Goal: Task Accomplishment & Management: Complete application form

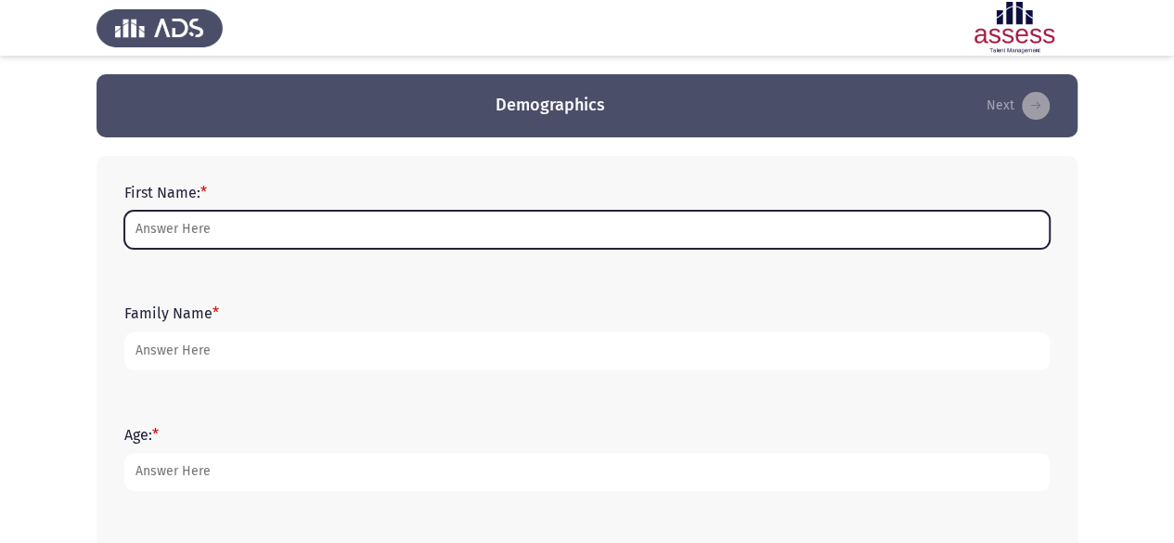
click at [470, 224] on input "First Name: *" at bounding box center [586, 230] width 925 height 38
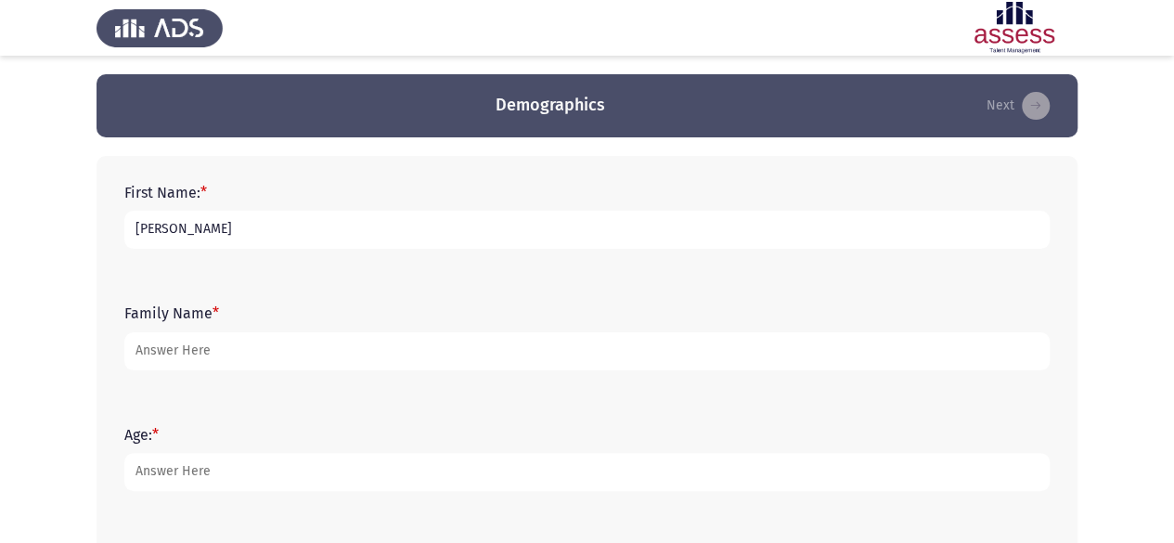
type input "[PERSON_NAME]"
type input "El Moualed"
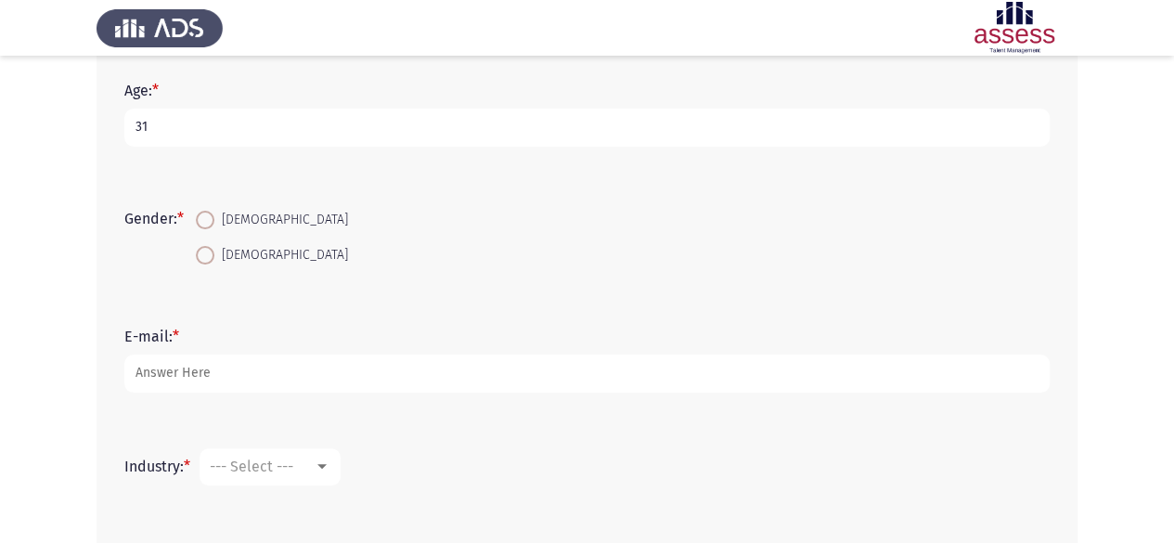
scroll to position [347, 0]
type input "31"
click at [239, 250] on span "[DEMOGRAPHIC_DATA]" at bounding box center [281, 252] width 134 height 22
click at [214, 250] on input "[DEMOGRAPHIC_DATA]" at bounding box center [205, 252] width 19 height 19
radio input "true"
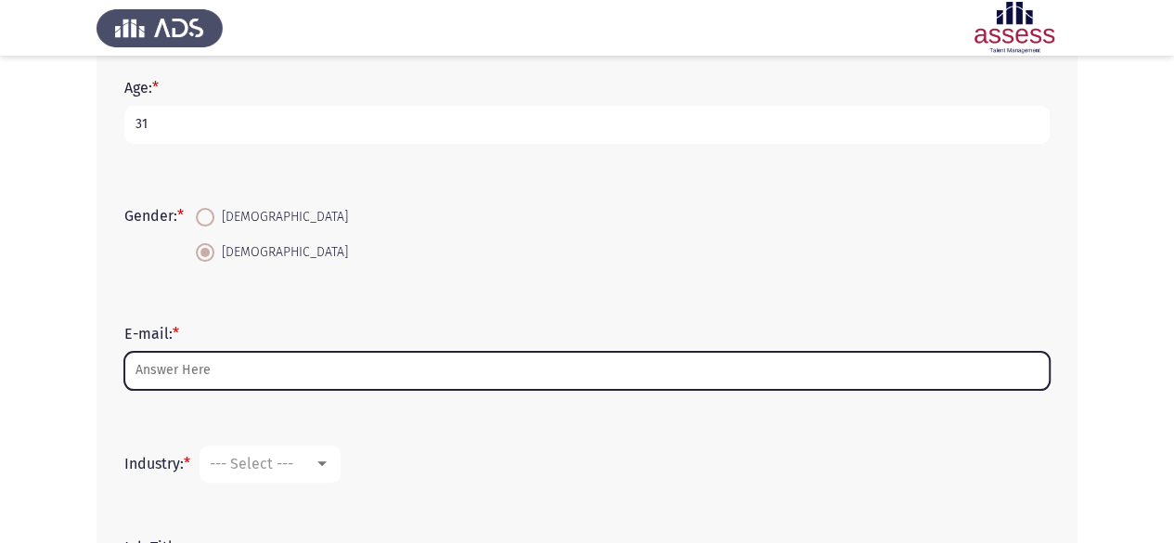
click at [212, 374] on input "E-mail: *" at bounding box center [586, 371] width 925 height 38
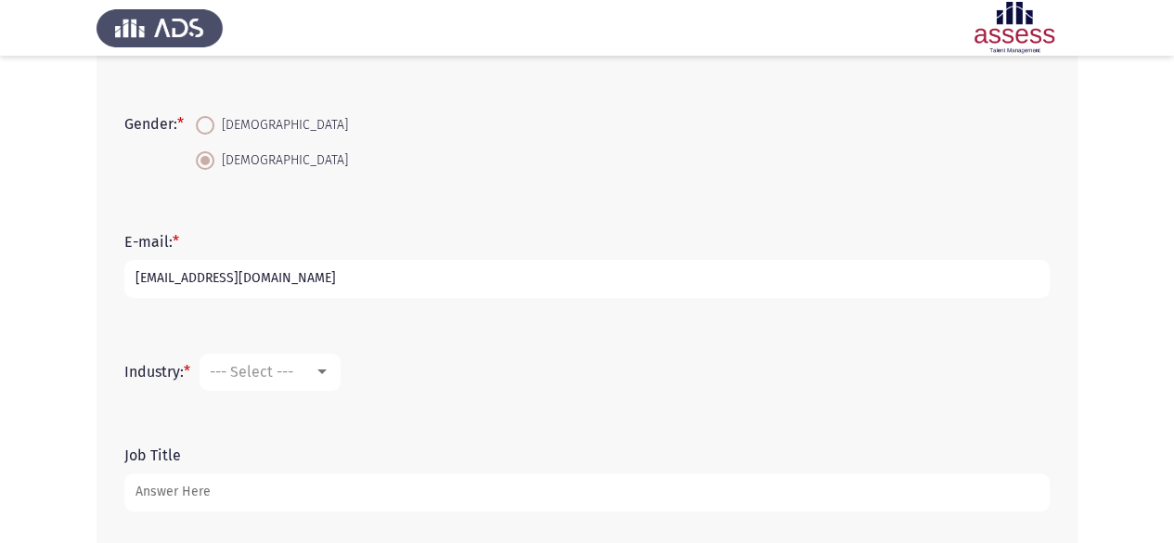
scroll to position [440, 0]
type input "[EMAIL_ADDRESS][DOMAIN_NAME]"
click at [240, 368] on span "--- Select ---" at bounding box center [252, 371] width 84 height 18
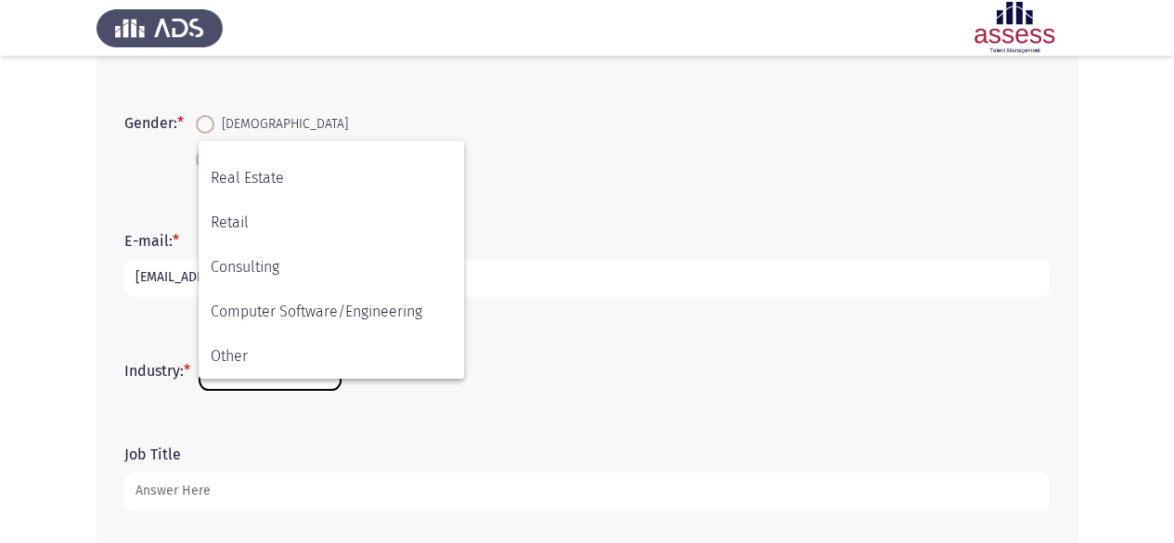
scroll to position [648, 0]
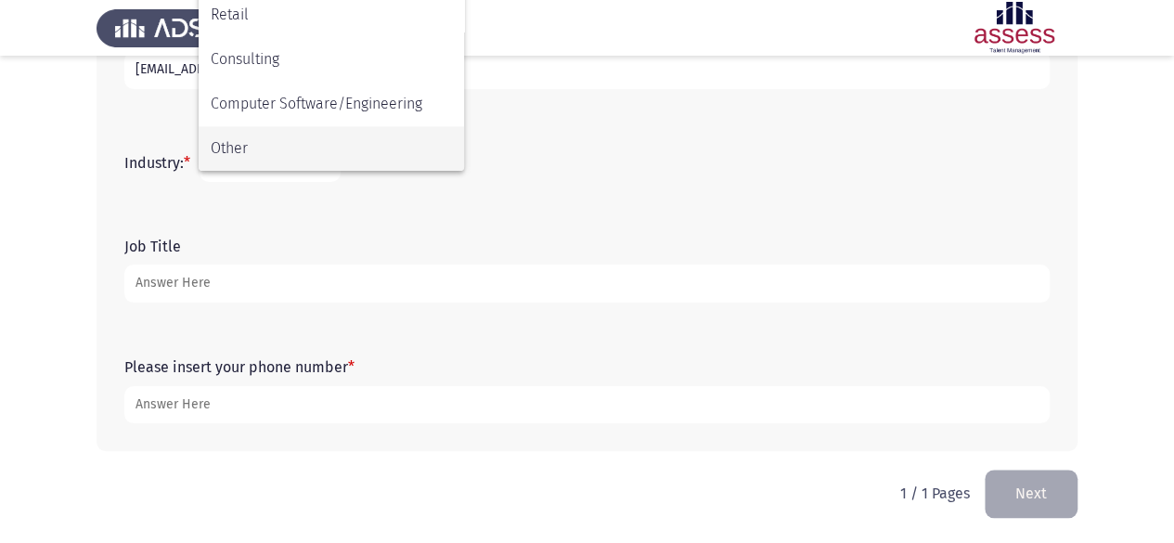
click at [223, 134] on span "Other" at bounding box center [331, 148] width 241 height 45
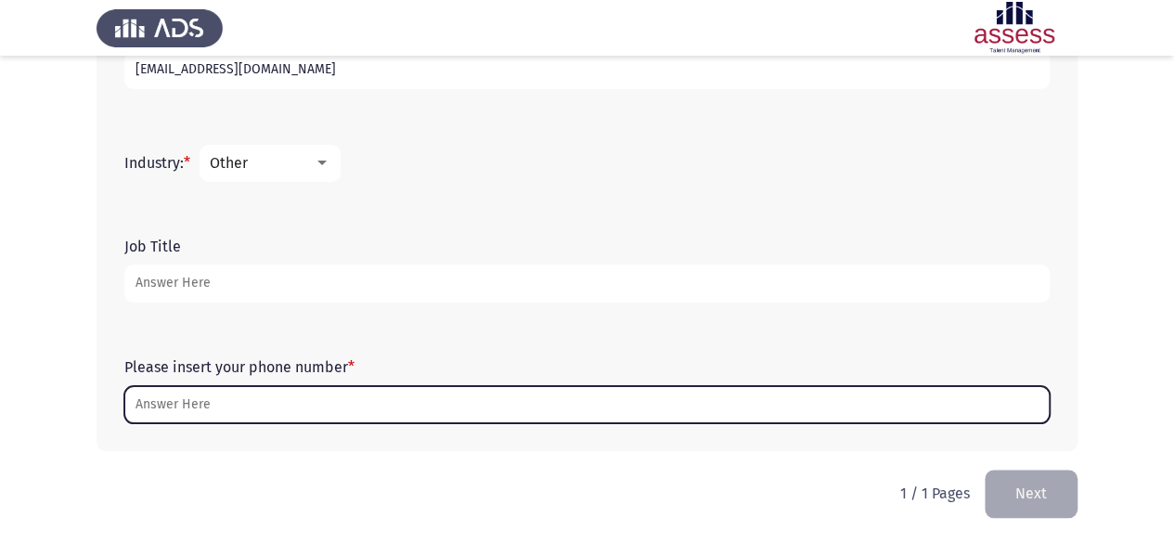
click at [280, 394] on input "Please insert your phone number *" at bounding box center [586, 405] width 925 height 38
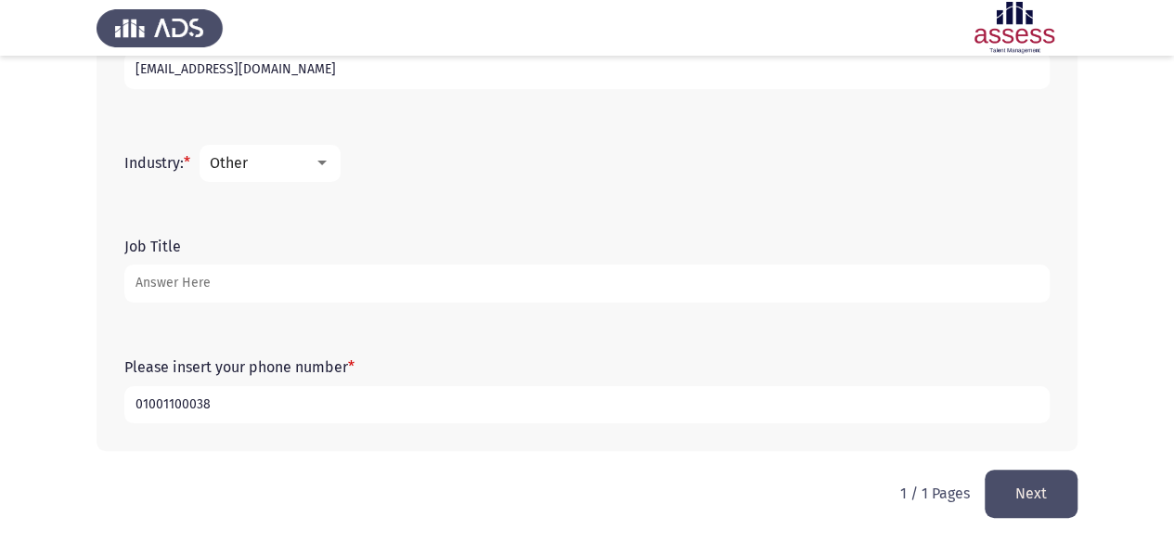
type input "01001100038"
click at [1034, 470] on button "Next" at bounding box center [1031, 493] width 93 height 47
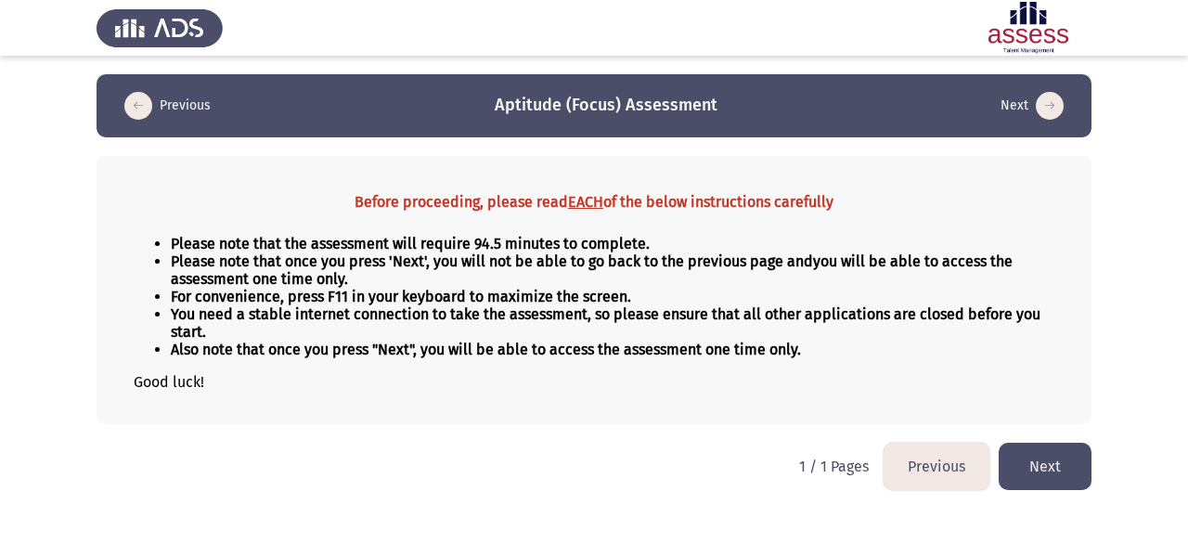
drag, startPoint x: 497, startPoint y: 239, endPoint x: 447, endPoint y: 248, distance: 50.8
click at [447, 248] on strong "Please note that the assessment will require 94.5 minutes to complete." at bounding box center [410, 244] width 479 height 18
click at [1078, 468] on button "Next" at bounding box center [1044, 466] width 93 height 47
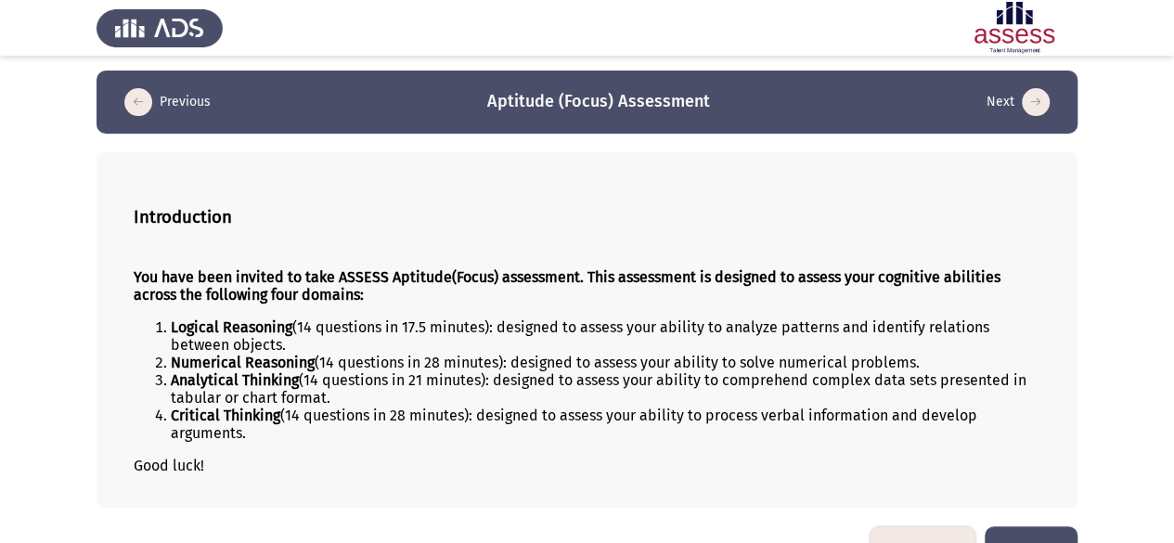
scroll to position [50, 0]
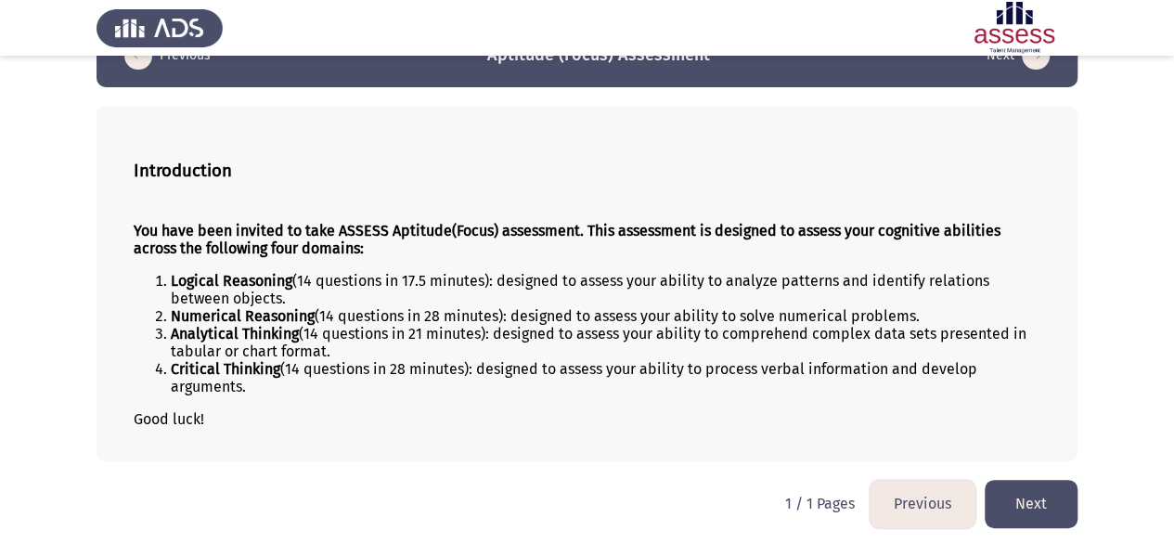
click at [1049, 499] on button "Next" at bounding box center [1031, 503] width 93 height 47
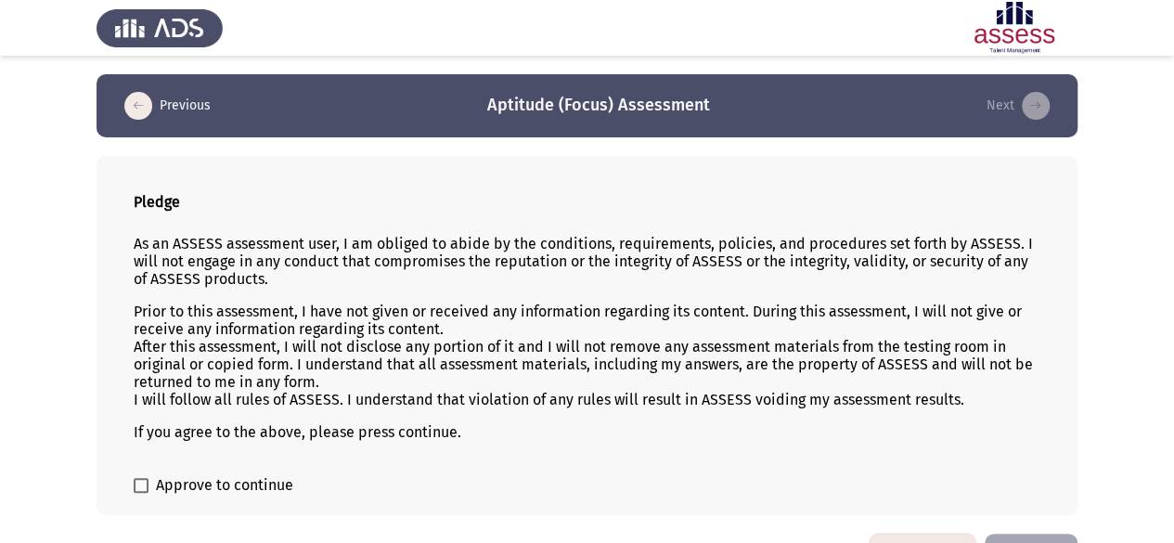
scroll to position [53, 0]
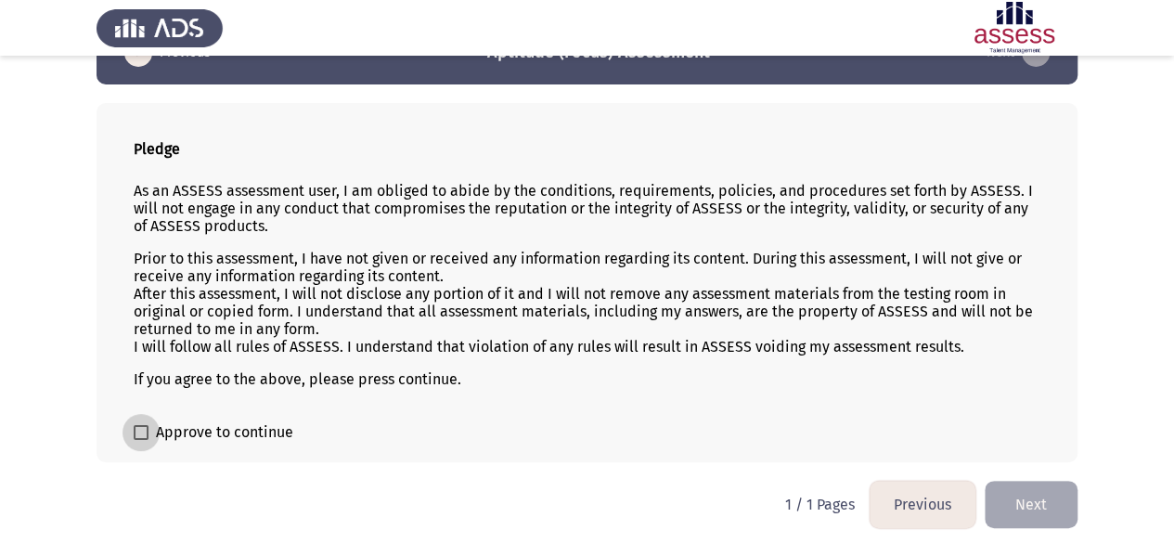
click at [145, 428] on span at bounding box center [141, 432] width 15 height 15
click at [141, 440] on input "Approve to continue" at bounding box center [140, 440] width 1 height 1
checkbox input "true"
click at [1045, 496] on button "Next" at bounding box center [1031, 504] width 93 height 47
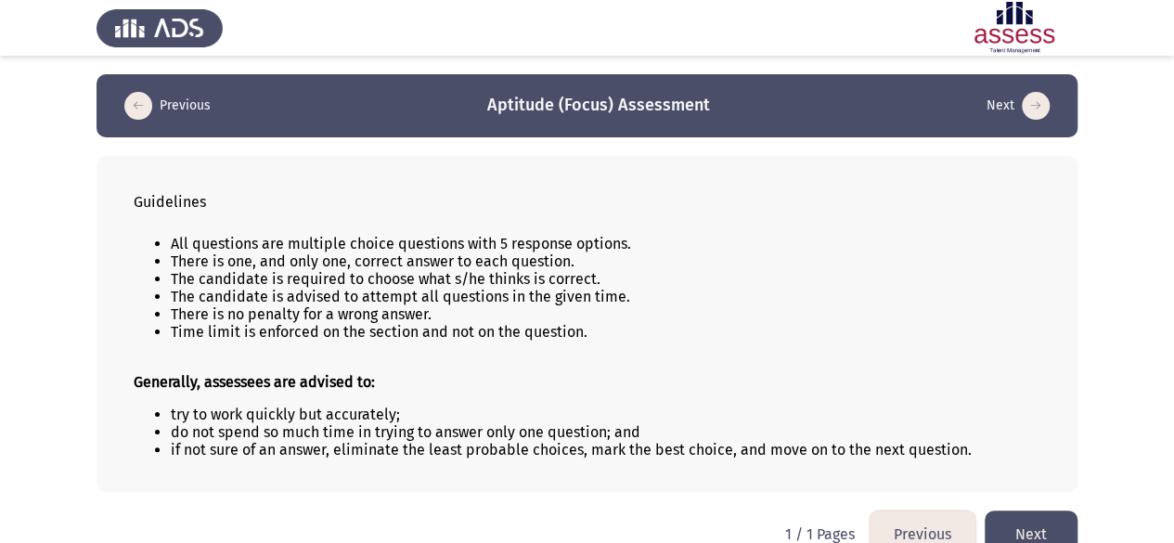
scroll to position [30, 0]
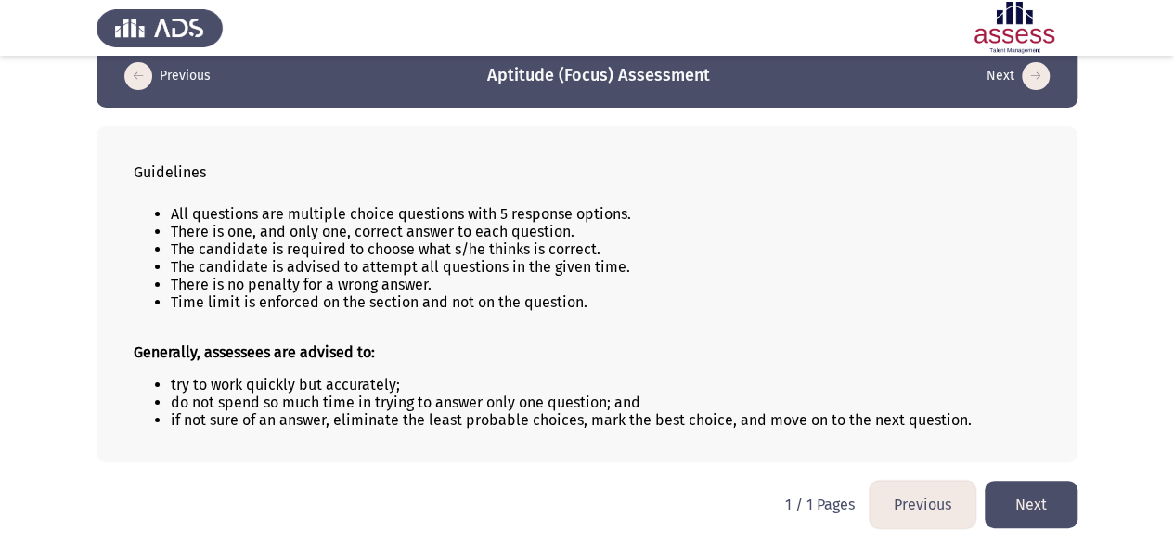
drag, startPoint x: 635, startPoint y: 218, endPoint x: 379, endPoint y: 216, distance: 256.1
click at [379, 216] on li "All questions are multiple choice questions with 5 response options." at bounding box center [606, 214] width 870 height 18
click at [1052, 490] on button "Next" at bounding box center [1031, 504] width 93 height 47
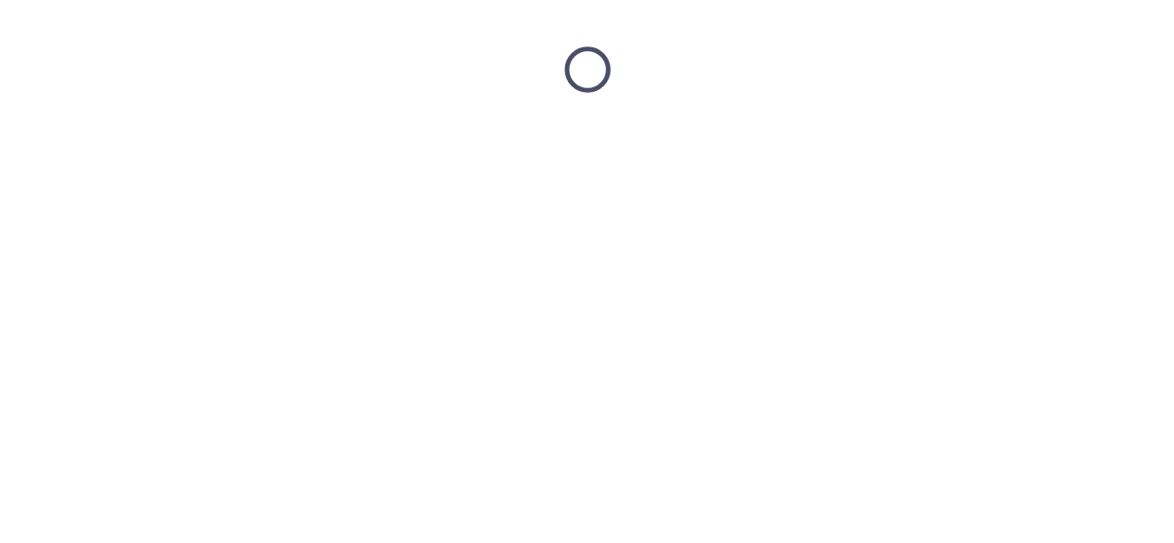
scroll to position [0, 0]
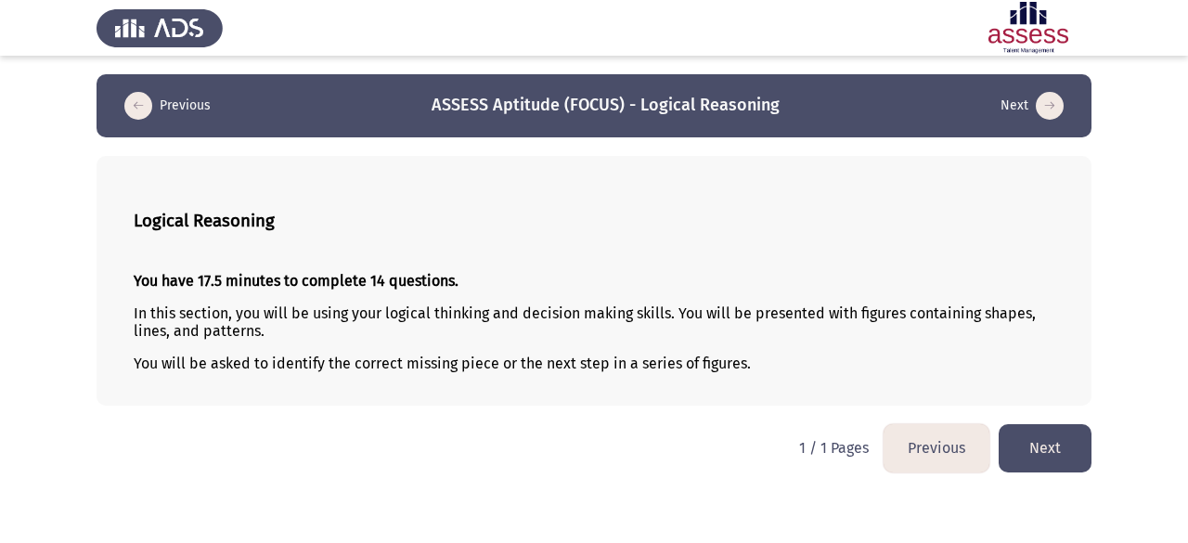
click at [1046, 441] on button "Next" at bounding box center [1044, 447] width 93 height 47
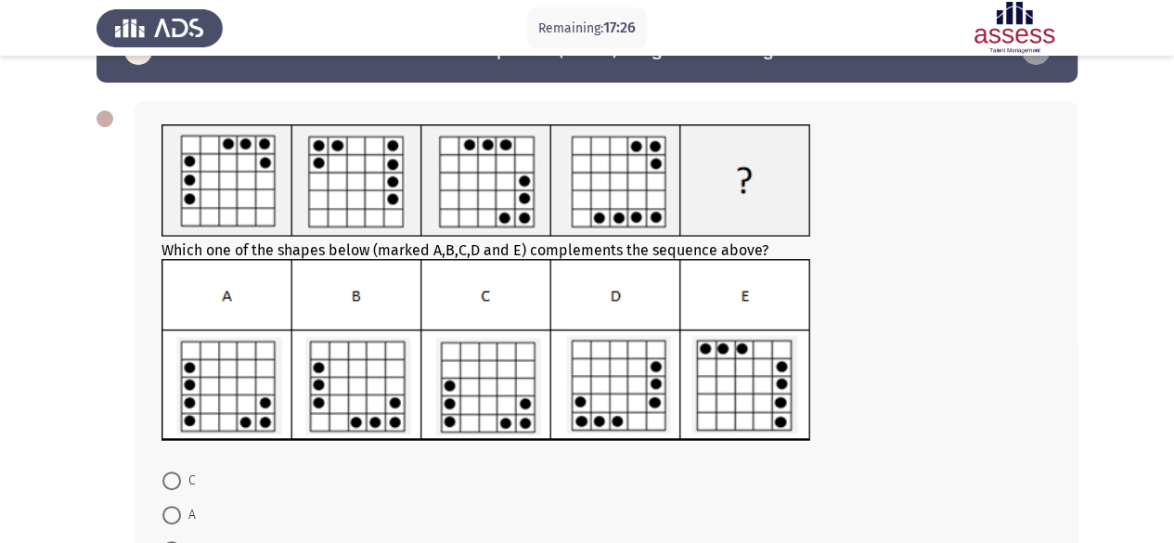
scroll to position [46, 0]
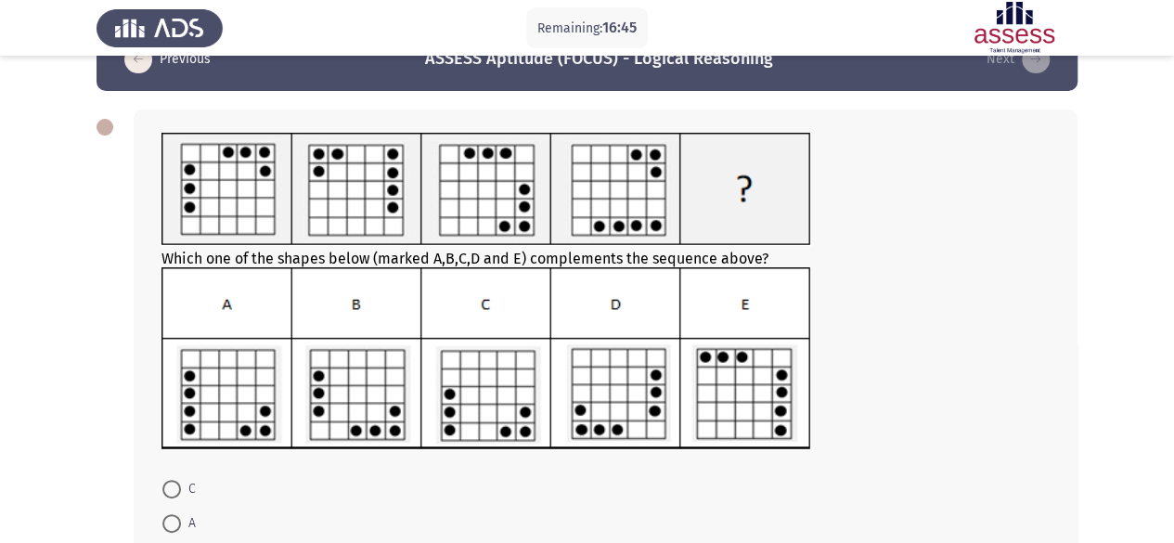
click at [1113, 251] on app-assessment-container "Remaining: 16:45 Previous ASSESS Aptitude (FOCUS) - Logical Reasoning Next Whic…" at bounding box center [587, 357] width 1174 height 658
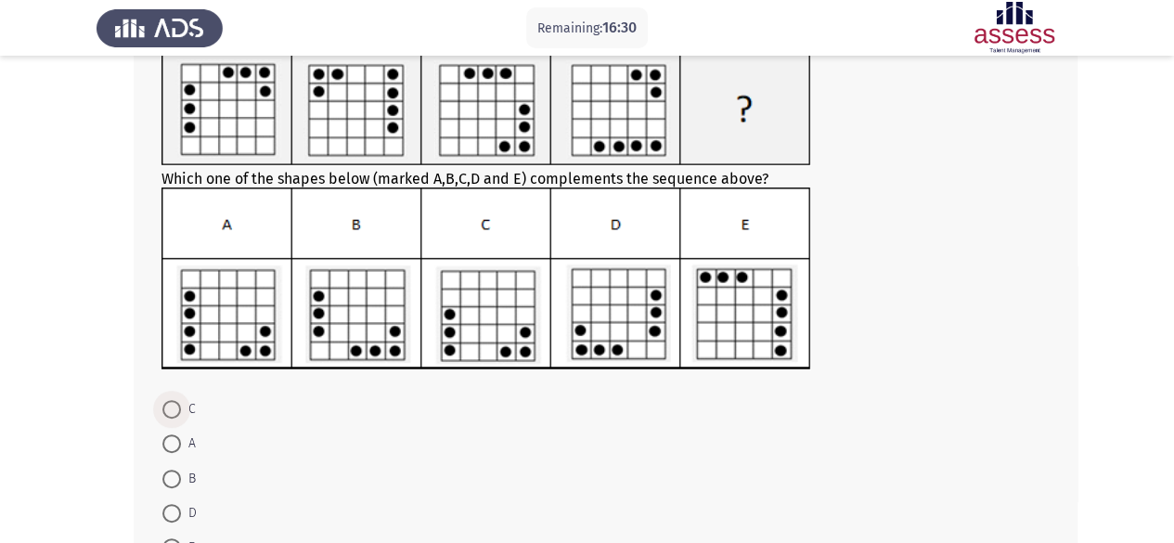
click at [164, 411] on span at bounding box center [171, 409] width 19 height 19
click at [164, 411] on input "C" at bounding box center [171, 409] width 19 height 19
radio input "true"
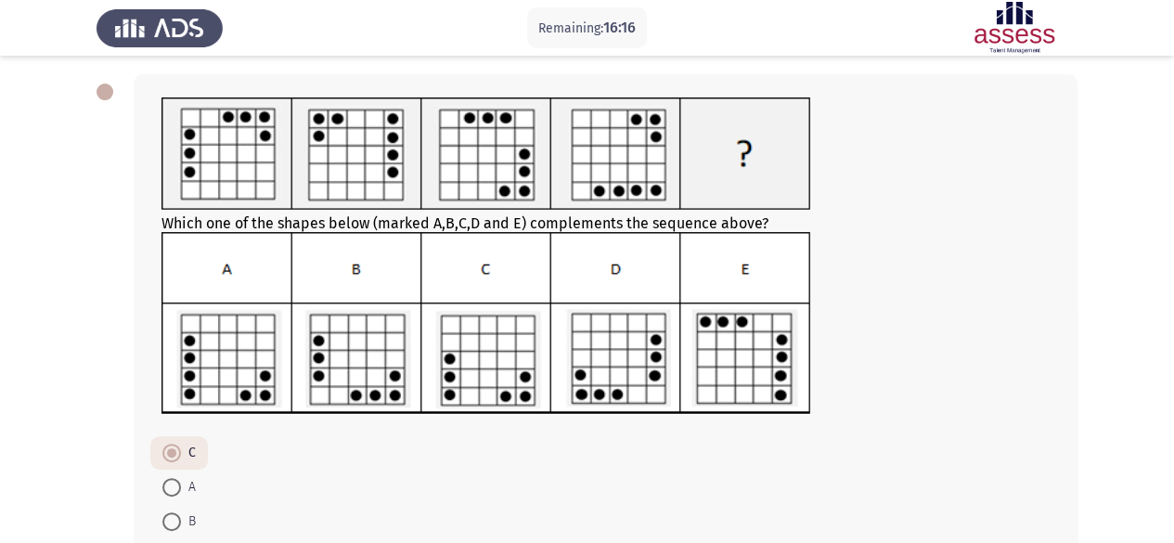
scroll to position [260, 0]
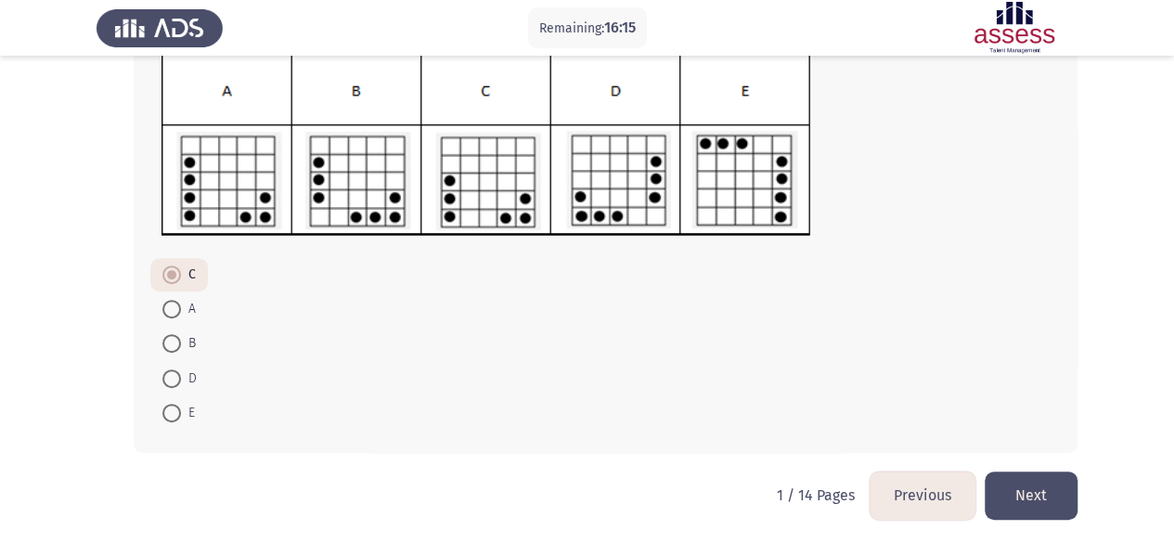
click at [1034, 488] on button "Next" at bounding box center [1031, 494] width 93 height 47
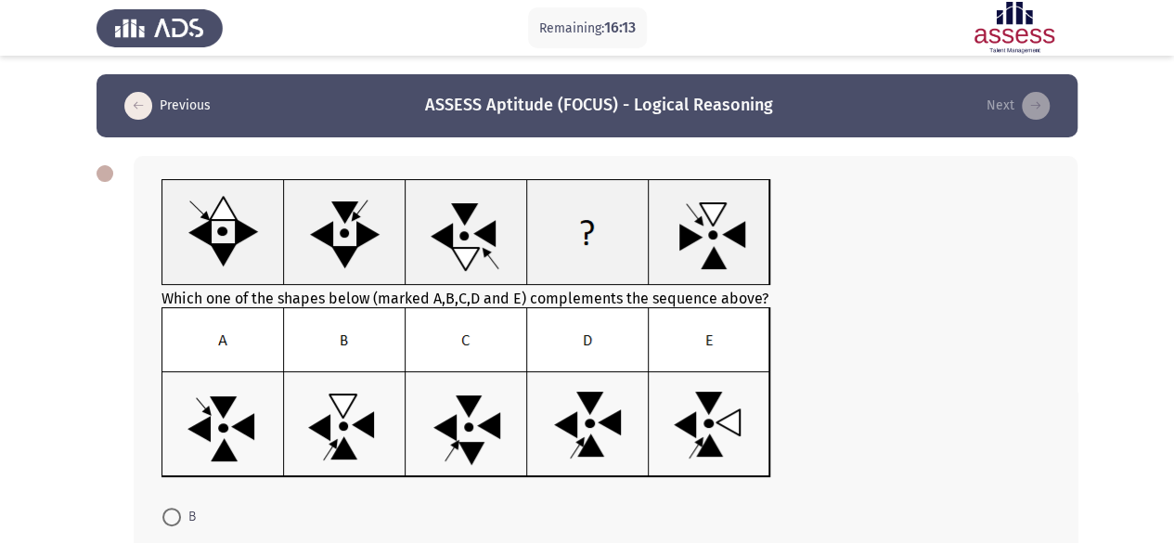
scroll to position [243, 0]
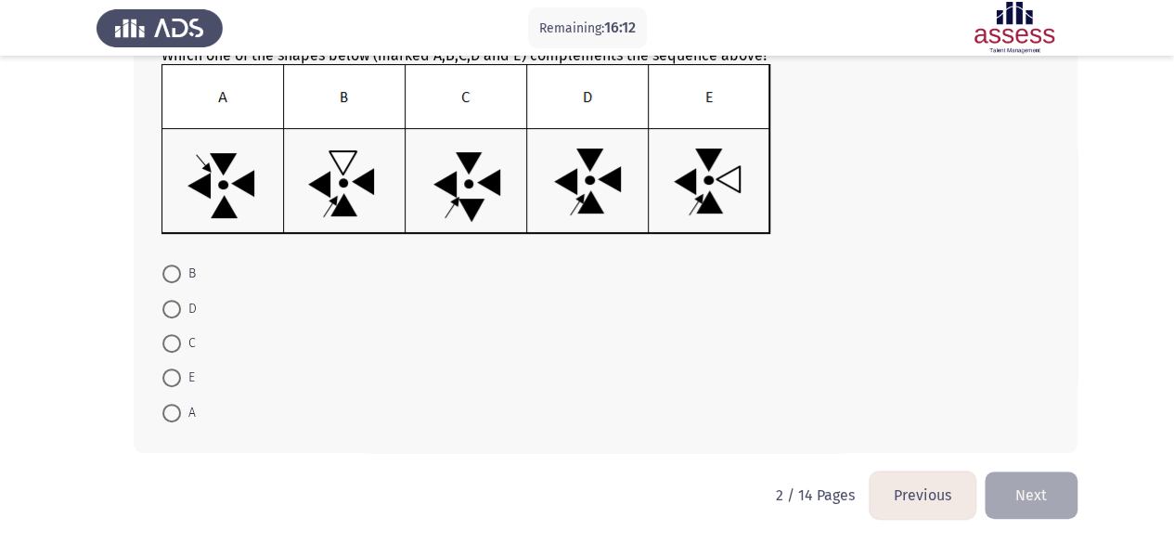
click at [921, 482] on button "Previous" at bounding box center [923, 494] width 106 height 47
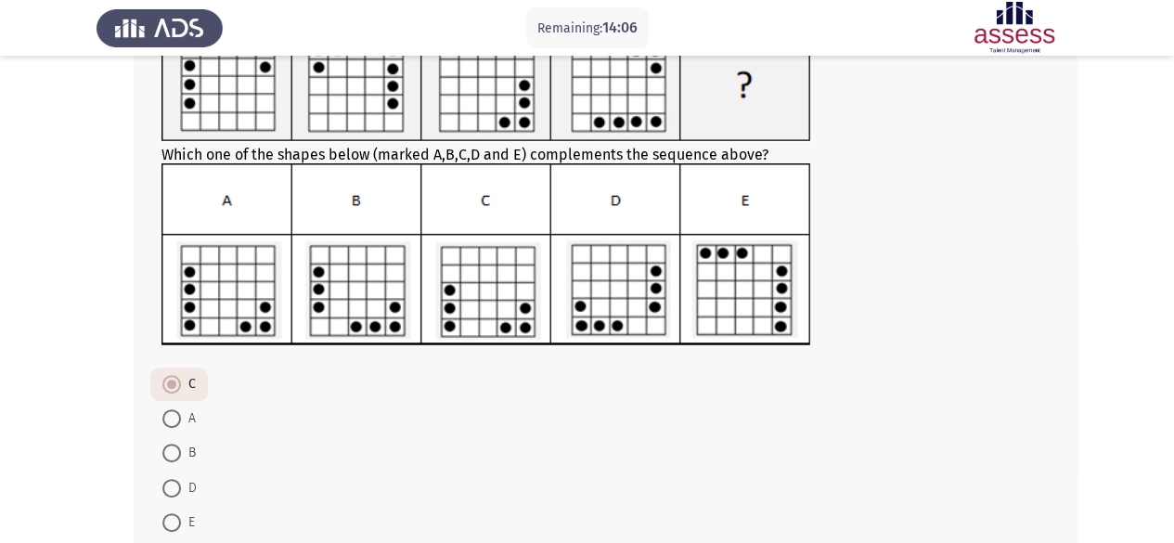
scroll to position [260, 0]
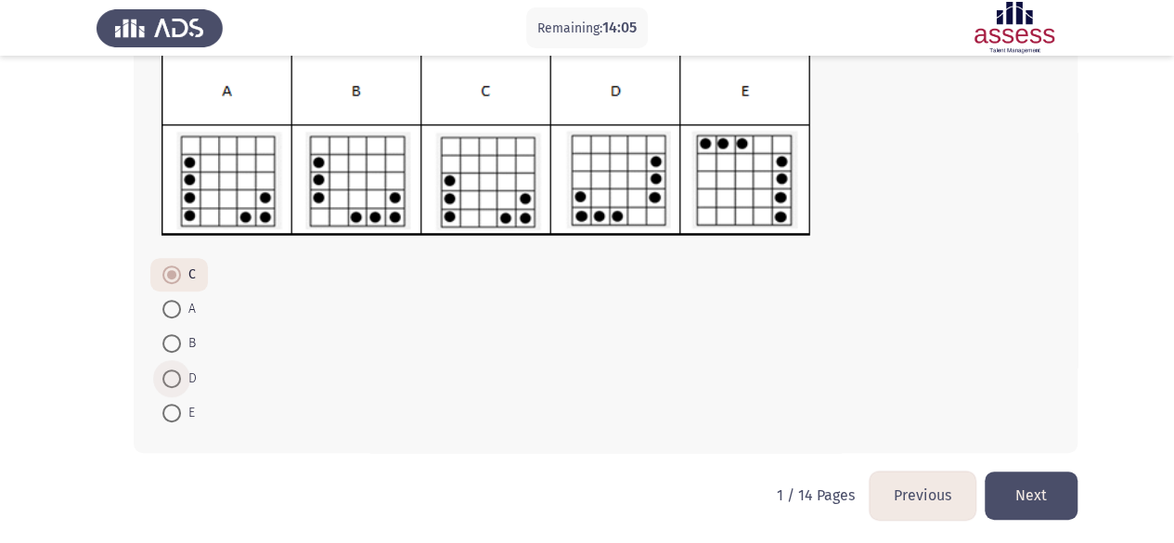
click at [178, 369] on span at bounding box center [171, 378] width 19 height 19
click at [178, 369] on input "D" at bounding box center [171, 378] width 19 height 19
radio input "true"
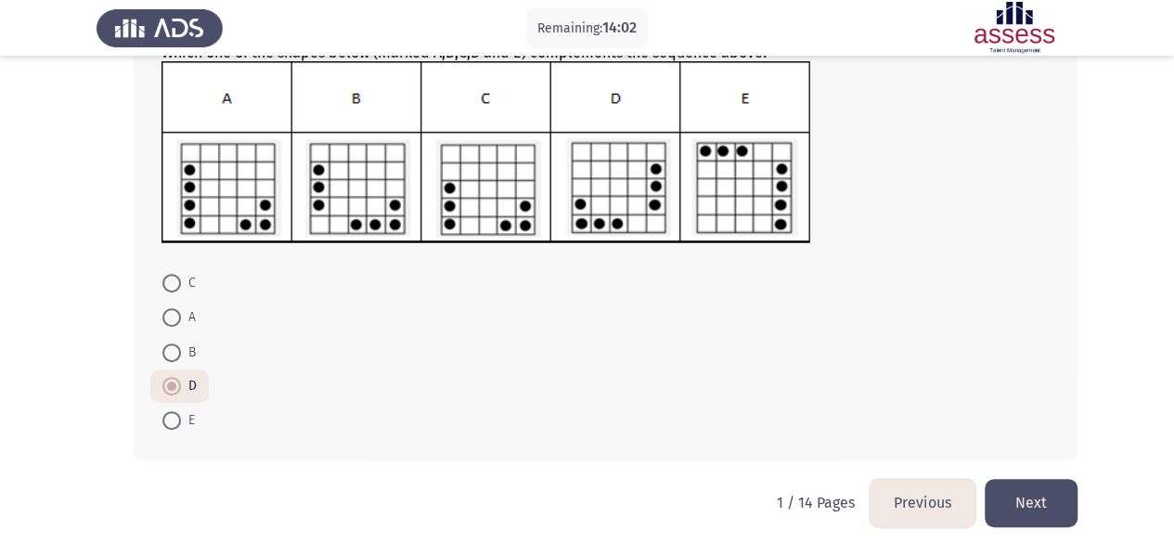
click at [1045, 505] on button "Next" at bounding box center [1031, 502] width 93 height 47
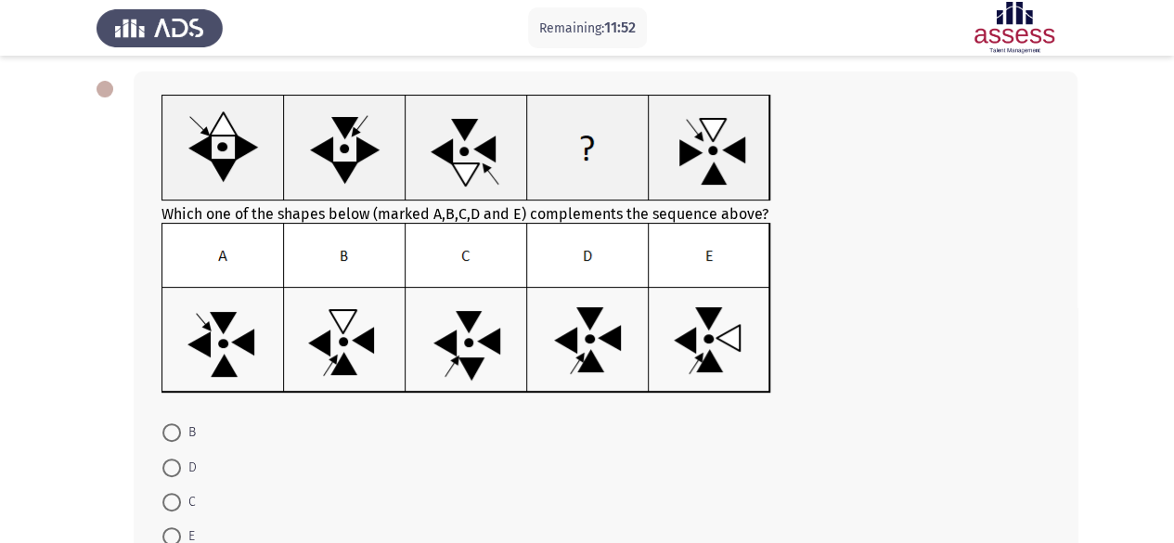
scroll to position [84, 0]
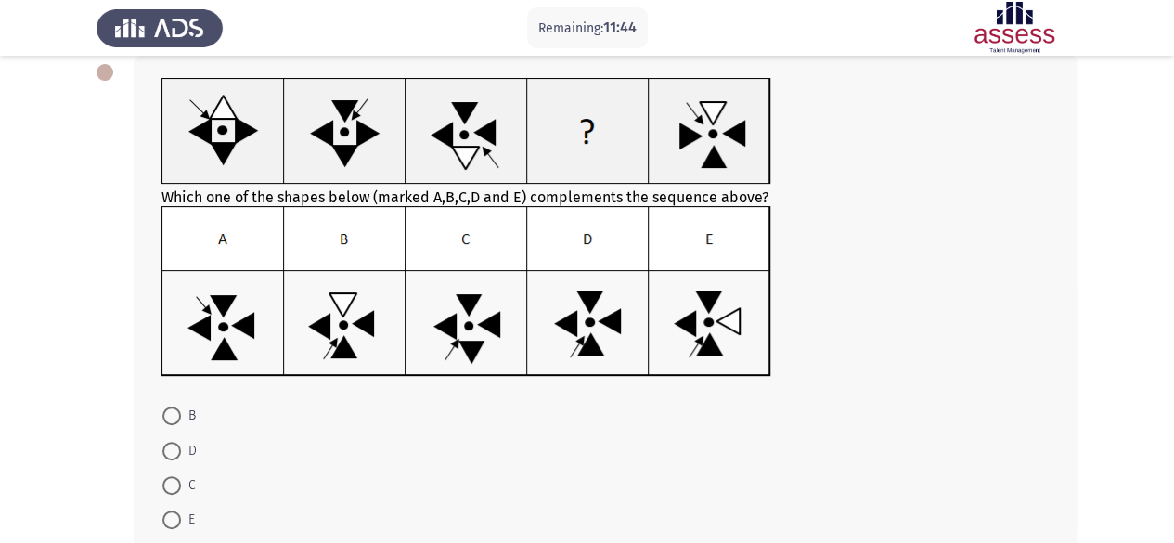
click at [174, 446] on span at bounding box center [171, 451] width 19 height 19
click at [174, 446] on input "D" at bounding box center [171, 451] width 19 height 19
radio input "true"
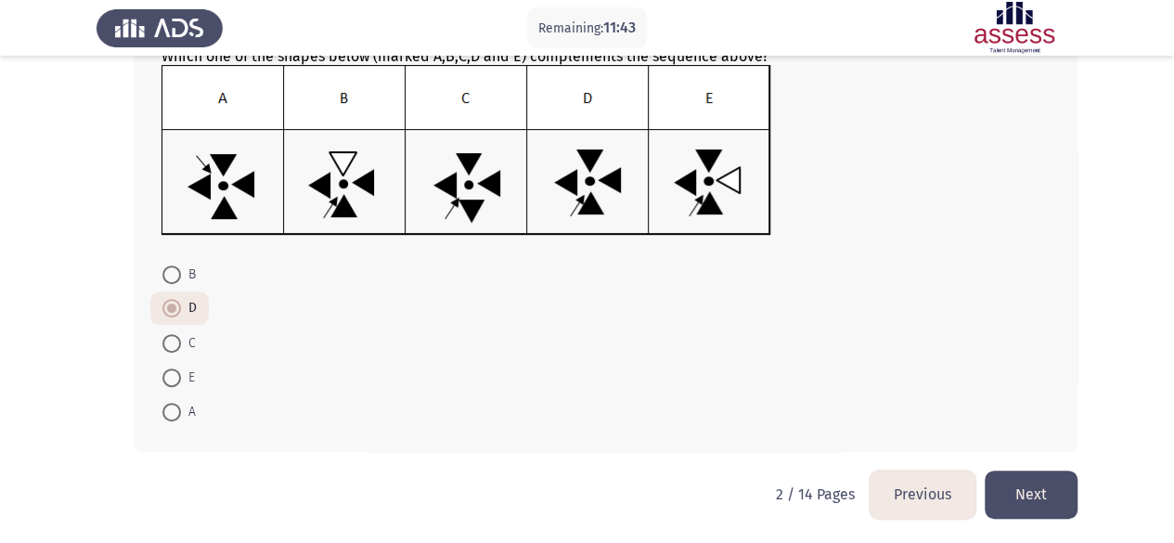
click at [1045, 483] on button "Next" at bounding box center [1031, 493] width 93 height 47
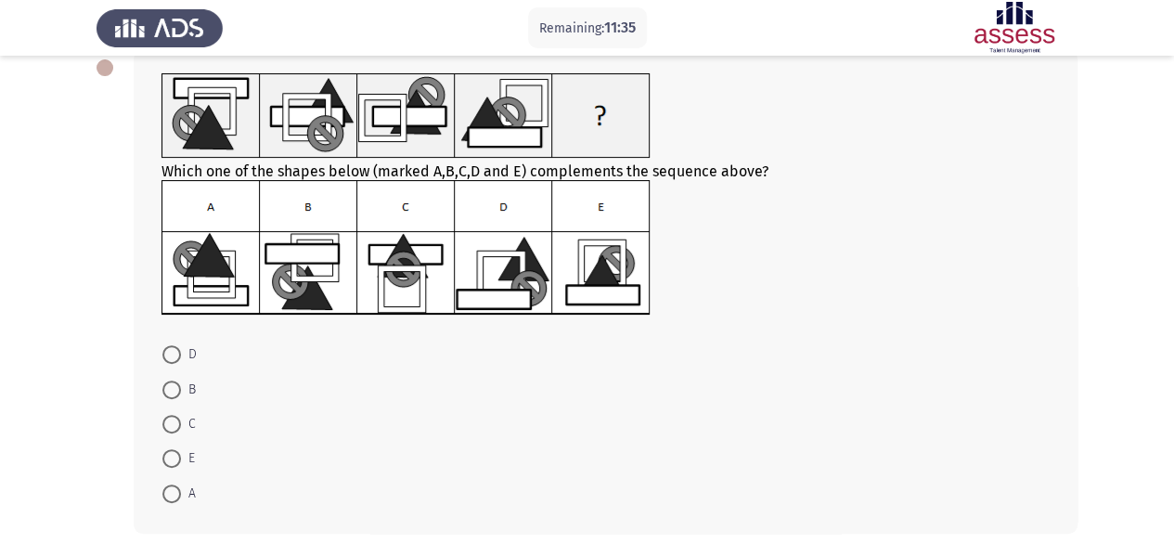
scroll to position [103, 0]
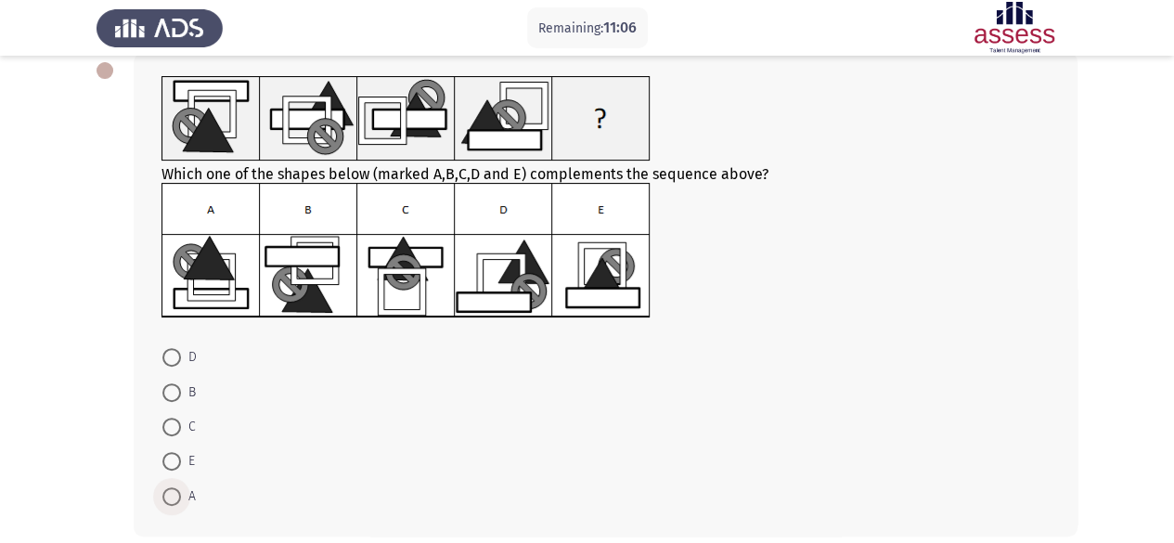
click at [169, 498] on span at bounding box center [171, 496] width 19 height 19
click at [169, 498] on input "A" at bounding box center [171, 496] width 19 height 19
radio input "true"
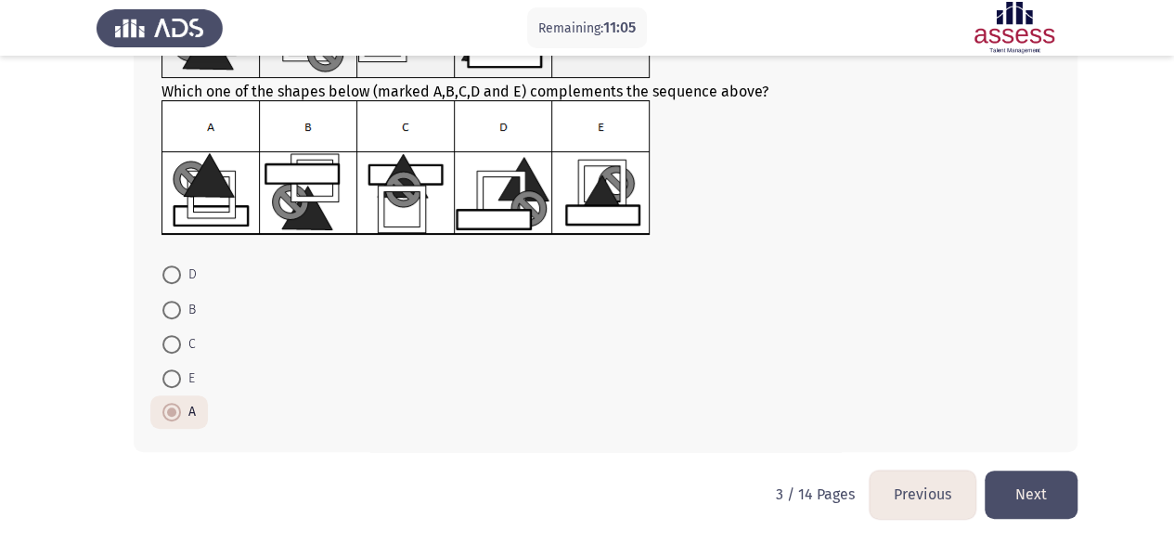
click at [1050, 500] on button "Next" at bounding box center [1031, 493] width 93 height 47
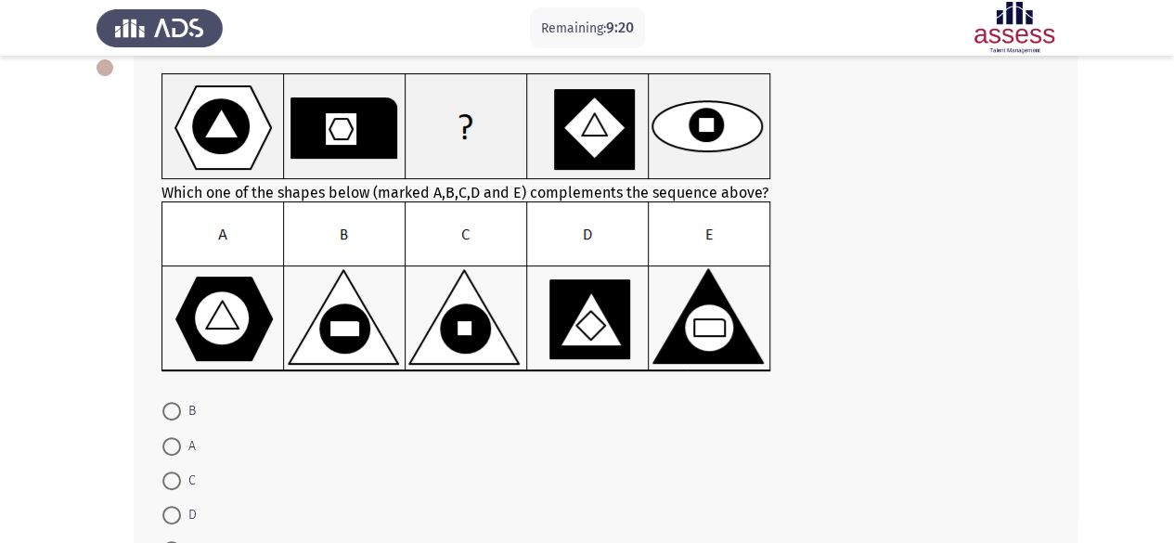
scroll to position [166, 0]
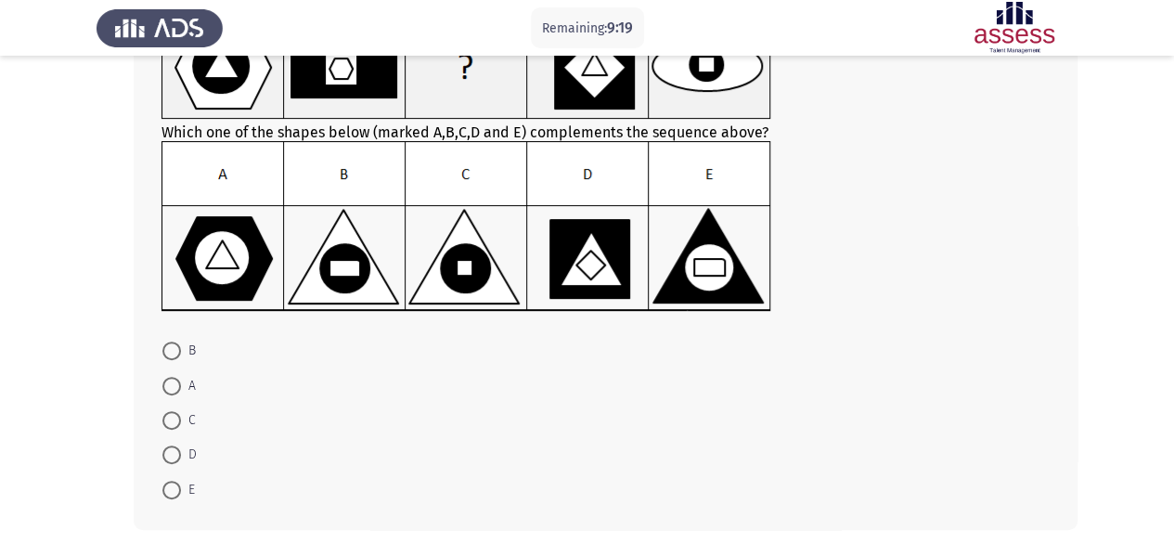
click at [184, 419] on span "C" at bounding box center [188, 420] width 15 height 22
click at [181, 419] on input "C" at bounding box center [171, 420] width 19 height 19
radio input "true"
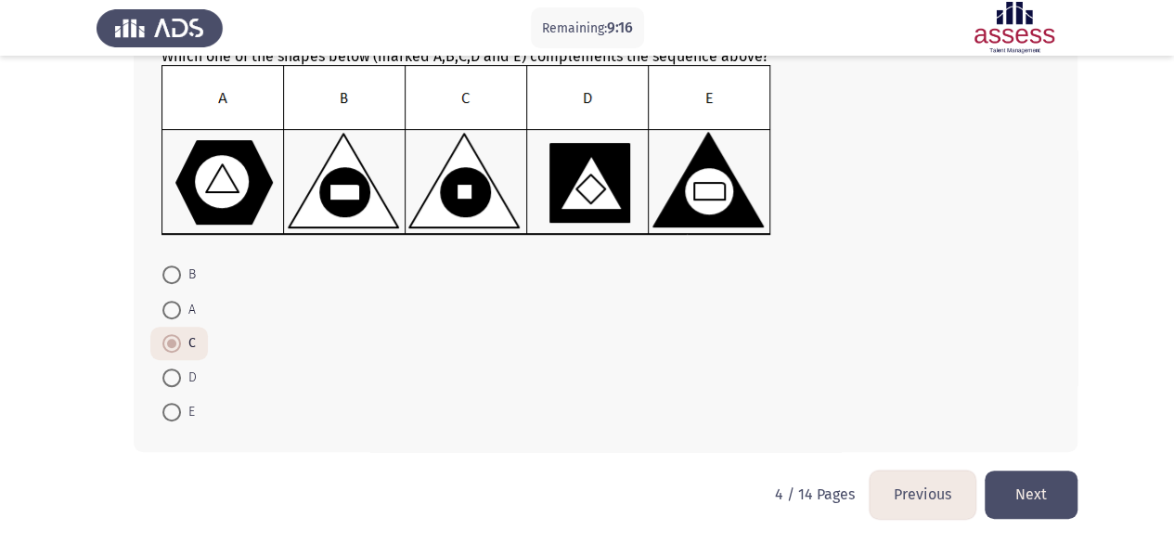
click at [1046, 488] on button "Next" at bounding box center [1031, 493] width 93 height 47
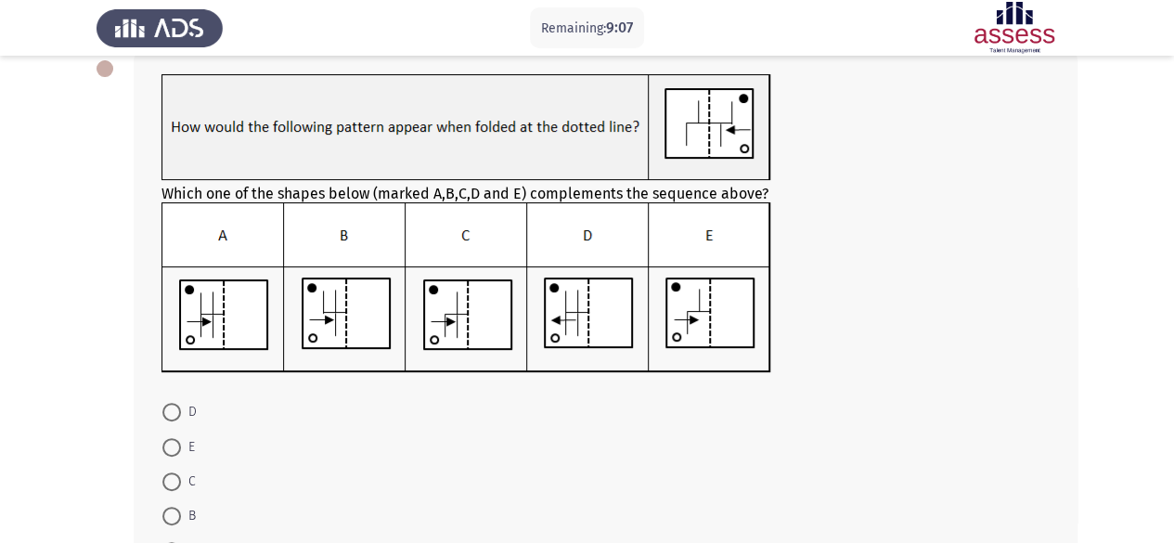
scroll to position [106, 0]
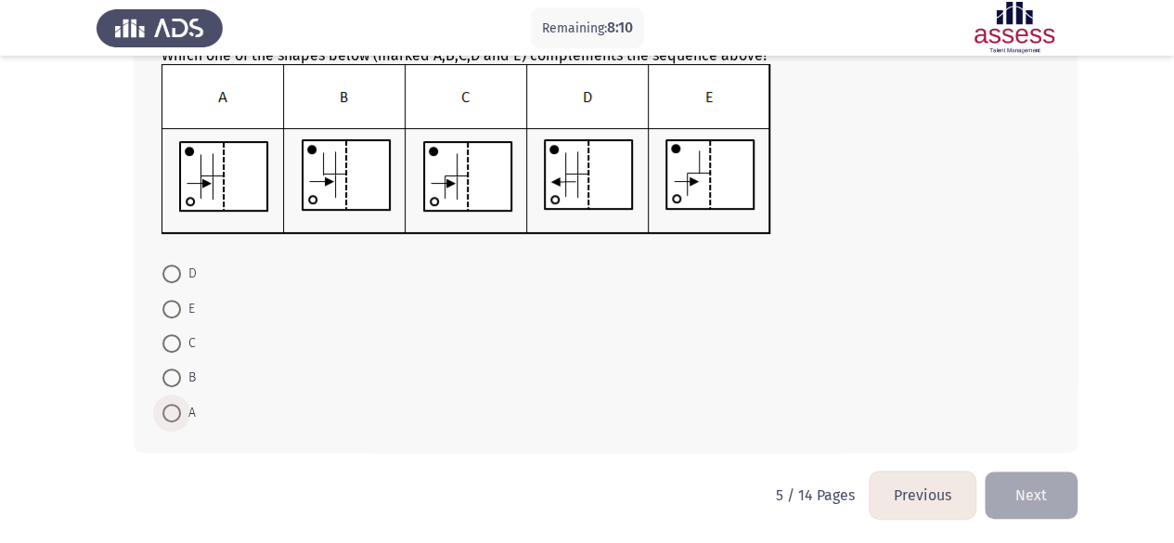
click at [185, 406] on span "A" at bounding box center [188, 413] width 15 height 22
click at [181, 406] on input "A" at bounding box center [171, 413] width 19 height 19
radio input "true"
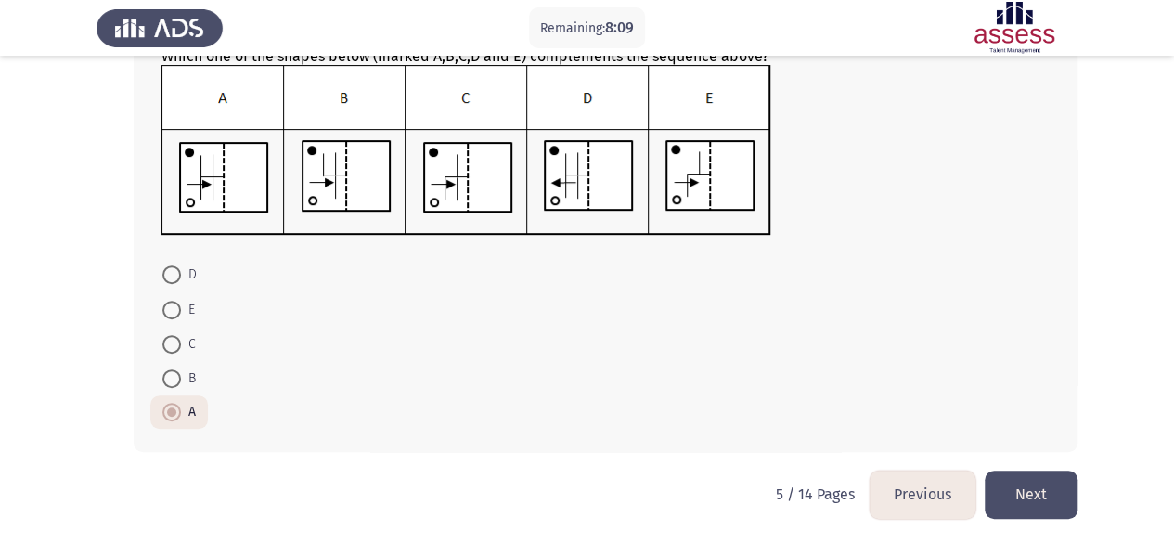
click at [1050, 485] on button "Next" at bounding box center [1031, 493] width 93 height 47
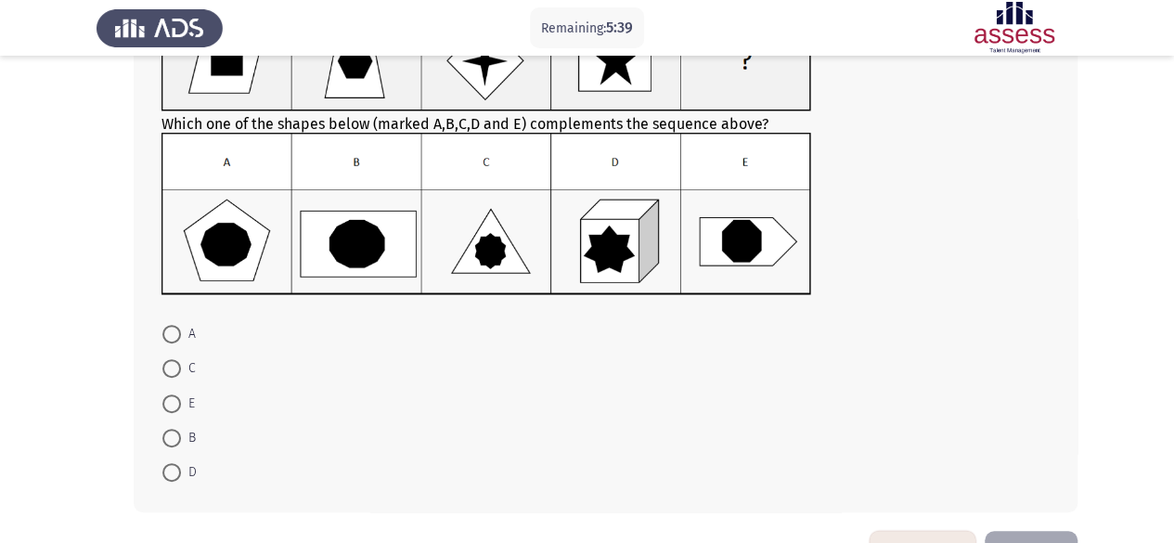
scroll to position [174, 0]
click at [173, 443] on span at bounding box center [171, 437] width 19 height 19
click at [173, 443] on input "B" at bounding box center [171, 437] width 19 height 19
radio input "true"
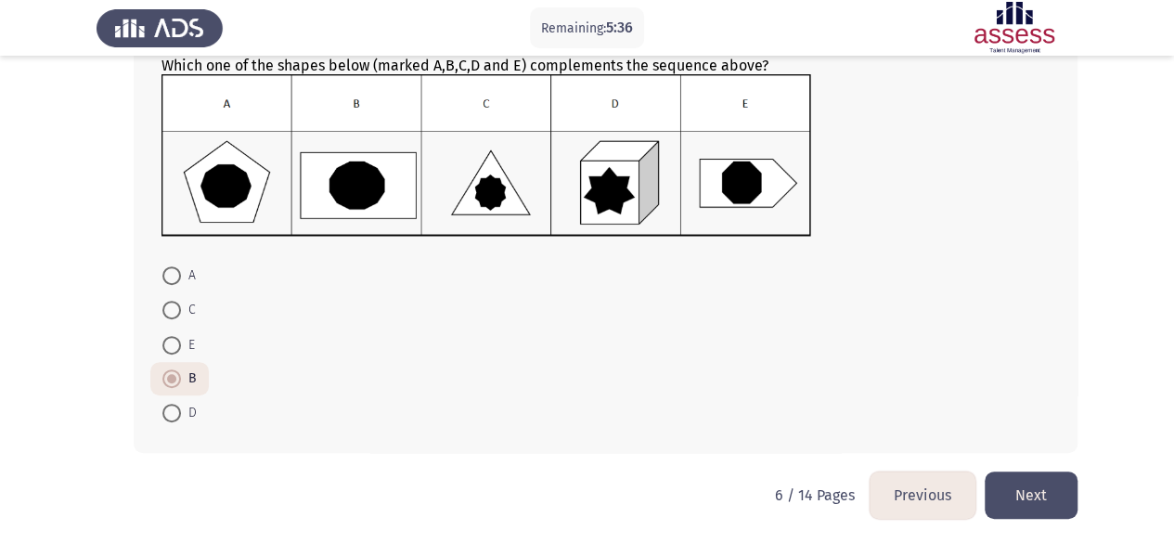
click at [1012, 506] on button "Next" at bounding box center [1031, 494] width 93 height 47
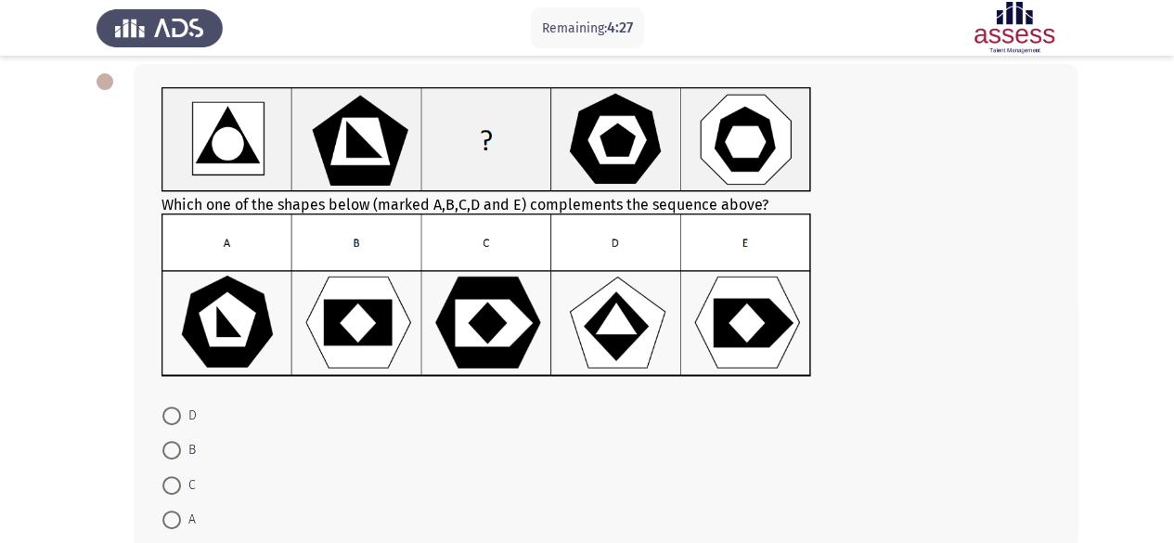
scroll to position [234, 0]
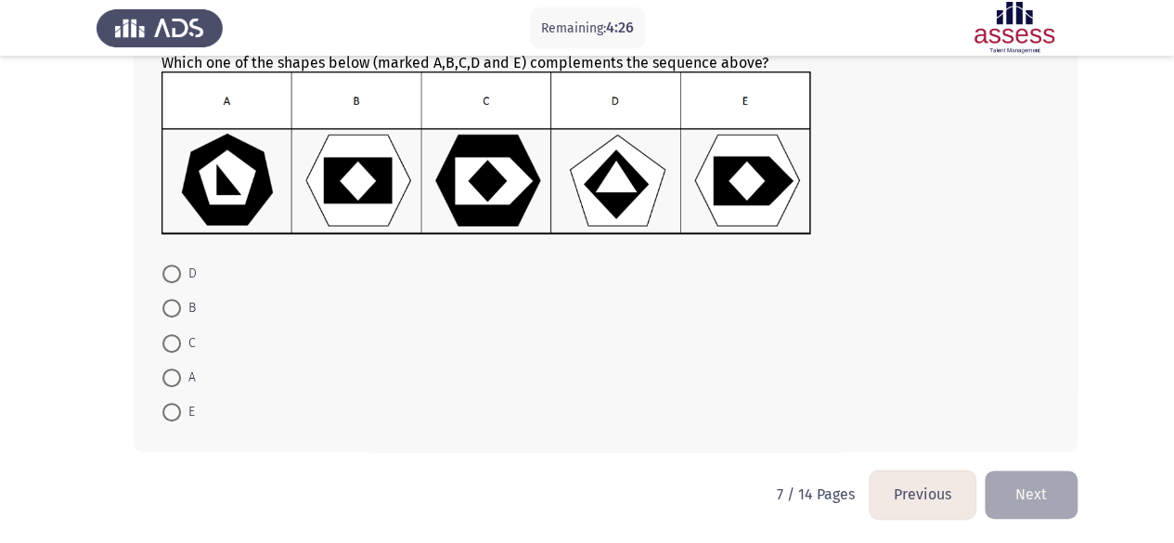
click at [156, 404] on mat-radio-button "E" at bounding box center [178, 411] width 57 height 34
click at [166, 404] on span at bounding box center [171, 412] width 19 height 19
click at [166, 404] on input "E" at bounding box center [171, 412] width 19 height 19
radio input "true"
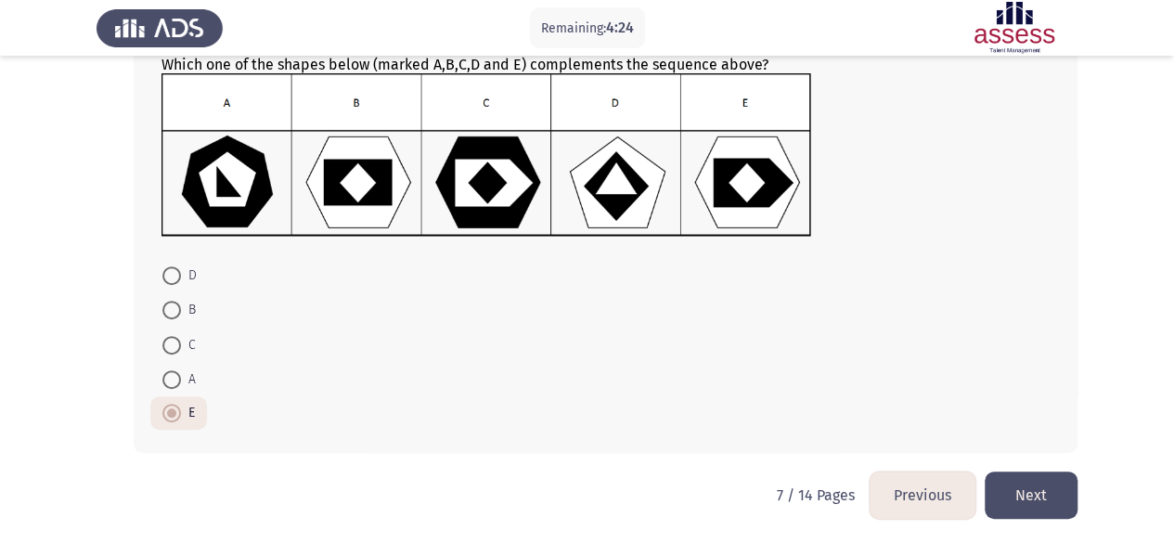
click at [1004, 490] on button "Next" at bounding box center [1031, 494] width 93 height 47
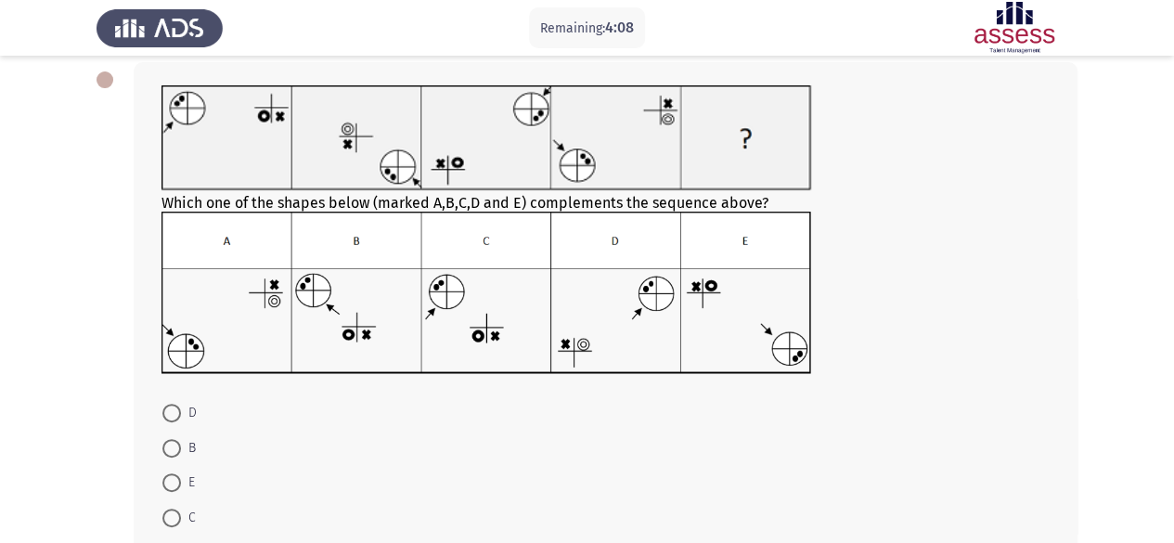
scroll to position [93, 0]
click at [63, 370] on app-assessment-container "Remaining: 3:33 Previous ASSESS Aptitude (FOCUS) - Logical Reasoning Next Which…" at bounding box center [587, 296] width 1174 height 630
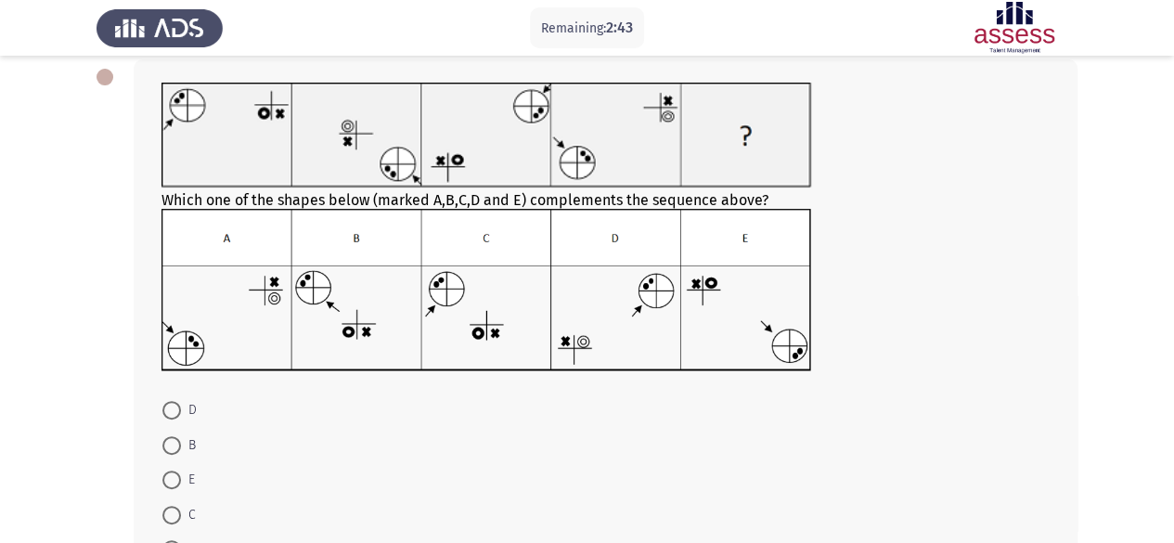
scroll to position [174, 0]
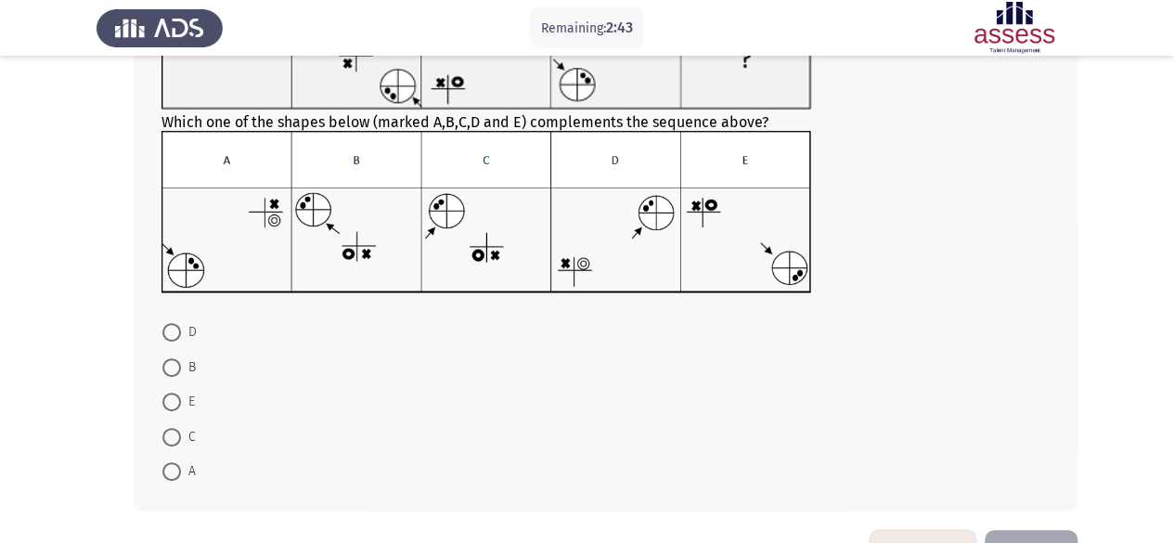
click at [184, 431] on span "C" at bounding box center [188, 437] width 15 height 22
click at [181, 431] on input "C" at bounding box center [171, 437] width 19 height 19
radio input "true"
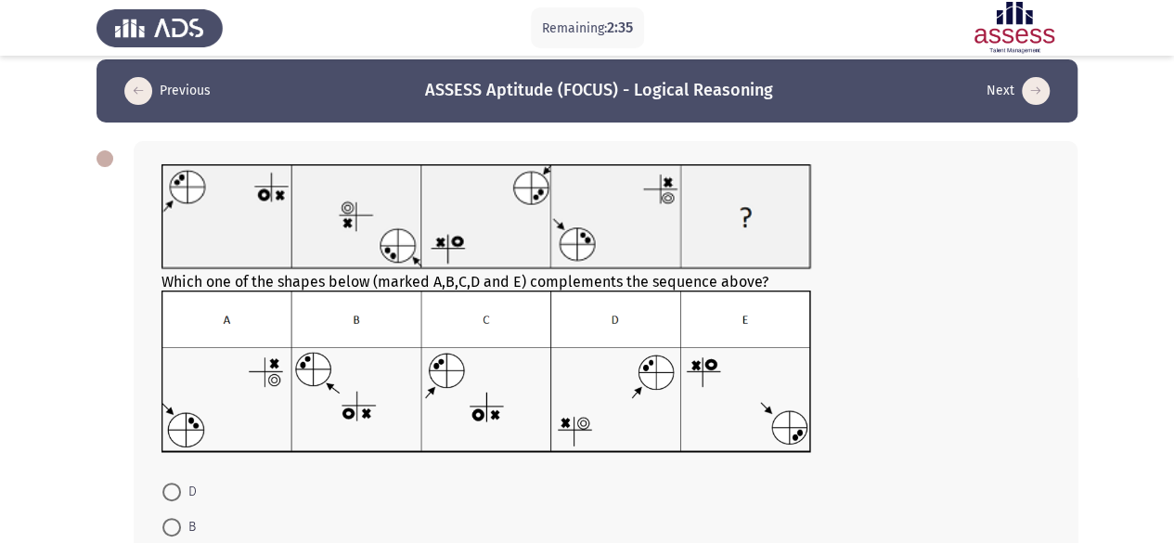
scroll to position [232, 0]
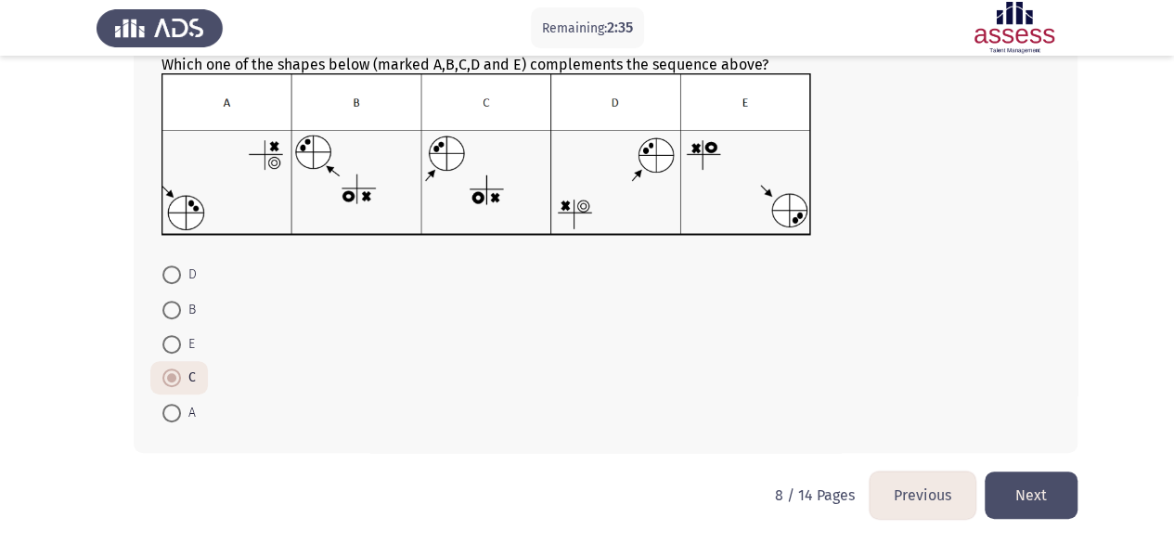
click at [1054, 500] on button "Next" at bounding box center [1031, 494] width 93 height 47
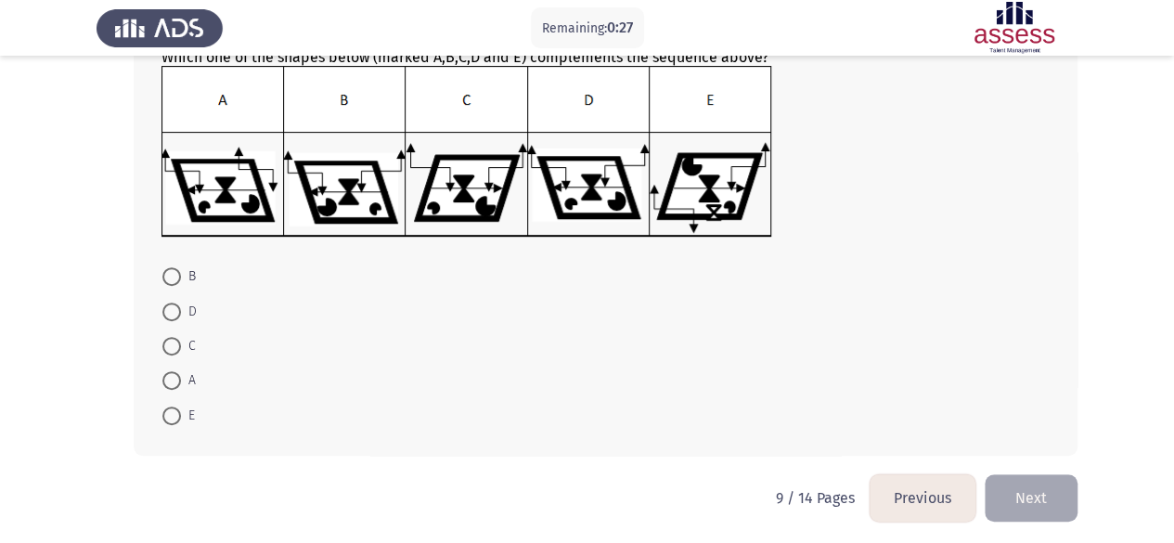
scroll to position [241, 0]
click at [165, 306] on span at bounding box center [171, 311] width 19 height 19
click at [165, 306] on input "D" at bounding box center [171, 311] width 19 height 19
radio input "true"
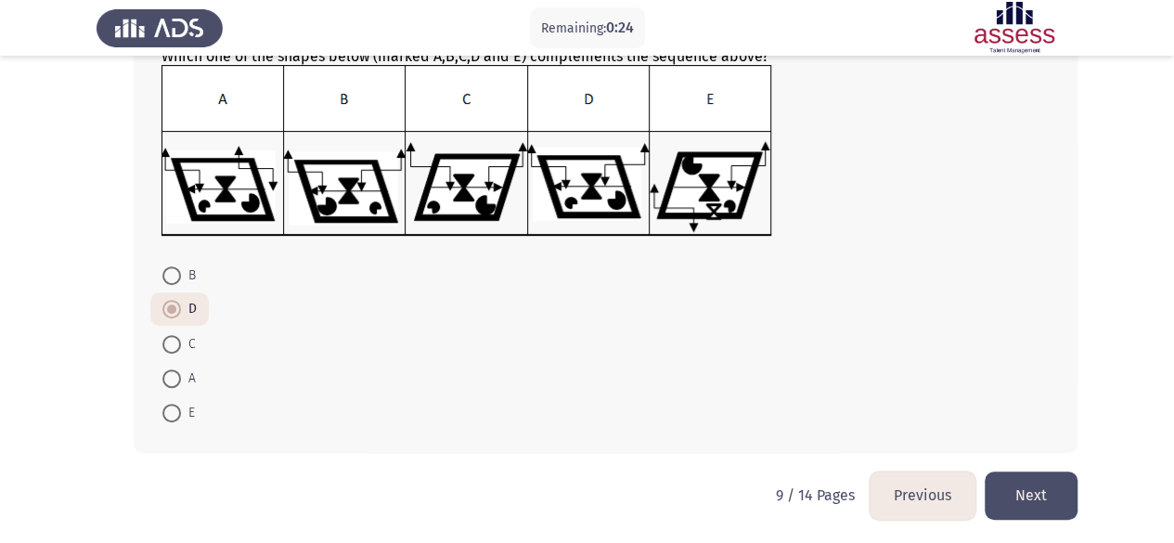
click at [1011, 489] on button "Next" at bounding box center [1031, 494] width 93 height 47
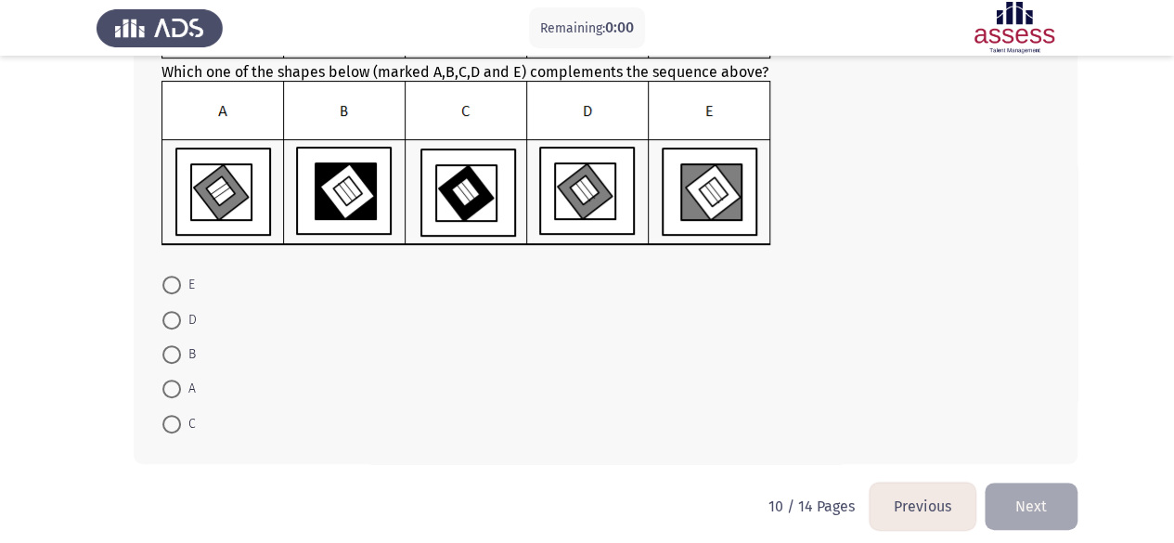
scroll to position [0, 0]
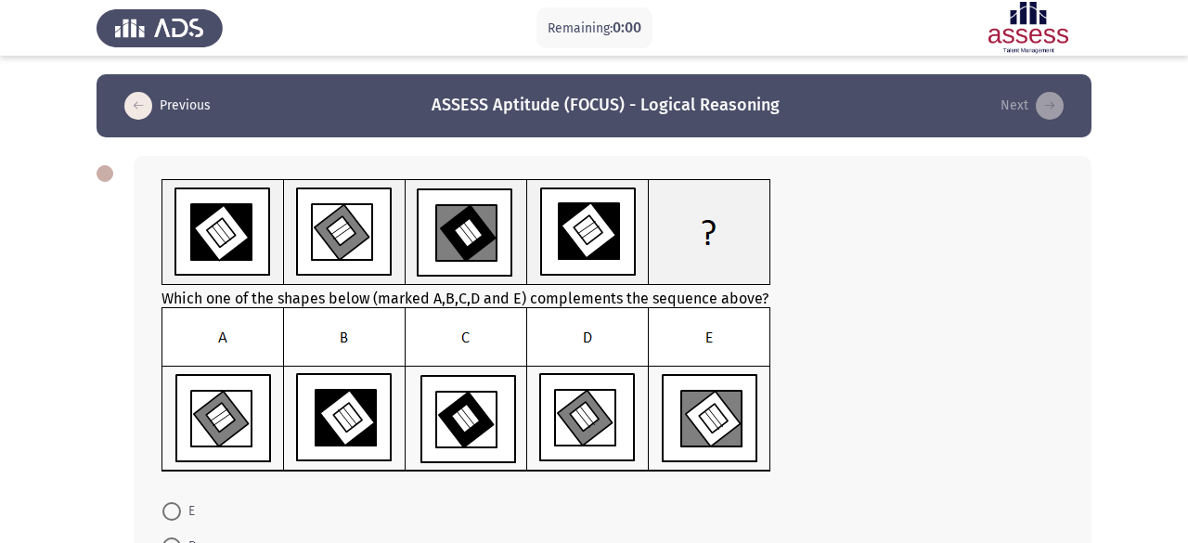
click at [164, 356] on html "Remaining: 0:00 Previous ASSESS Aptitude (FOCUS) - Logical Reasoning Next Which…" at bounding box center [594, 391] width 1188 height 783
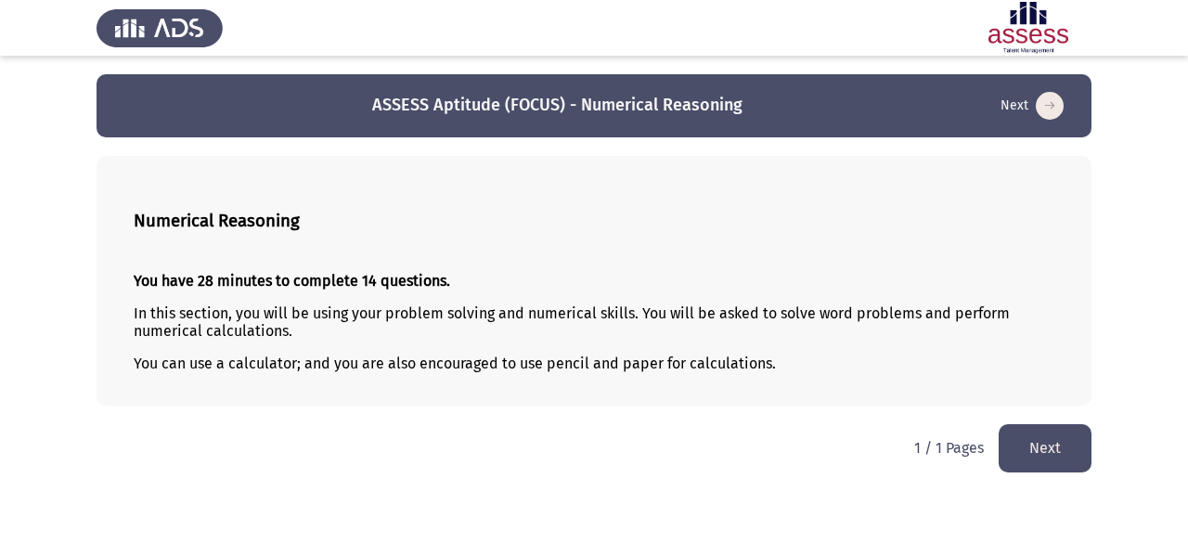
click at [1024, 454] on button "Next" at bounding box center [1044, 447] width 93 height 47
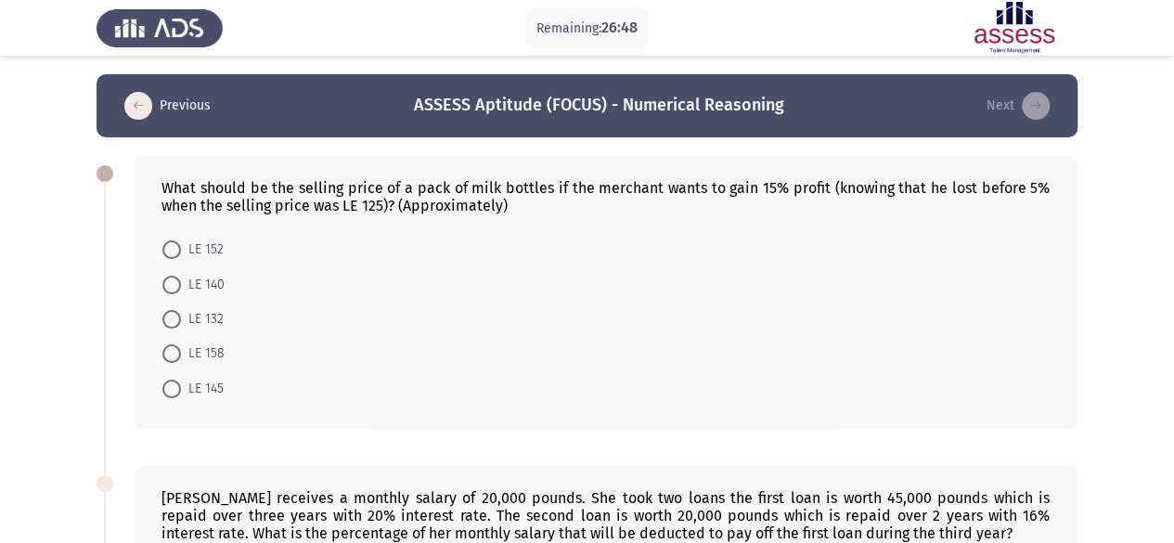
drag, startPoint x: 495, startPoint y: 205, endPoint x: 335, endPoint y: 205, distance: 159.6
click at [335, 205] on div "What should be the selling price of a pack of milk bottles if the merchant want…" at bounding box center [605, 196] width 888 height 35
drag, startPoint x: 172, startPoint y: 185, endPoint x: 419, endPoint y: 225, distance: 251.0
click at [419, 225] on div "What should be the selling price of a pack of milk bottles if the merchant want…" at bounding box center [606, 292] width 944 height 273
click at [185, 253] on span "LE 152" at bounding box center [202, 249] width 43 height 22
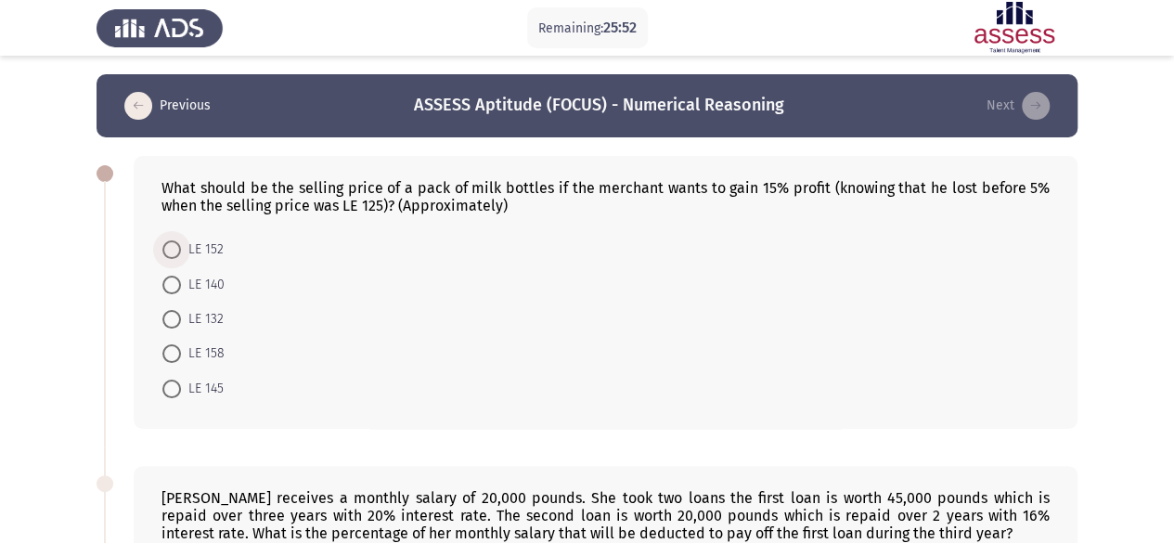
click at [181, 253] on input "LE 152" at bounding box center [171, 249] width 19 height 19
radio input "true"
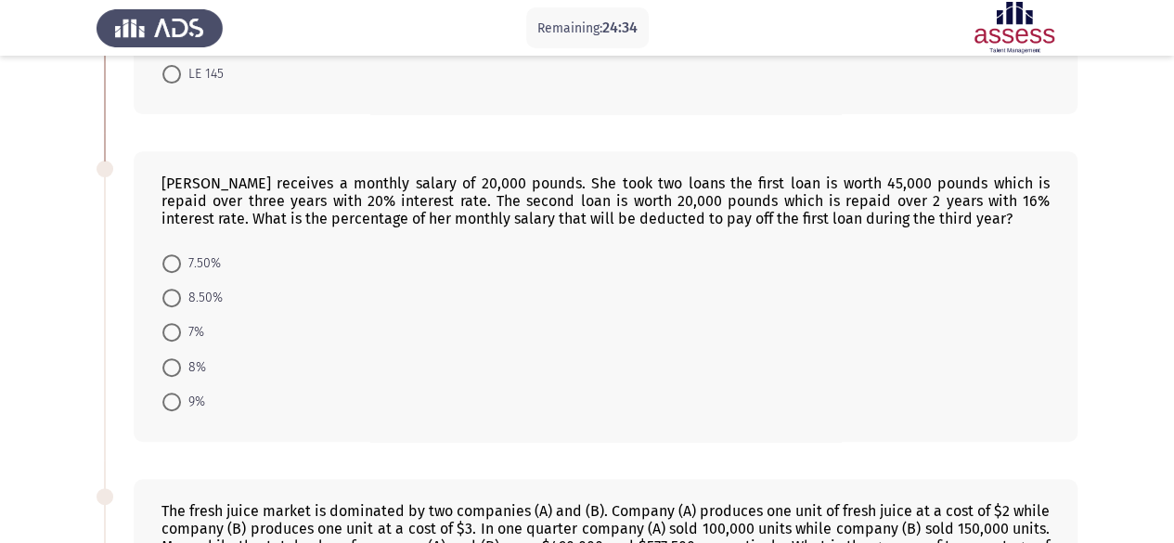
scroll to position [314, 0]
click at [170, 393] on span at bounding box center [171, 401] width 19 height 19
click at [170, 393] on input "9%" at bounding box center [171, 401] width 19 height 19
radio input "true"
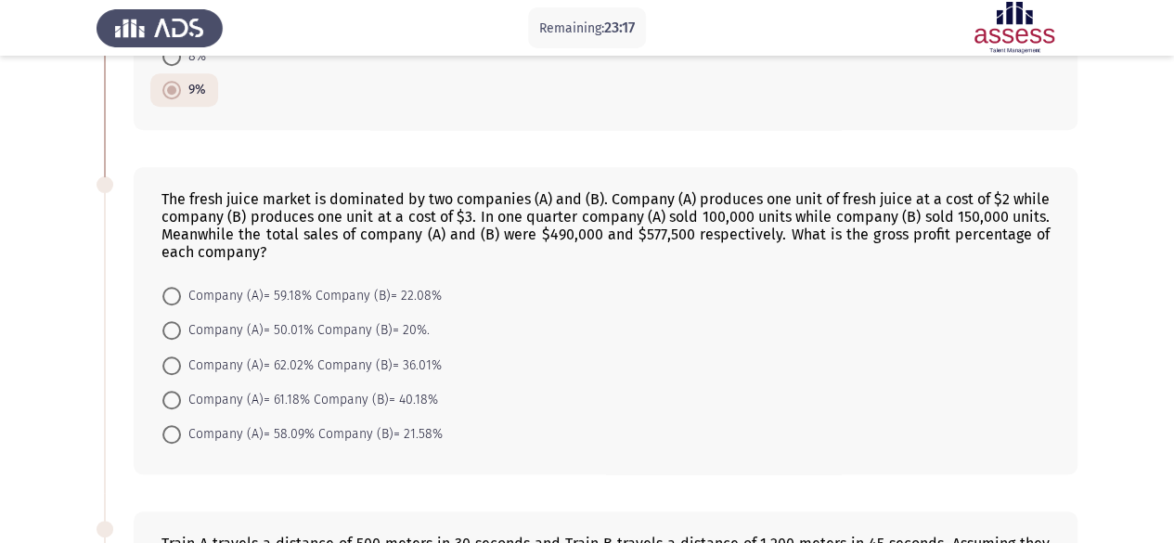
scroll to position [625, 0]
click at [182, 285] on span "Company (A)= 59.18% Company (B)= 22.08%" at bounding box center [311, 295] width 261 height 22
click at [181, 286] on input "Company (A)= 59.18% Company (B)= 22.08%" at bounding box center [171, 295] width 19 height 19
radio input "true"
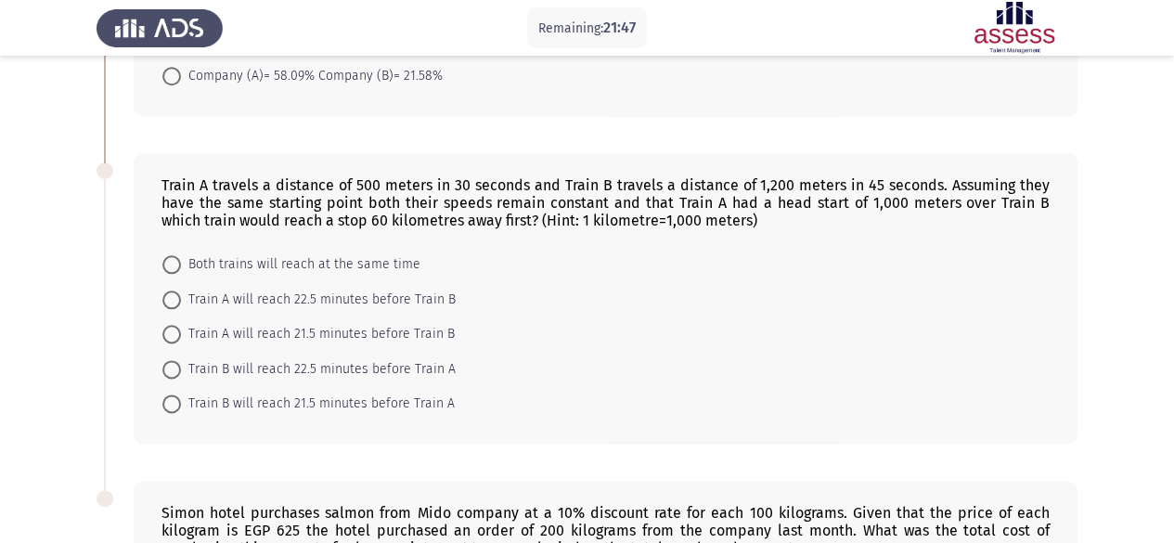
scroll to position [982, 0]
click at [397, 322] on span "Train A will reach 21.5 minutes before Train B" at bounding box center [318, 333] width 274 height 22
click at [181, 324] on input "Train A will reach 21.5 minutes before Train B" at bounding box center [171, 333] width 19 height 19
radio input "true"
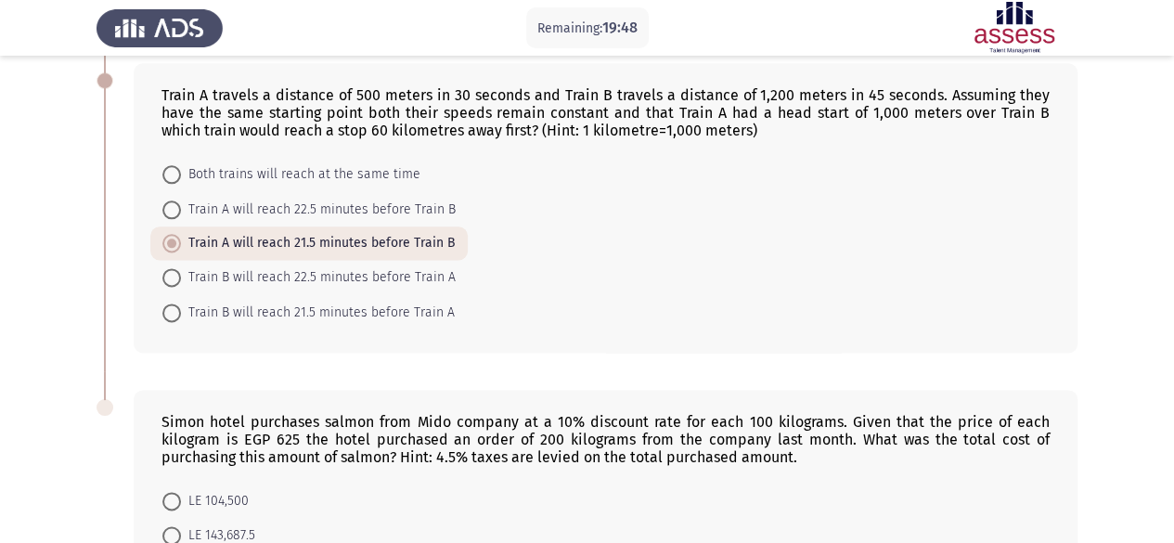
scroll to position [1088, 0]
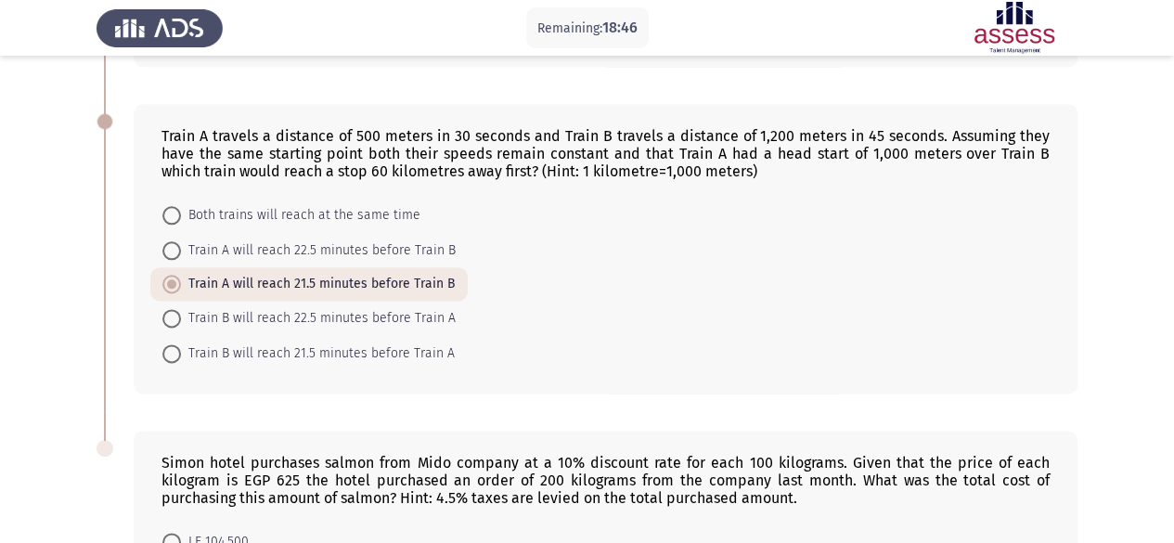
scroll to position [1029, 0]
click at [275, 356] on mat-radio-button "Train B will reach 21.5 minutes before Train A" at bounding box center [308, 353] width 316 height 34
click at [270, 354] on span "Train B will reach 21.5 minutes before Train A" at bounding box center [318, 354] width 274 height 22
click at [181, 354] on input "Train B will reach 21.5 minutes before Train A" at bounding box center [171, 354] width 19 height 19
radio input "true"
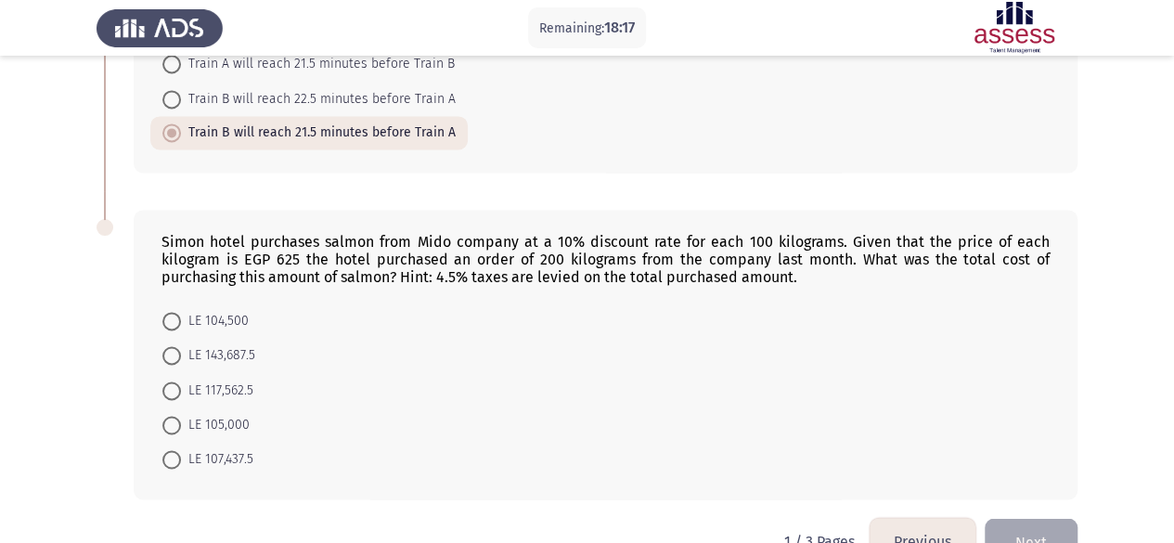
scroll to position [1252, 0]
click at [246, 379] on span "LE 117,562.5" at bounding box center [217, 390] width 72 height 22
click at [181, 380] on input "LE 117,562.5" at bounding box center [171, 389] width 19 height 19
radio input "true"
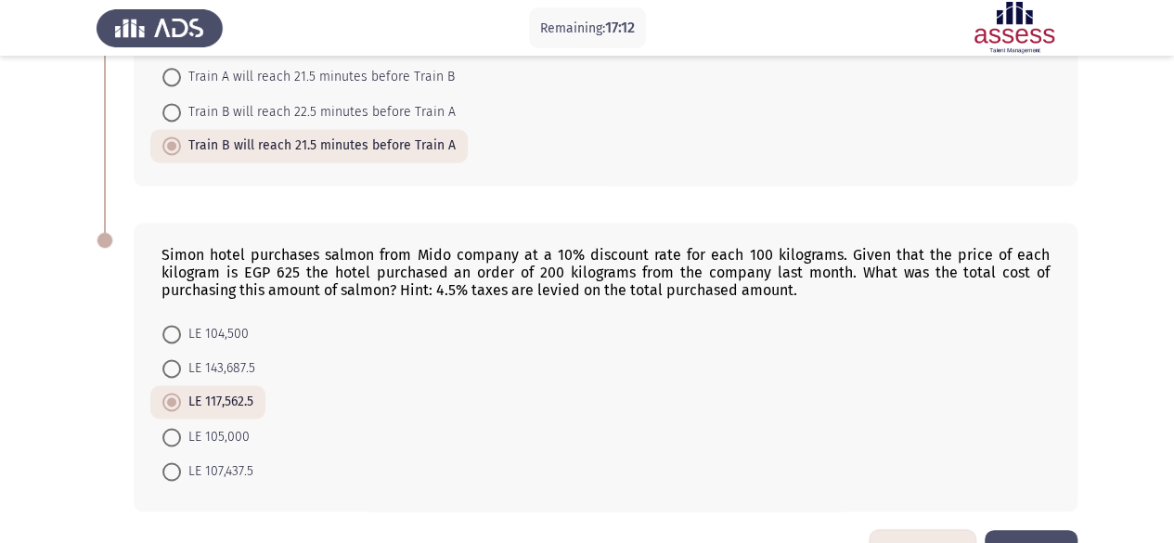
scroll to position [1287, 0]
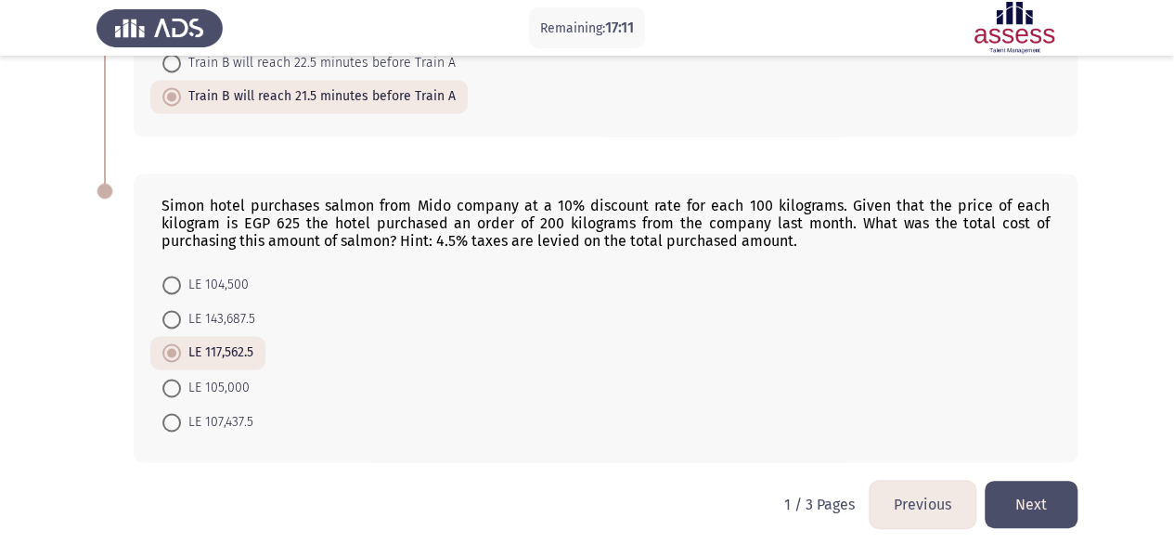
click at [1047, 481] on button "Next" at bounding box center [1031, 504] width 93 height 47
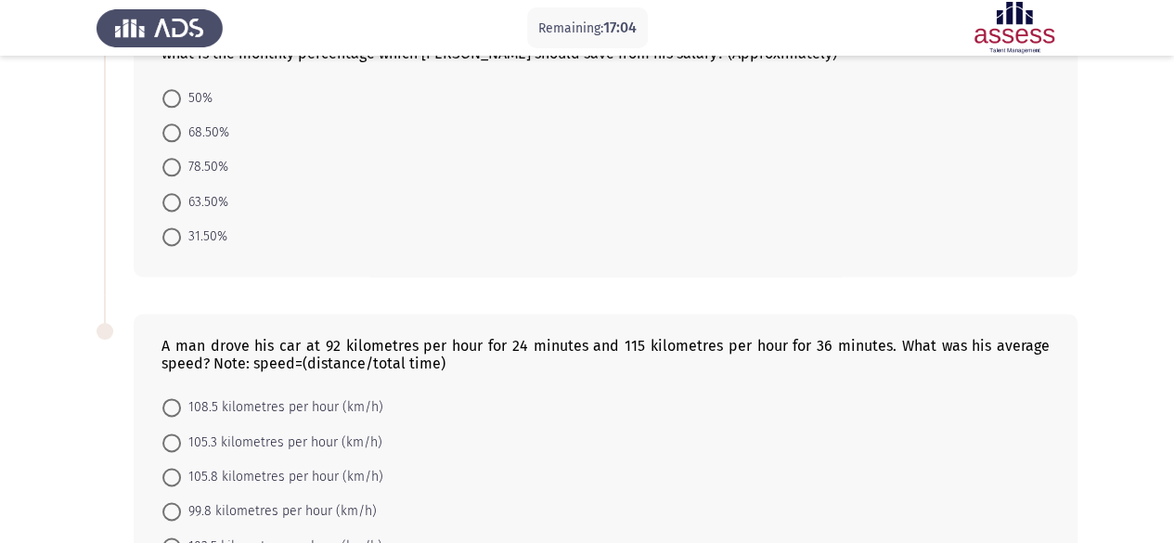
scroll to position [1240, 0]
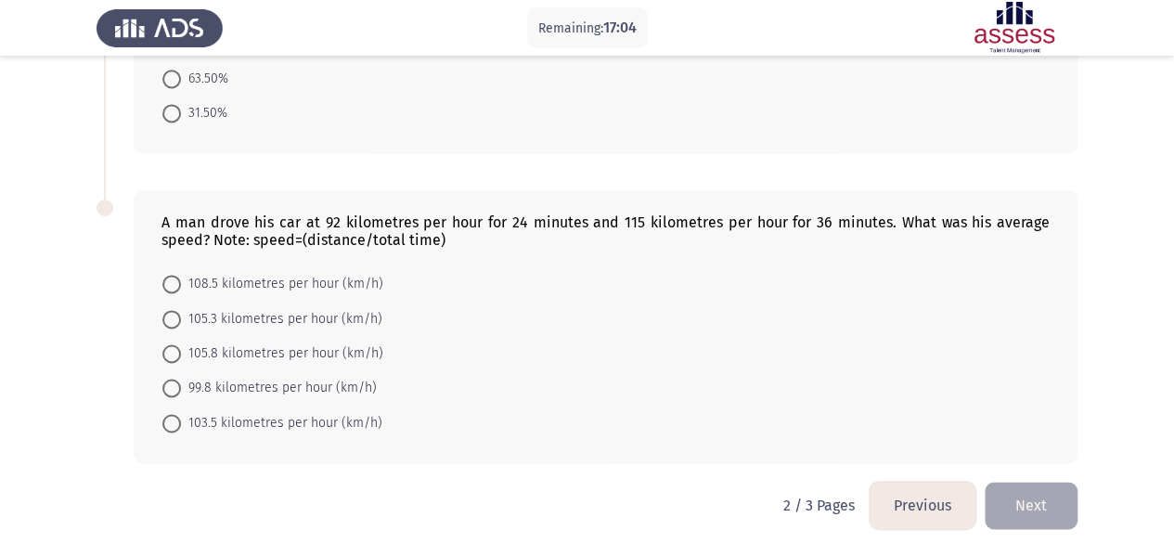
click at [906, 498] on button "Previous" at bounding box center [923, 505] width 106 height 47
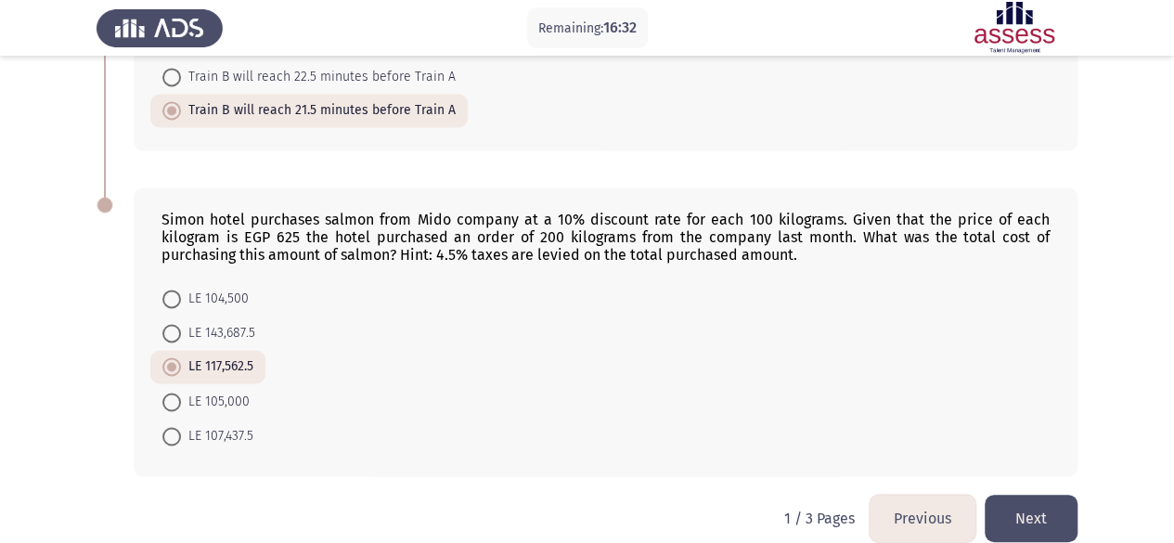
scroll to position [1272, 0]
click at [1028, 505] on button "Next" at bounding box center [1031, 519] width 93 height 47
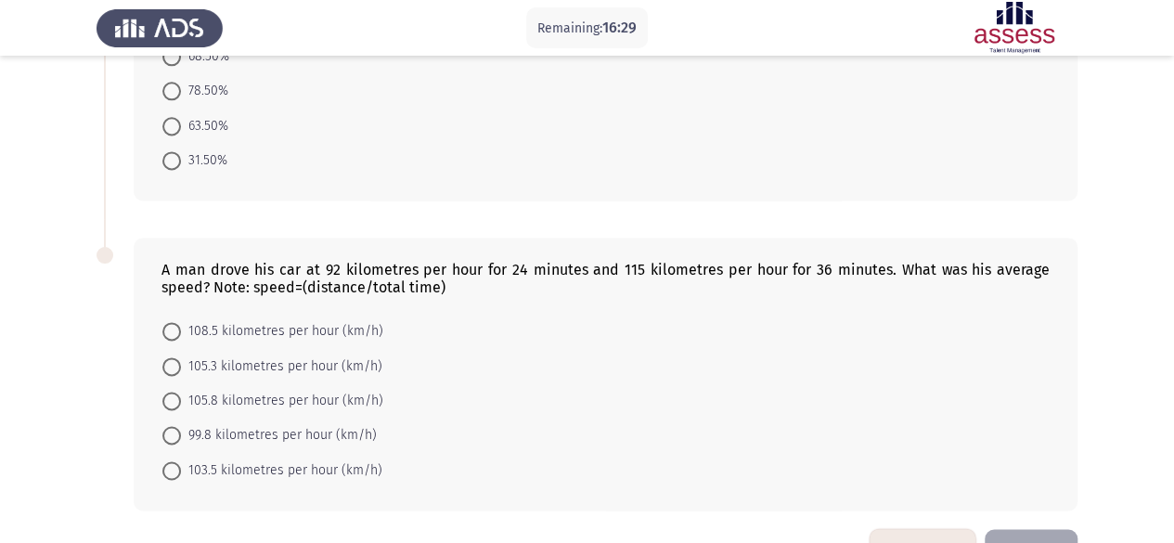
scroll to position [1231, 0]
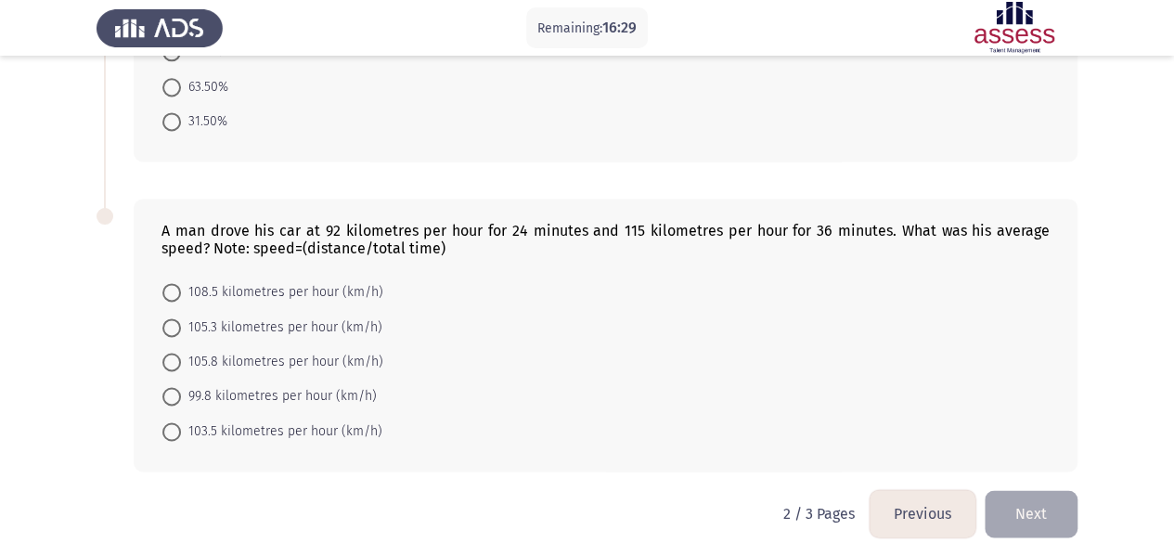
click at [925, 511] on button "Previous" at bounding box center [923, 513] width 106 height 47
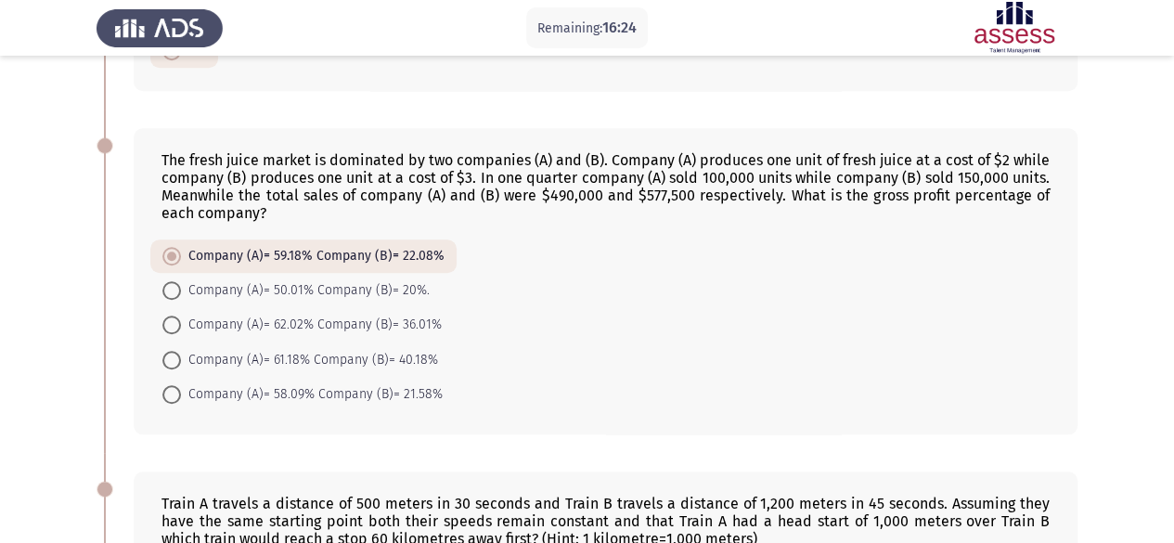
scroll to position [1287, 0]
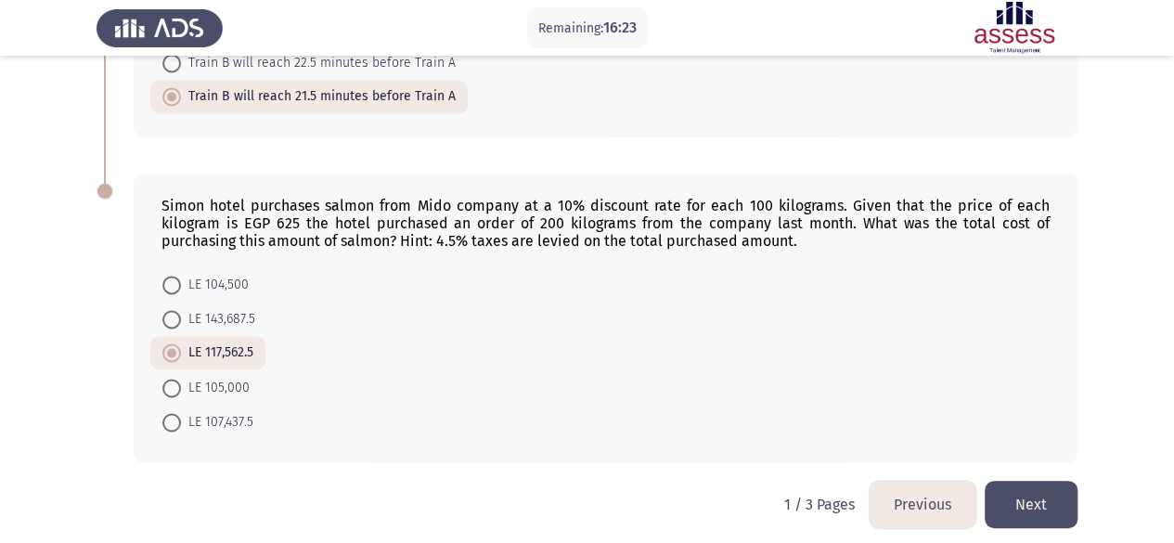
click at [1035, 493] on button "Next" at bounding box center [1031, 504] width 93 height 47
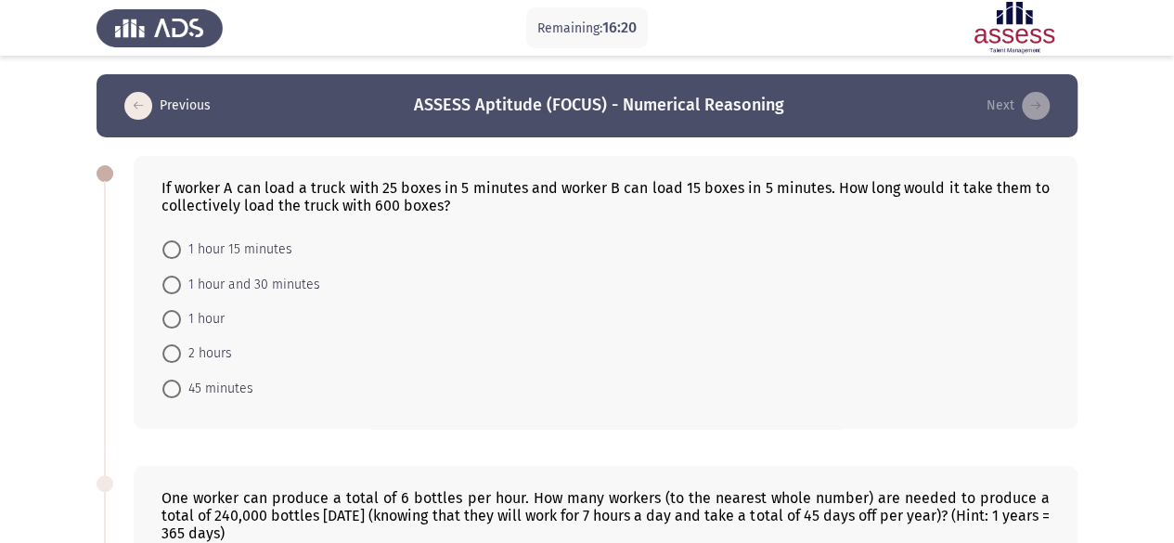
scroll to position [32, 0]
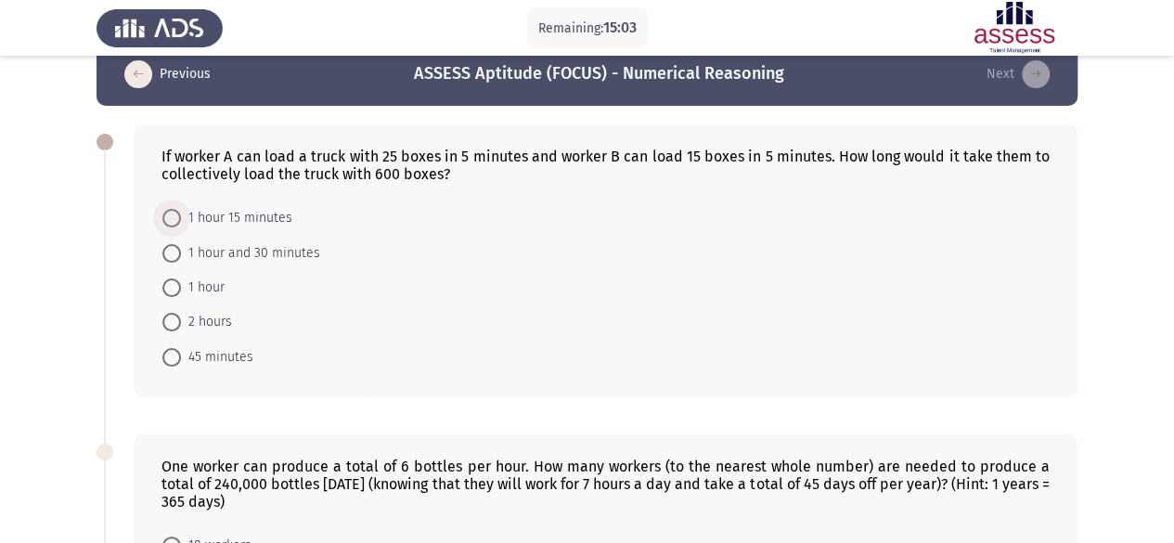
click at [204, 215] on span "1 hour 15 minutes" at bounding box center [236, 218] width 111 height 22
click at [181, 215] on input "1 hour 15 minutes" at bounding box center [171, 218] width 19 height 19
radio input "true"
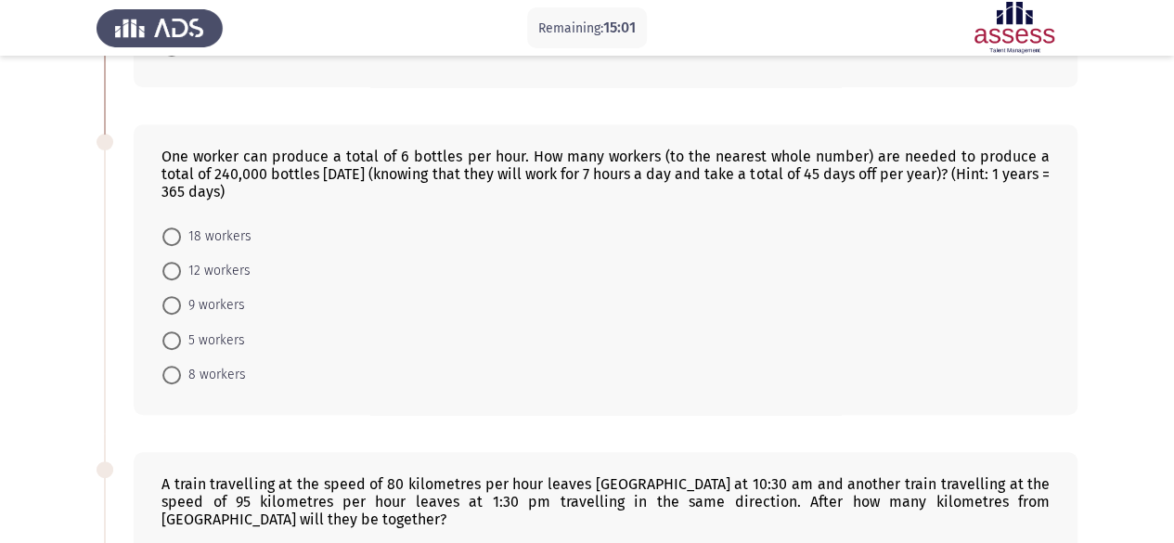
scroll to position [341, 0]
click at [215, 293] on span "9 workers" at bounding box center [213, 304] width 64 height 22
click at [181, 295] on input "9 workers" at bounding box center [171, 304] width 19 height 19
radio input "true"
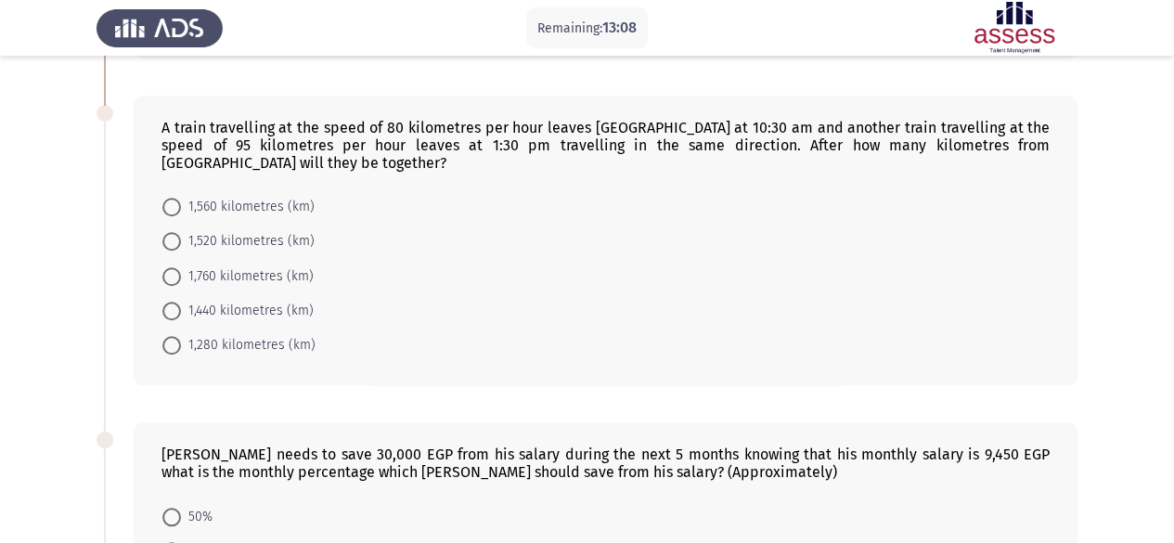
scroll to position [704, 0]
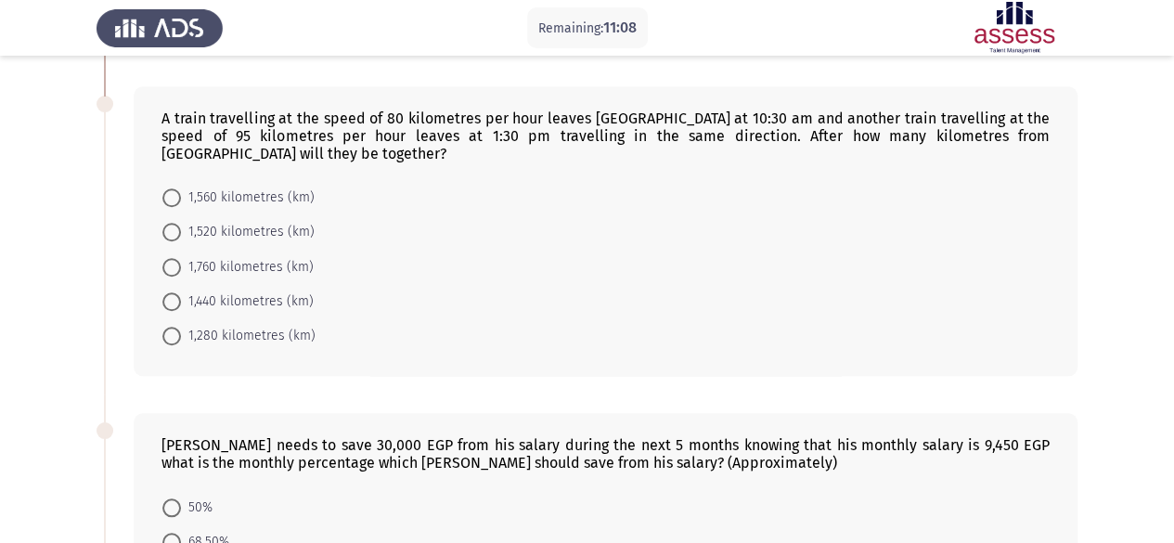
click at [251, 230] on span "1,520 kilometres (km)" at bounding box center [248, 232] width 134 height 22
click at [181, 230] on input "1,520 kilometres (km)" at bounding box center [171, 232] width 19 height 19
radio input "true"
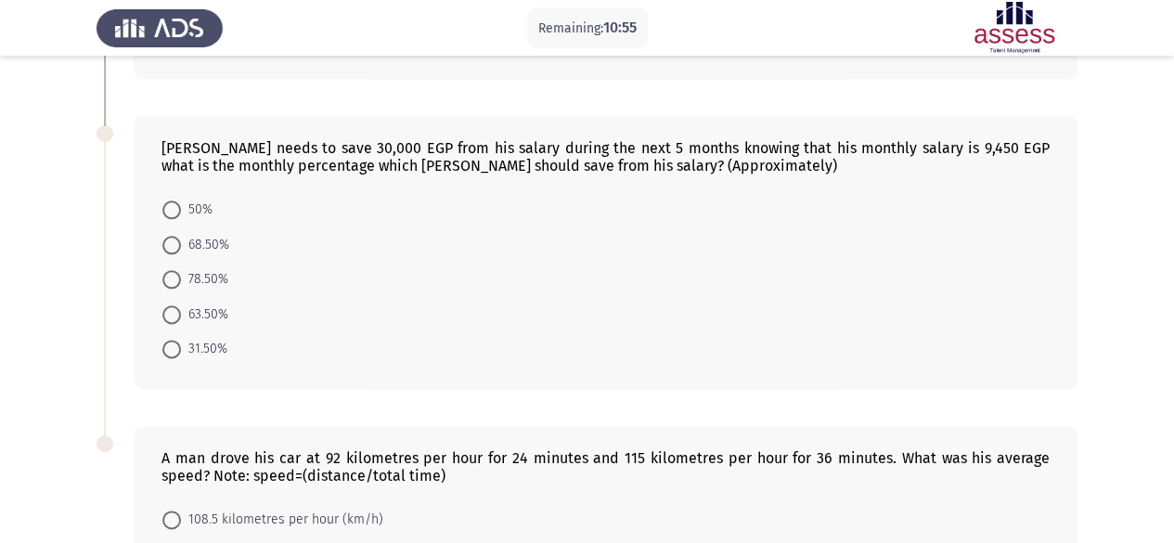
scroll to position [1032, 0]
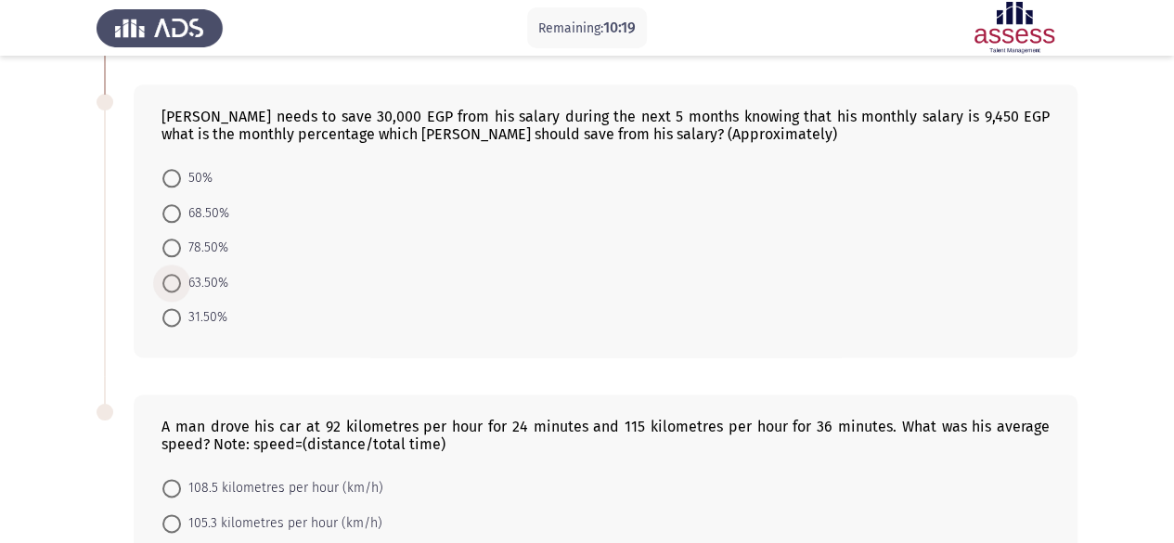
click at [190, 272] on span "63.50%" at bounding box center [204, 283] width 47 height 22
click at [181, 274] on input "63.50%" at bounding box center [171, 283] width 19 height 19
radio input "true"
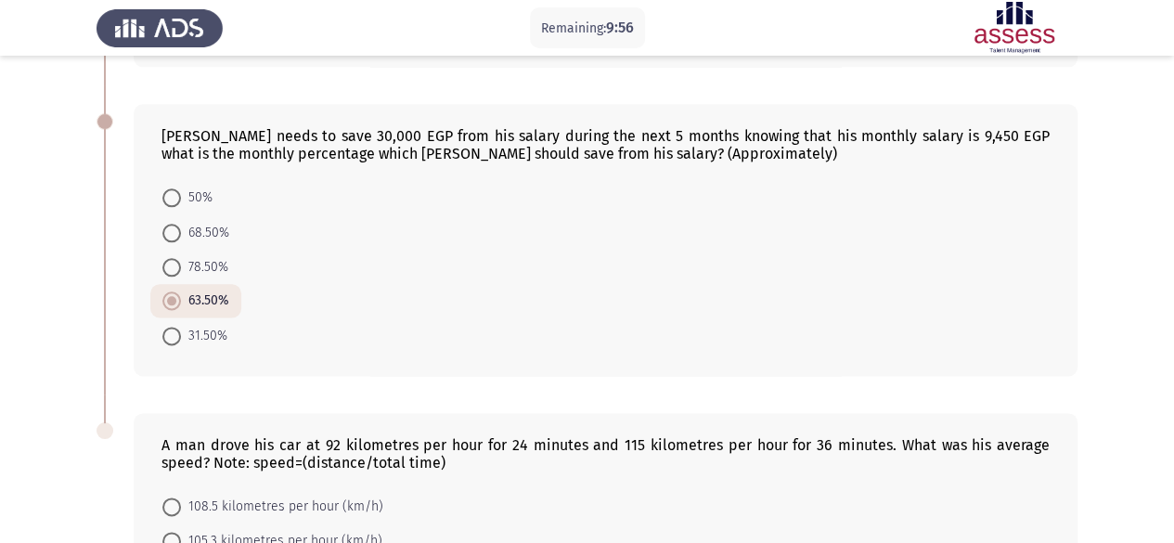
scroll to position [1236, 0]
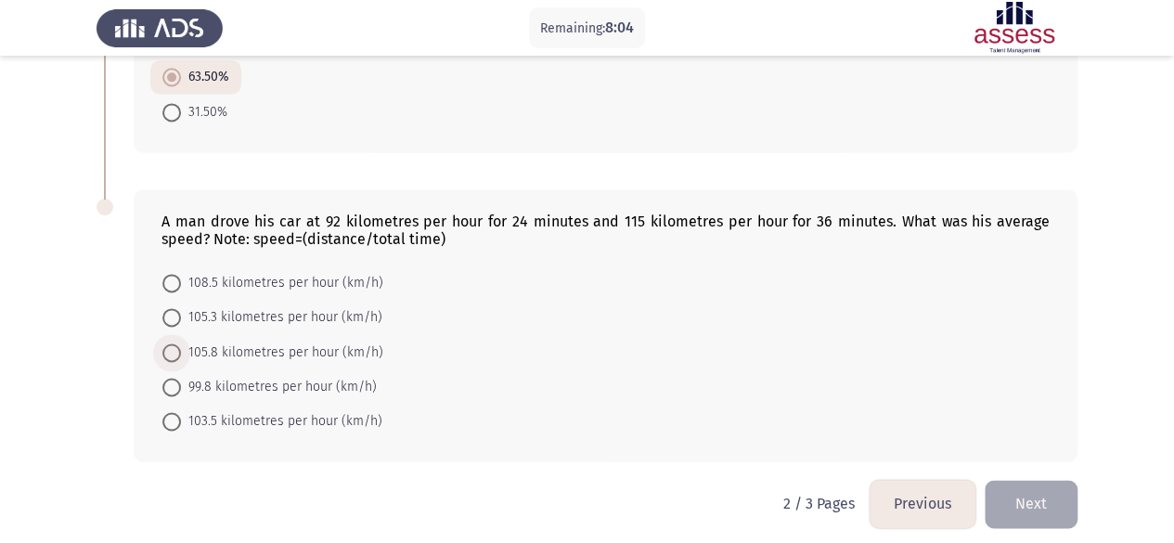
click at [245, 347] on span "105.8 kilometres per hour (km/h)" at bounding box center [282, 352] width 202 height 22
click at [181, 347] on input "105.8 kilometres per hour (km/h)" at bounding box center [171, 352] width 19 height 19
radio input "true"
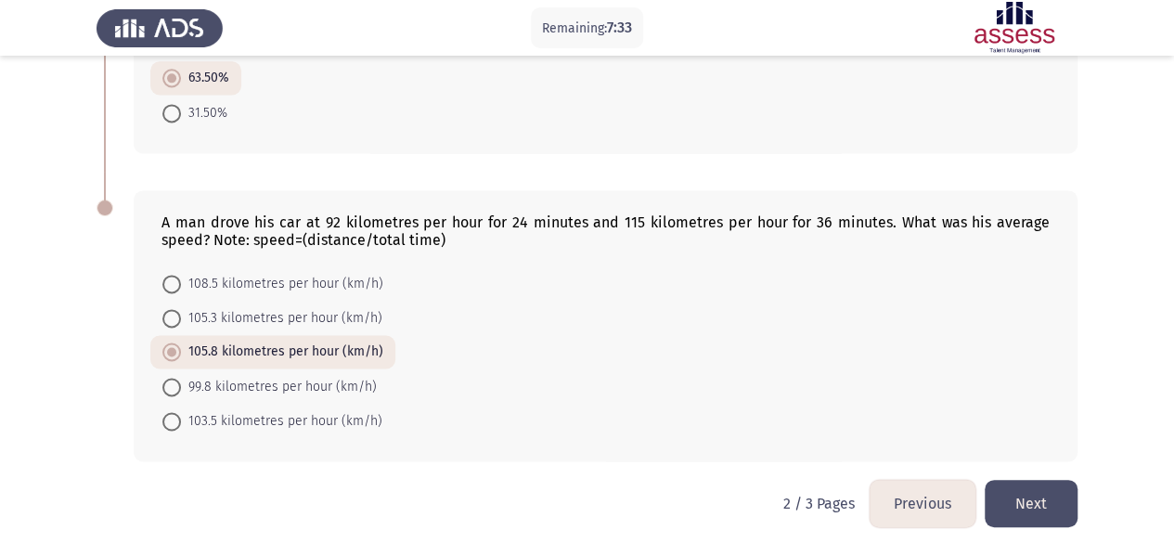
click at [1071, 495] on button "Next" at bounding box center [1031, 503] width 93 height 47
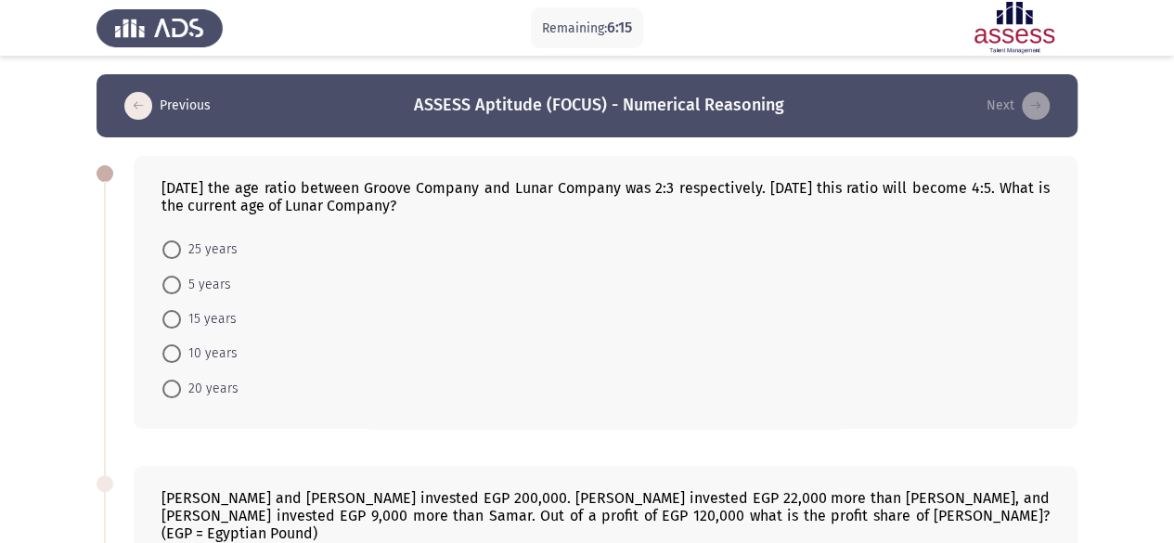
click at [211, 303] on mat-radio-button "15 years" at bounding box center [199, 319] width 98 height 34
click at [182, 313] on span "15 years" at bounding box center [209, 319] width 56 height 22
click at [181, 313] on input "15 years" at bounding box center [171, 319] width 19 height 19
radio input "true"
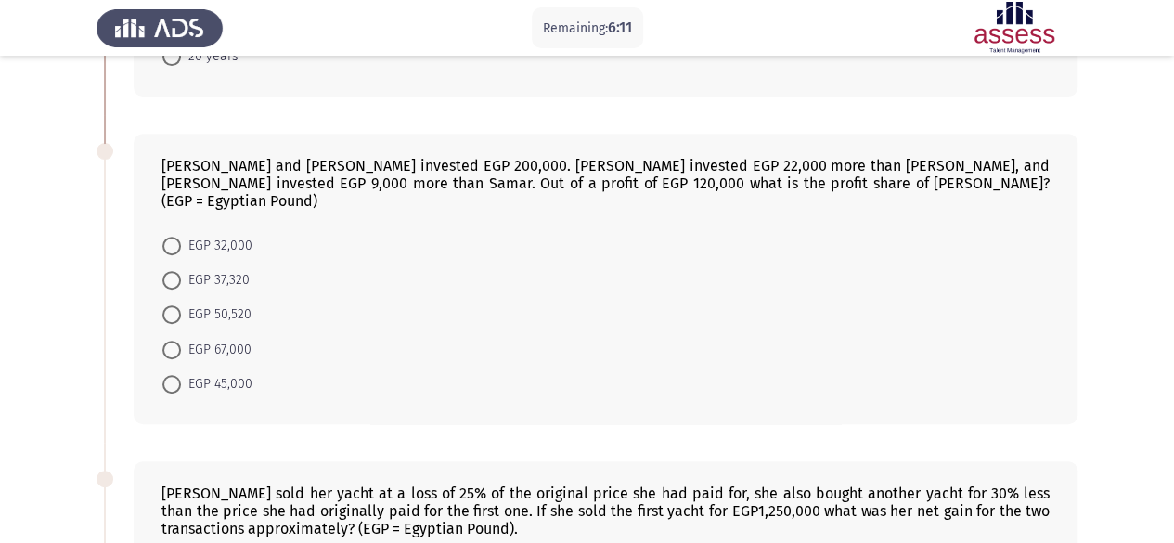
scroll to position [331, 0]
click at [195, 372] on span "EGP 45,000" at bounding box center [216, 383] width 71 height 22
click at [181, 374] on input "EGP 45,000" at bounding box center [171, 383] width 19 height 19
radio input "true"
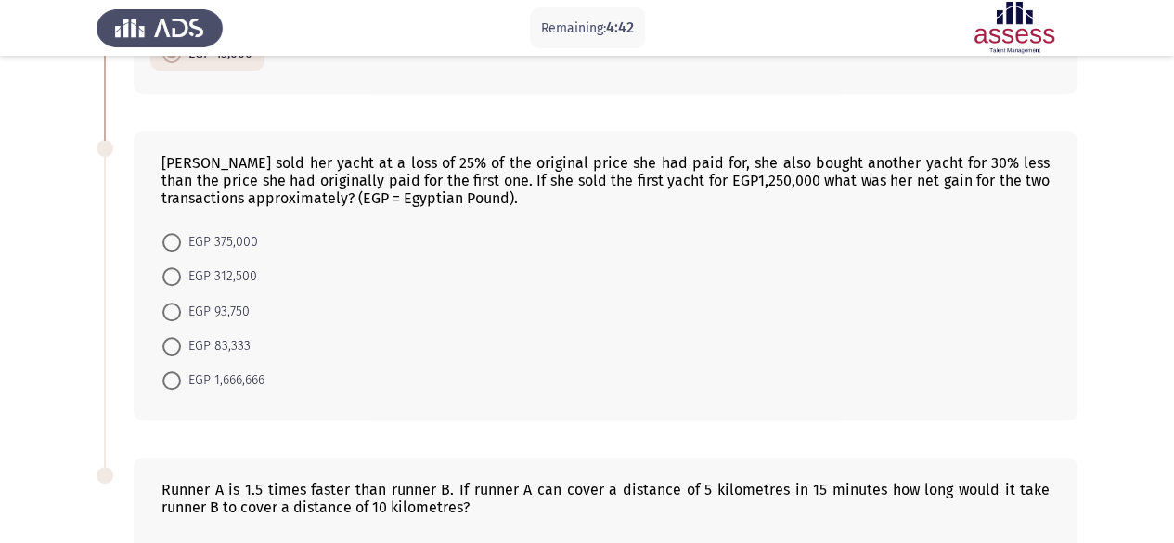
scroll to position [661, 0]
click at [216, 334] on span "EGP 83,333" at bounding box center [216, 345] width 70 height 22
click at [181, 336] on input "EGP 83,333" at bounding box center [171, 345] width 19 height 19
radio input "true"
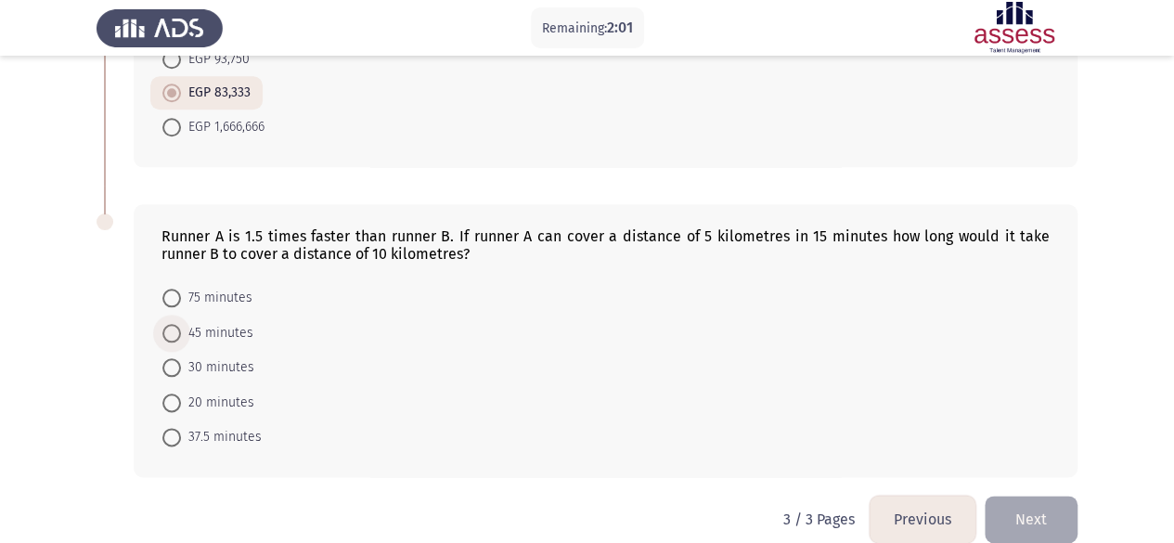
click at [202, 322] on span "45 minutes" at bounding box center [217, 333] width 72 height 22
click at [181, 324] on input "45 minutes" at bounding box center [171, 333] width 19 height 19
radio input "true"
click at [1027, 496] on button "Next" at bounding box center [1031, 519] width 93 height 47
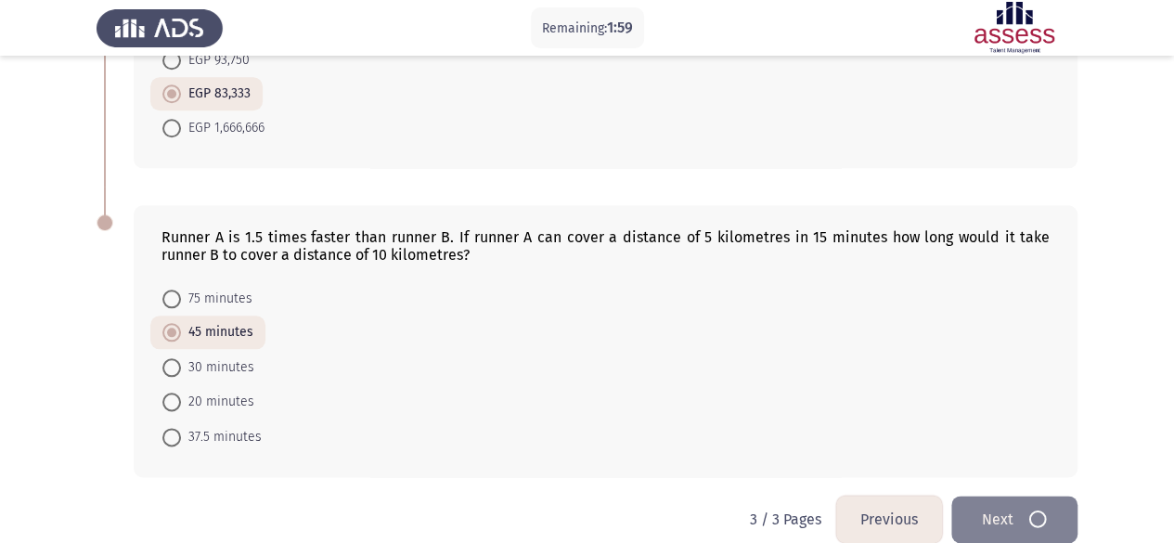
scroll to position [0, 0]
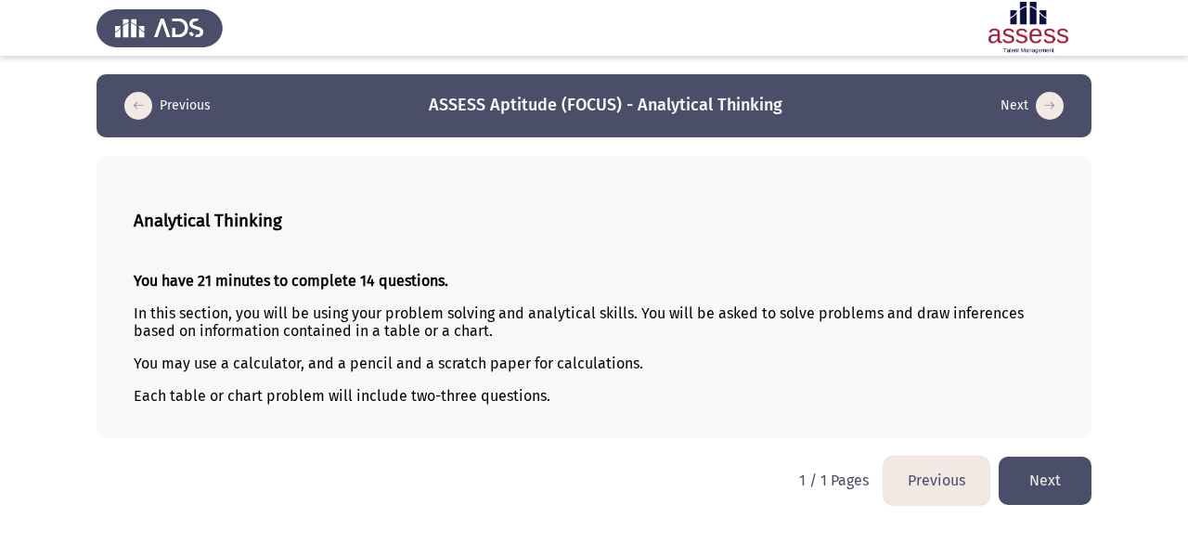
click at [1044, 474] on button "Next" at bounding box center [1044, 480] width 93 height 47
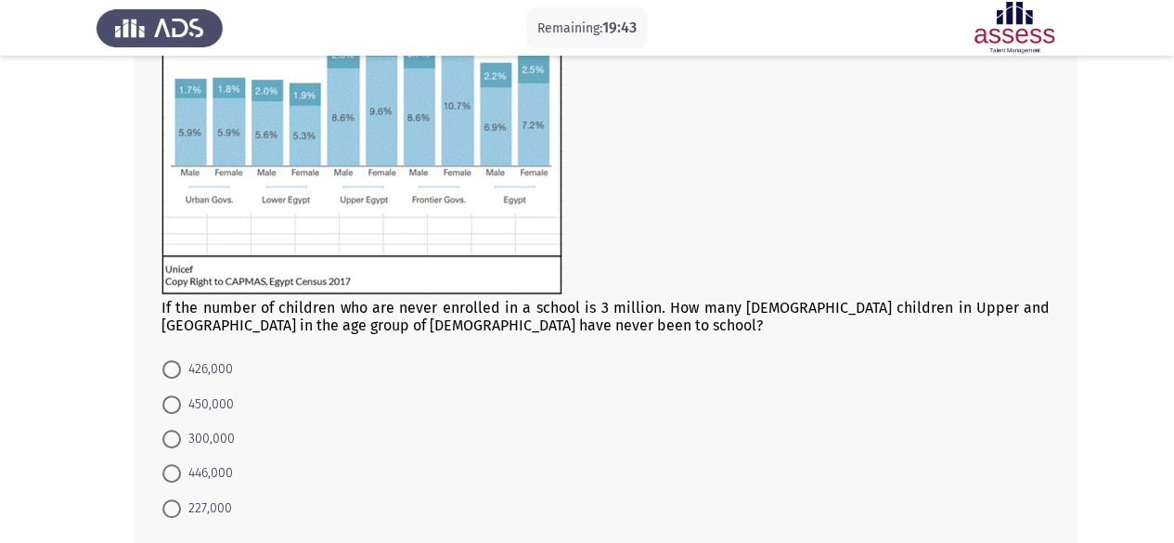
scroll to position [314, 0]
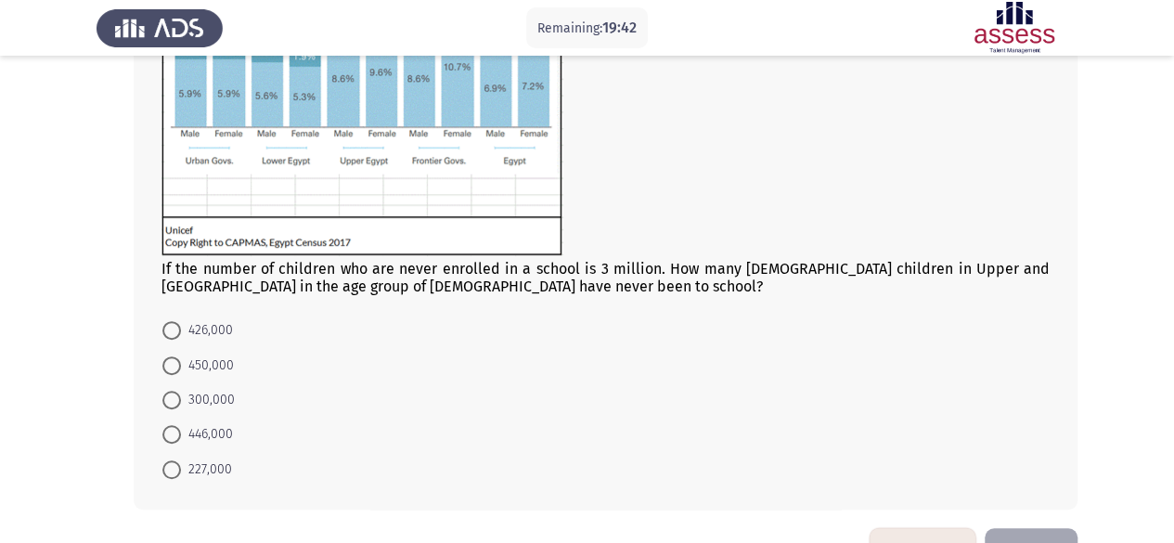
click at [193, 332] on span "426,000" at bounding box center [207, 330] width 52 height 22
click at [181, 332] on input "426,000" at bounding box center [171, 330] width 19 height 19
radio input "true"
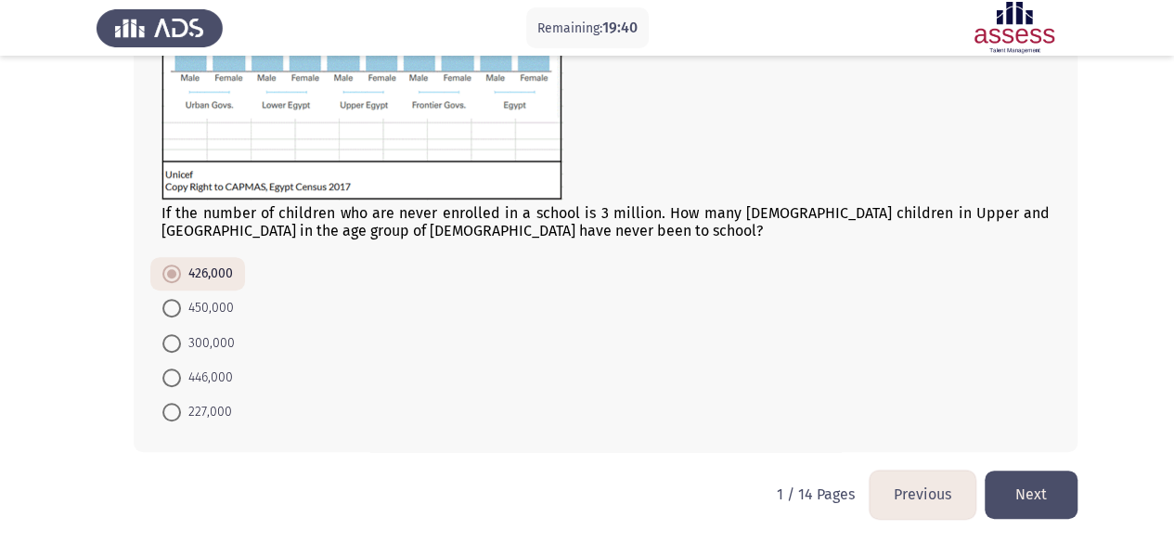
click at [1032, 495] on button "Next" at bounding box center [1031, 493] width 93 height 47
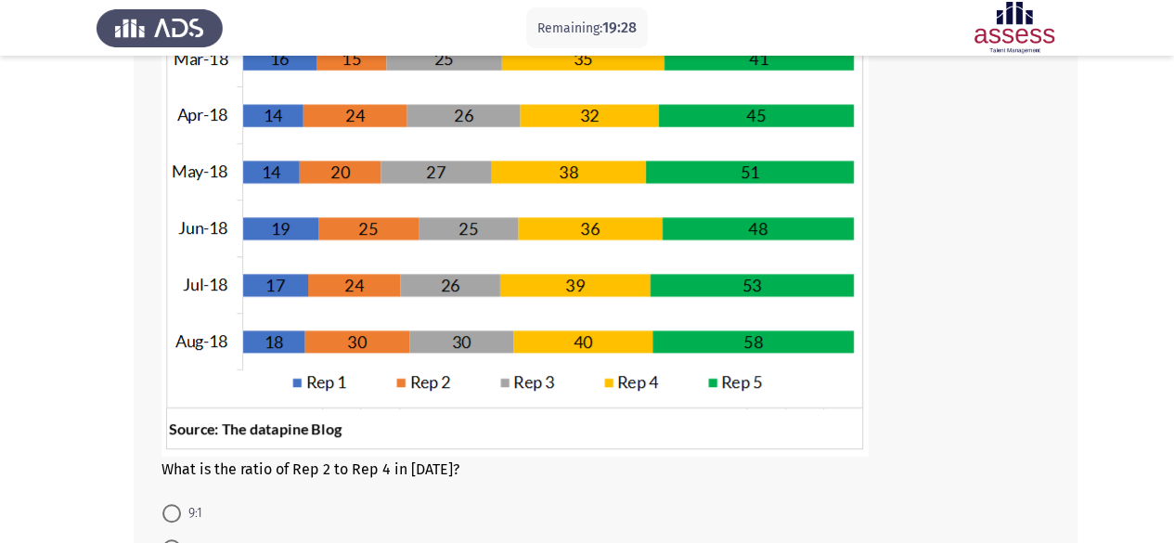
scroll to position [303, 0]
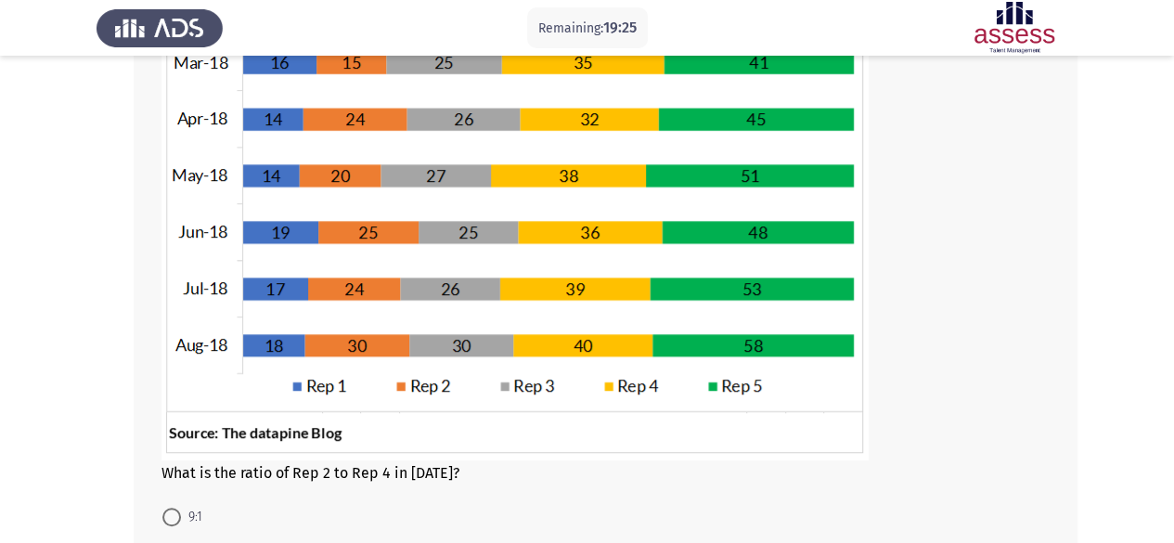
click at [334, 186] on img at bounding box center [514, 169] width 707 height 584
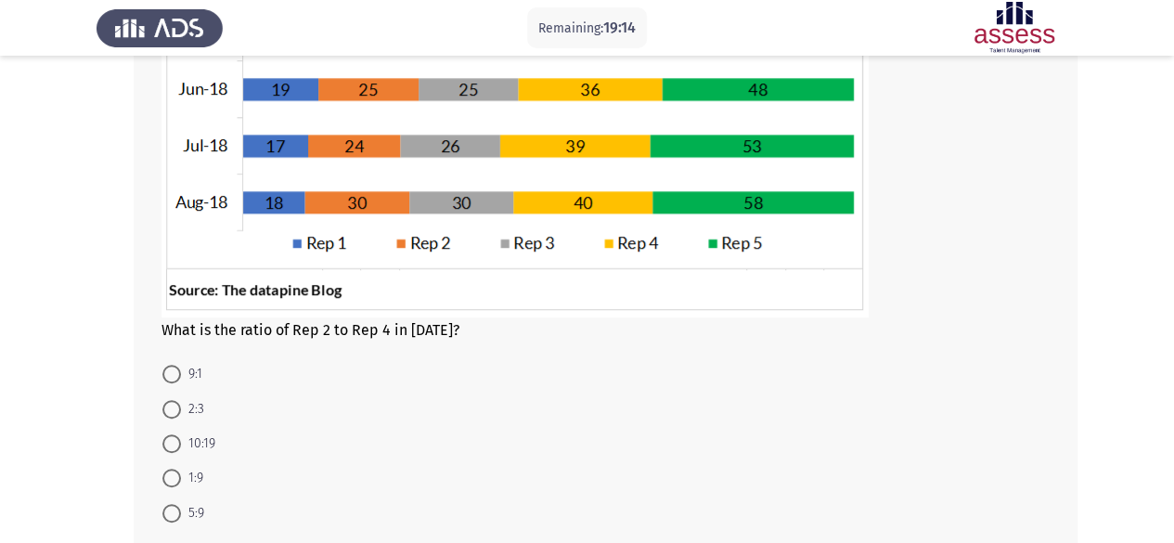
scroll to position [446, 0]
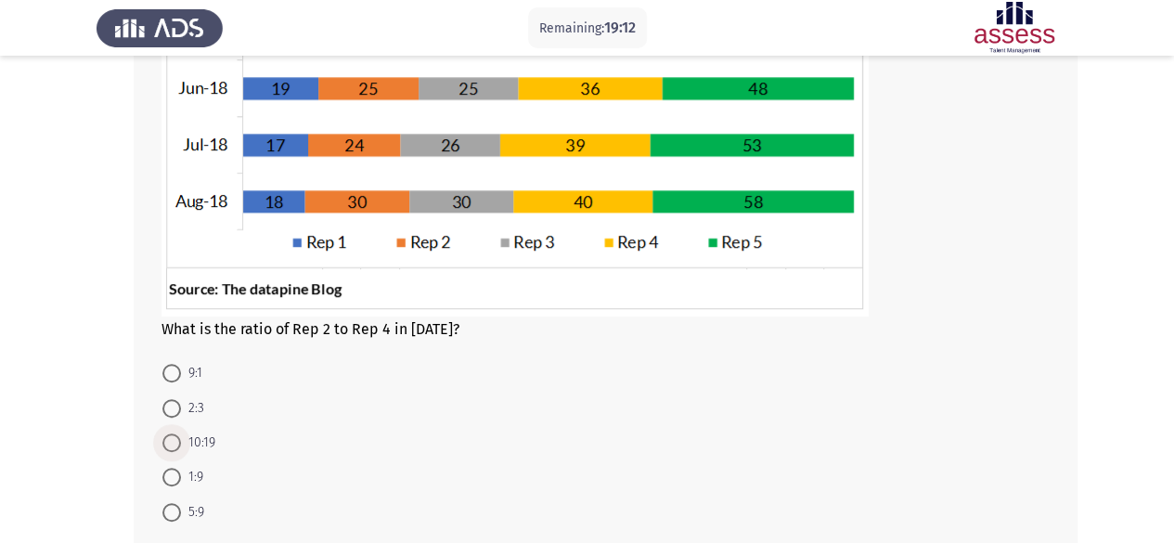
click at [193, 445] on span "10:19" at bounding box center [198, 443] width 34 height 22
click at [181, 445] on input "10:19" at bounding box center [171, 442] width 19 height 19
radio input "true"
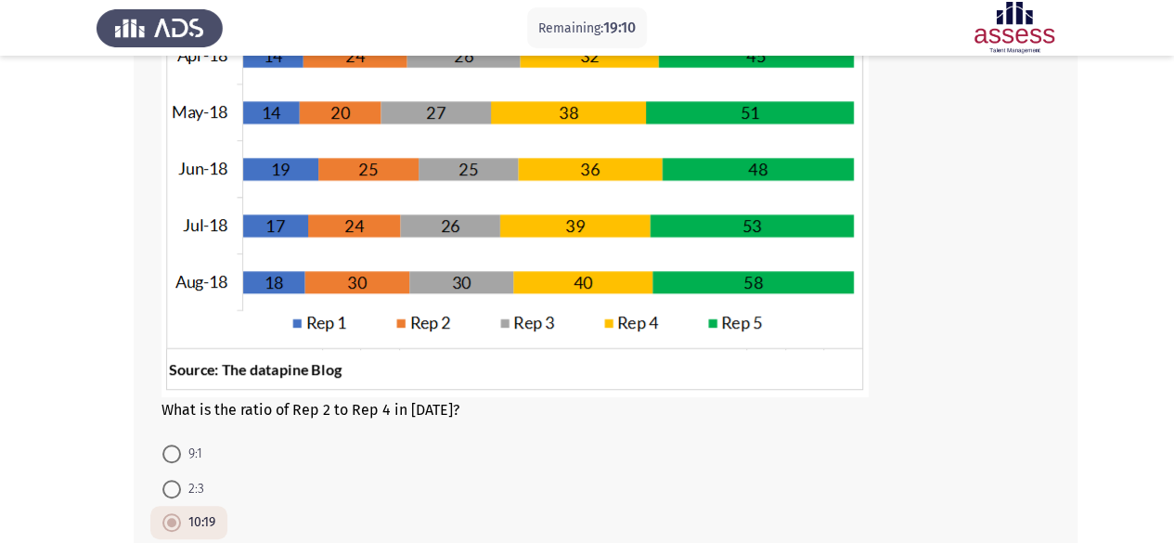
scroll to position [545, 0]
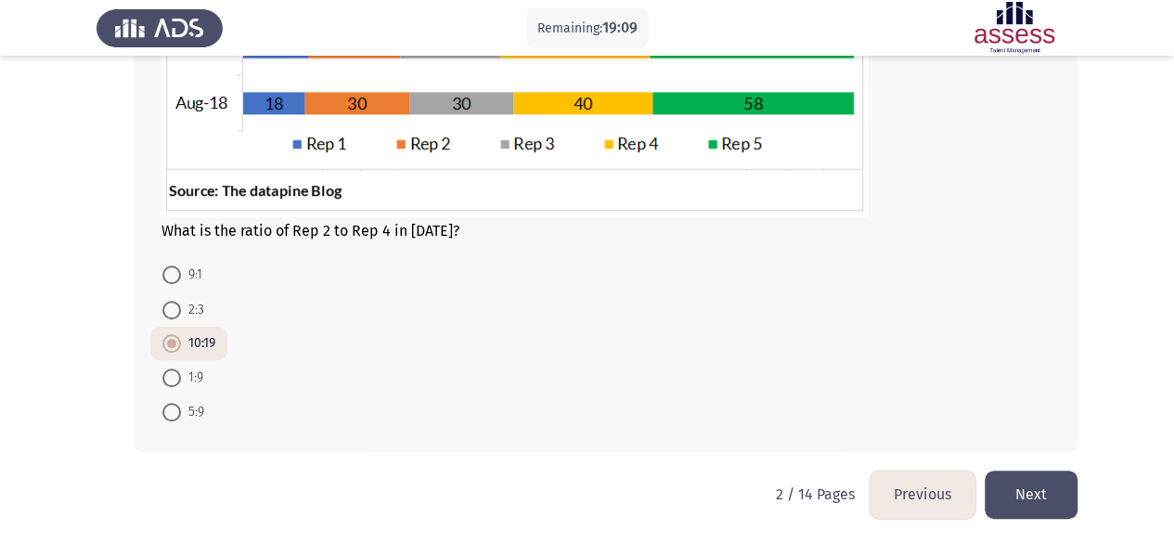
click at [1022, 493] on button "Next" at bounding box center [1031, 493] width 93 height 47
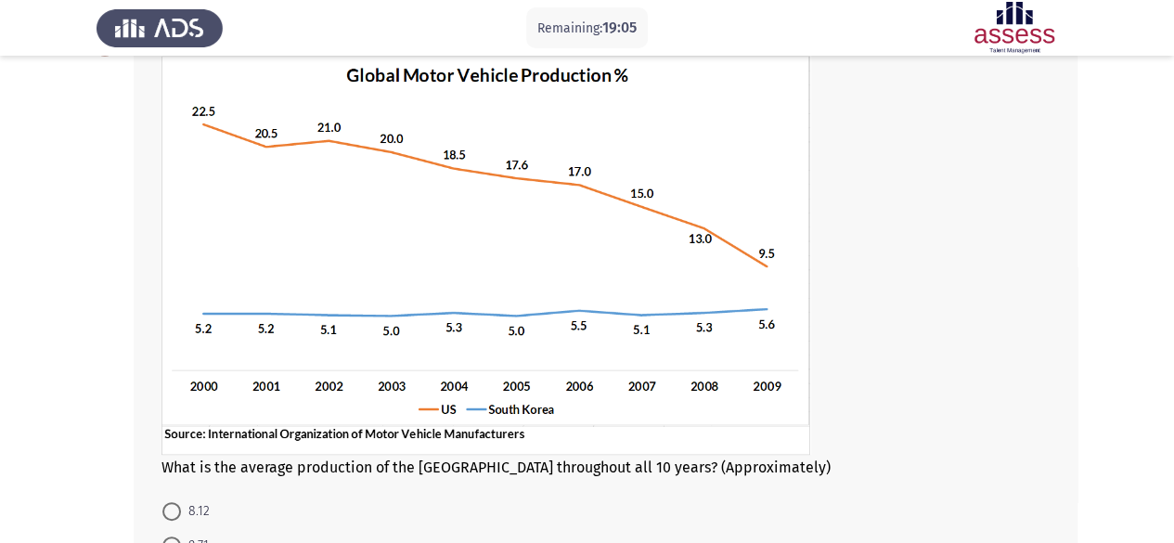
scroll to position [120, 0]
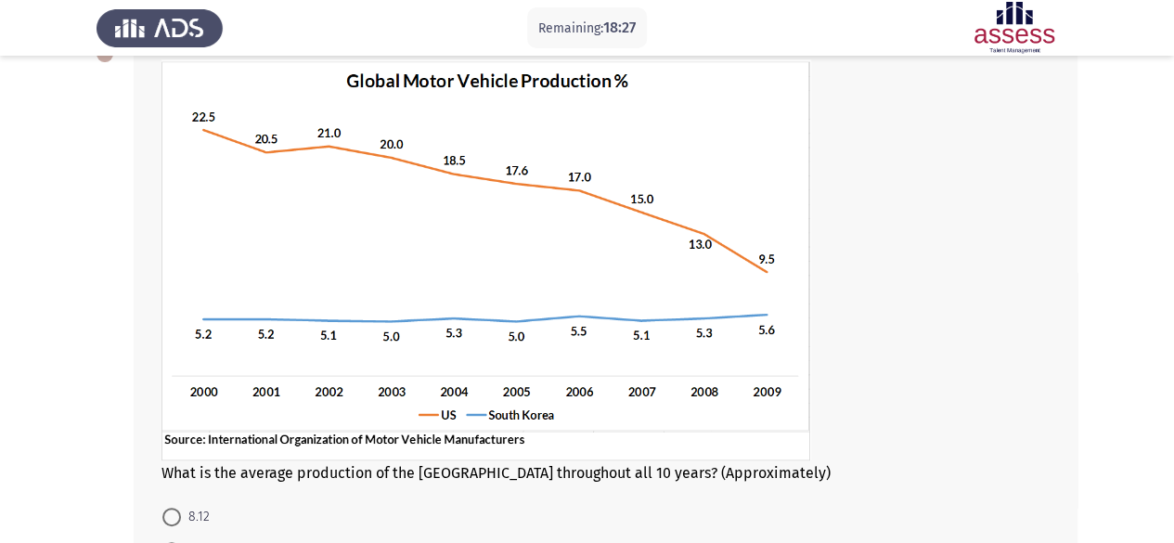
click at [396, 207] on img at bounding box center [486, 259] width 650 height 401
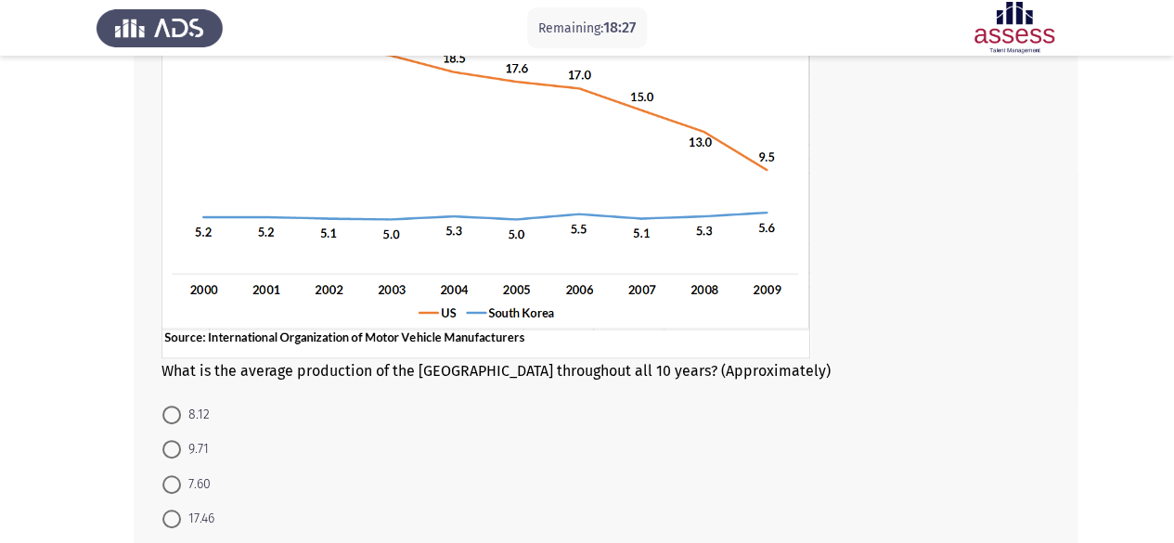
scroll to position [362, 0]
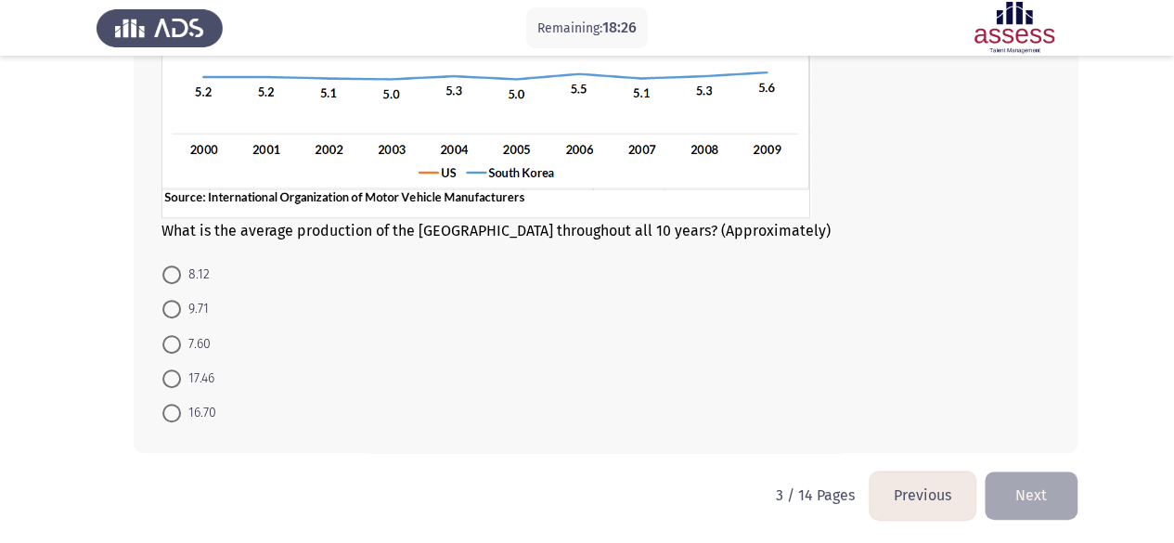
click at [204, 376] on span "17.46" at bounding box center [197, 378] width 33 height 22
click at [181, 376] on input "17.46" at bounding box center [171, 378] width 19 height 19
radio input "true"
click at [1030, 495] on button "Next" at bounding box center [1031, 493] width 93 height 47
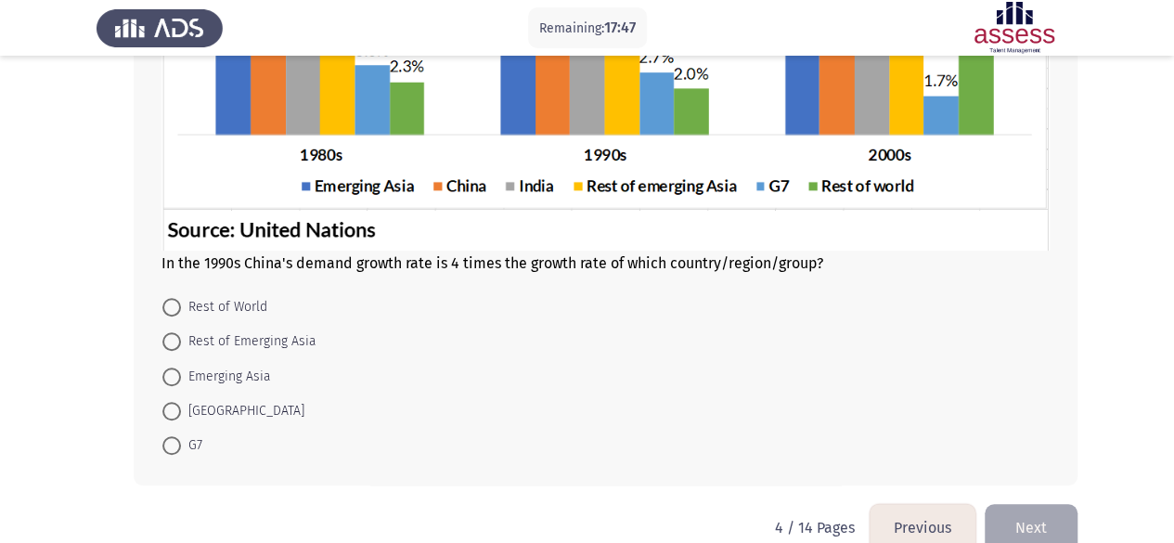
scroll to position [428, 0]
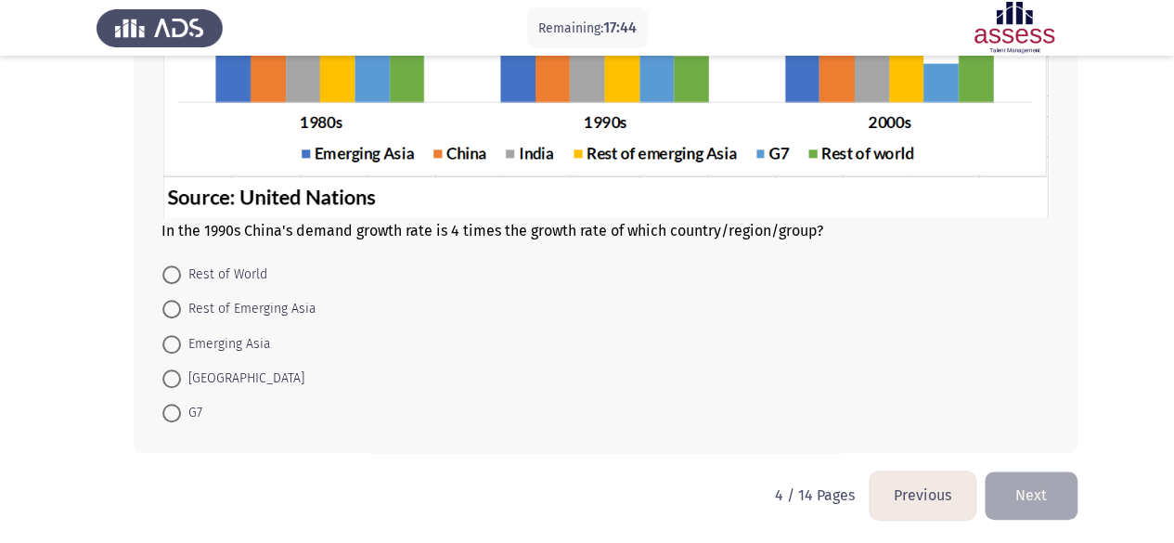
click at [180, 420] on label "G7" at bounding box center [182, 413] width 40 height 22
click at [180, 420] on input "G7" at bounding box center [171, 413] width 19 height 19
radio input "true"
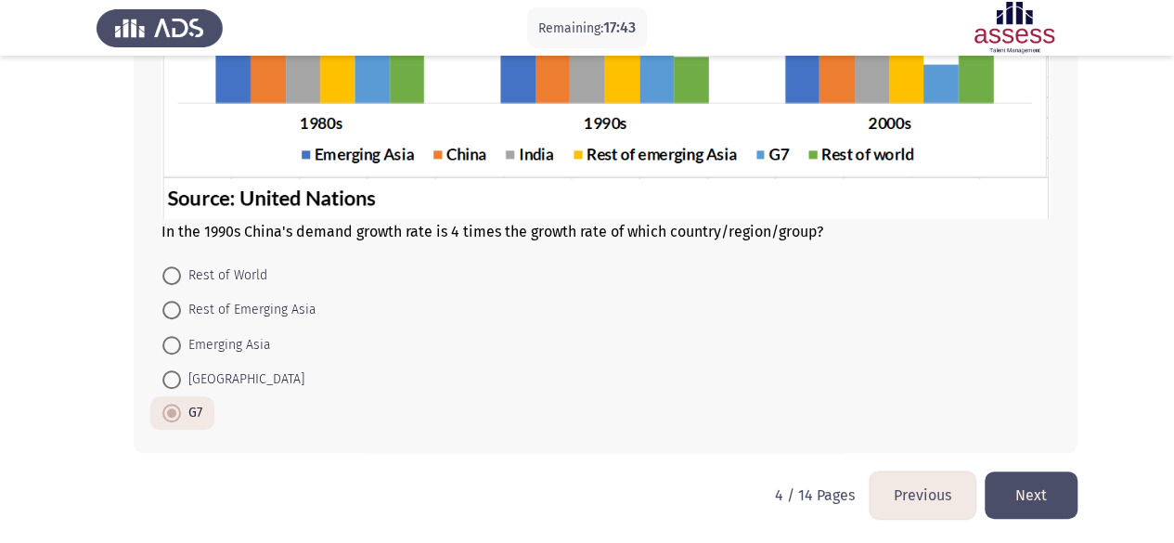
click at [1024, 486] on button "Next" at bounding box center [1031, 494] width 93 height 47
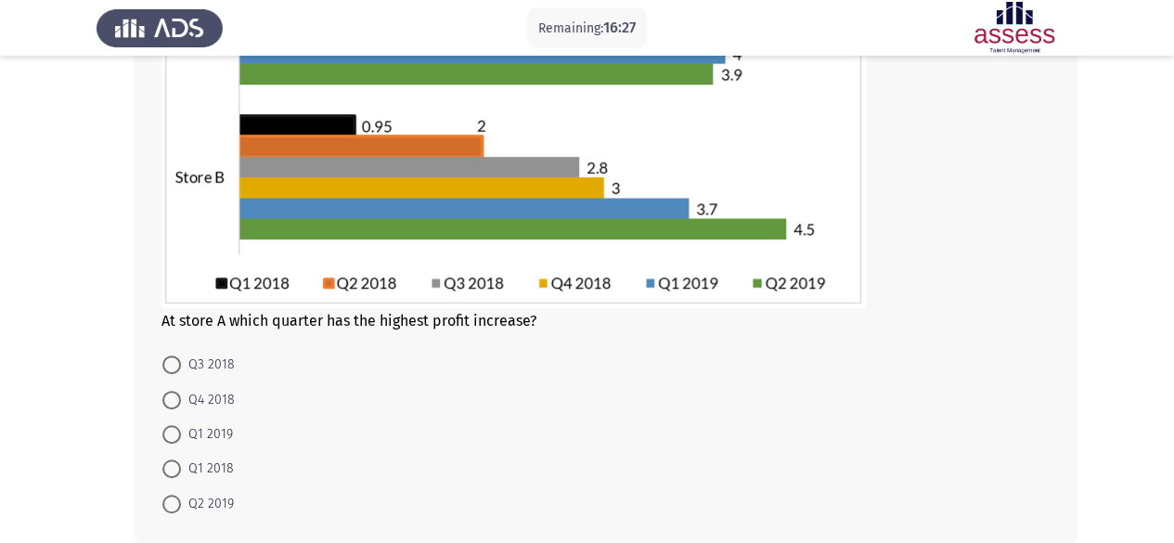
scroll to position [299, 0]
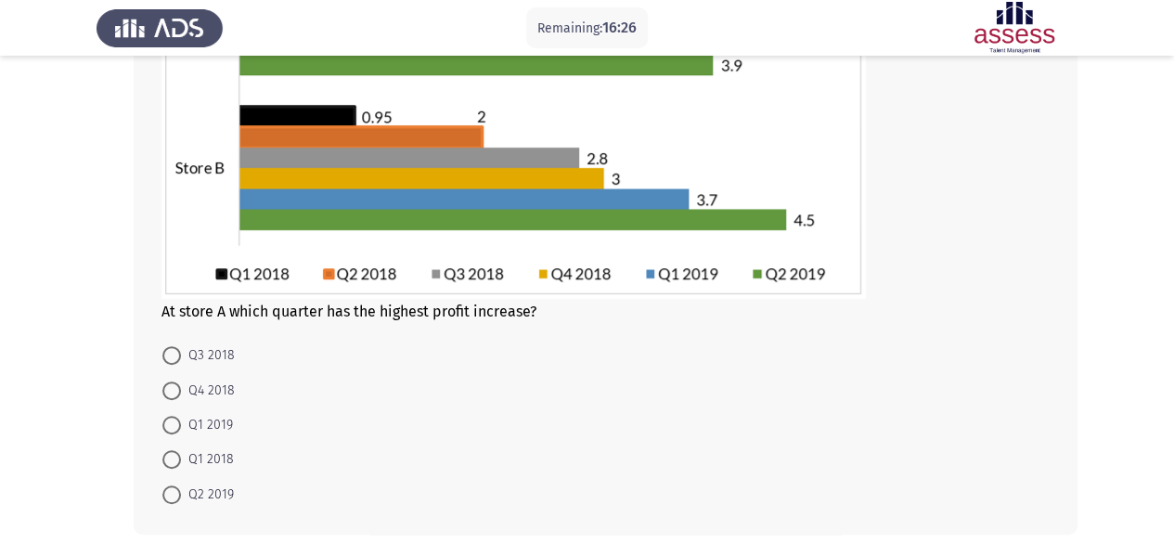
click at [204, 418] on span "Q1 2019" at bounding box center [207, 425] width 52 height 22
click at [181, 418] on input "Q1 2019" at bounding box center [171, 425] width 19 height 19
radio input "true"
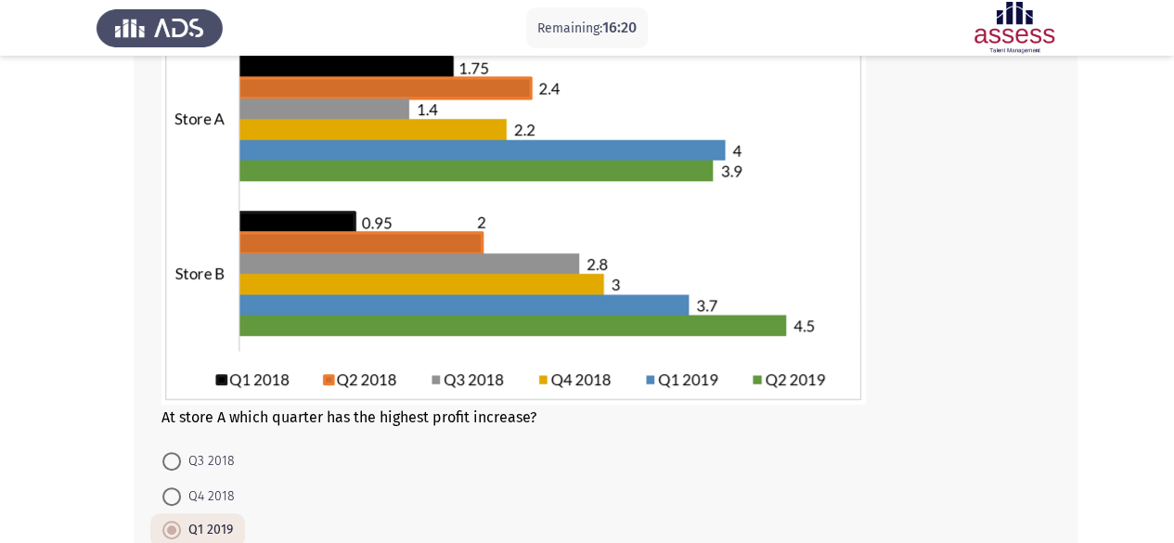
scroll to position [380, 0]
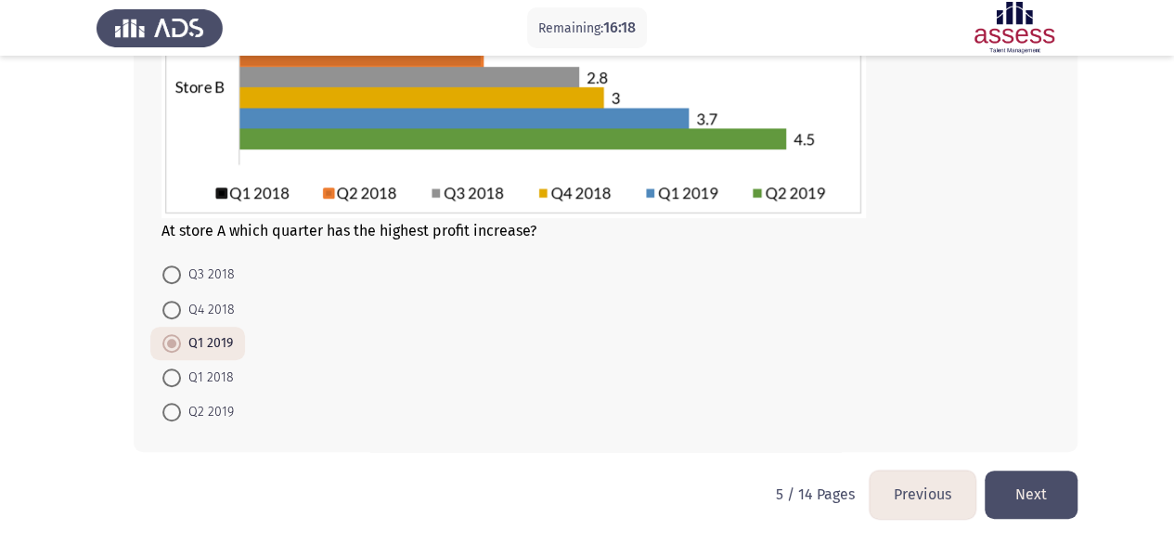
click at [1047, 494] on button "Next" at bounding box center [1031, 493] width 93 height 47
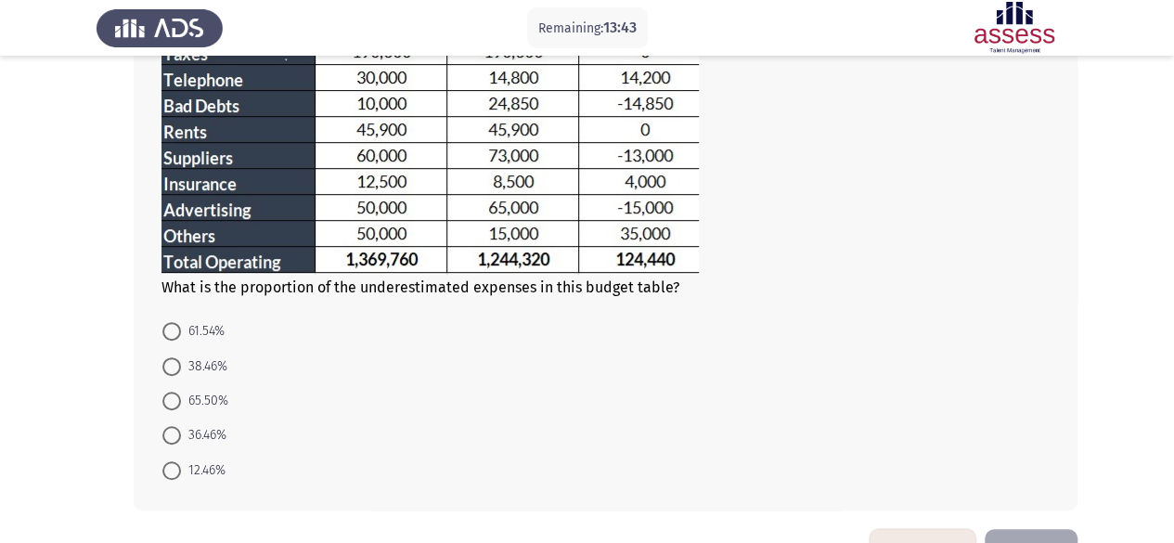
scroll to position [375, 0]
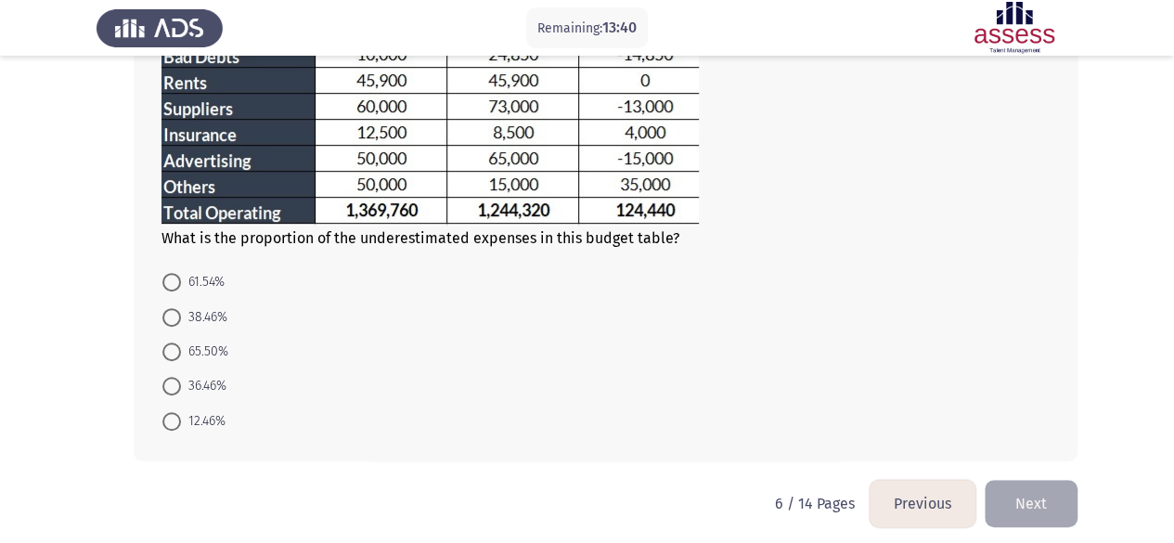
drag, startPoint x: 133, startPoint y: 277, endPoint x: 325, endPoint y: 341, distance: 202.2
click at [325, 341] on div "What is the proportion of the underestimated expenses in this budget table? 61.…" at bounding box center [587, 120] width 981 height 717
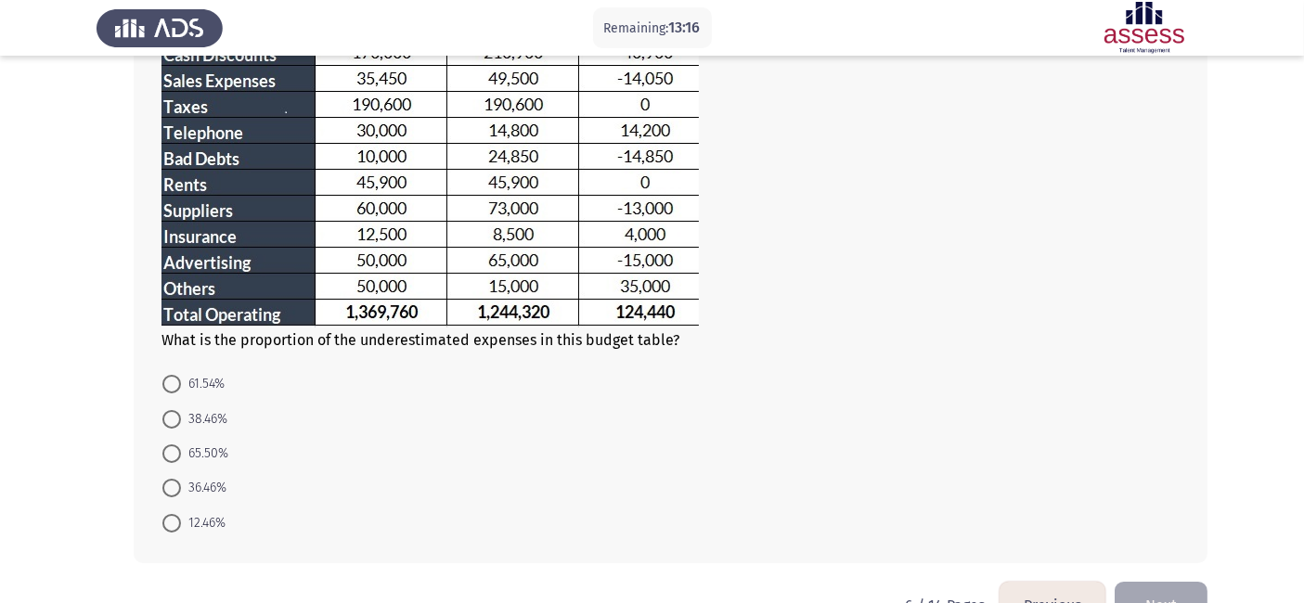
scroll to position [272, 0]
drag, startPoint x: 1134, startPoint y: 14, endPoint x: 888, endPoint y: 357, distance: 422.3
click at [888, 357] on div "What is the proportion of the underestimated expenses in this budget table? 61.…" at bounding box center [671, 224] width 1074 height 680
drag, startPoint x: 135, startPoint y: 324, endPoint x: 251, endPoint y: 367, distance: 124.5
click at [251, 367] on div "What is the proportion of the underestimated expenses in this budget table? 61.…" at bounding box center [671, 224] width 1074 height 680
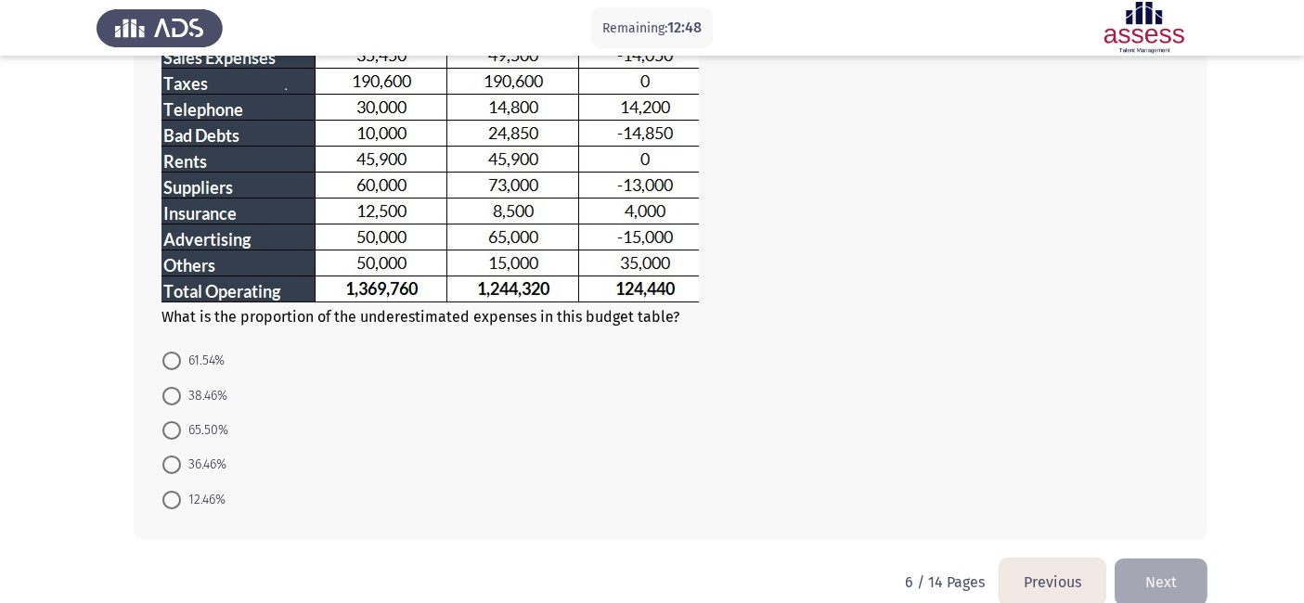
scroll to position [317, 0]
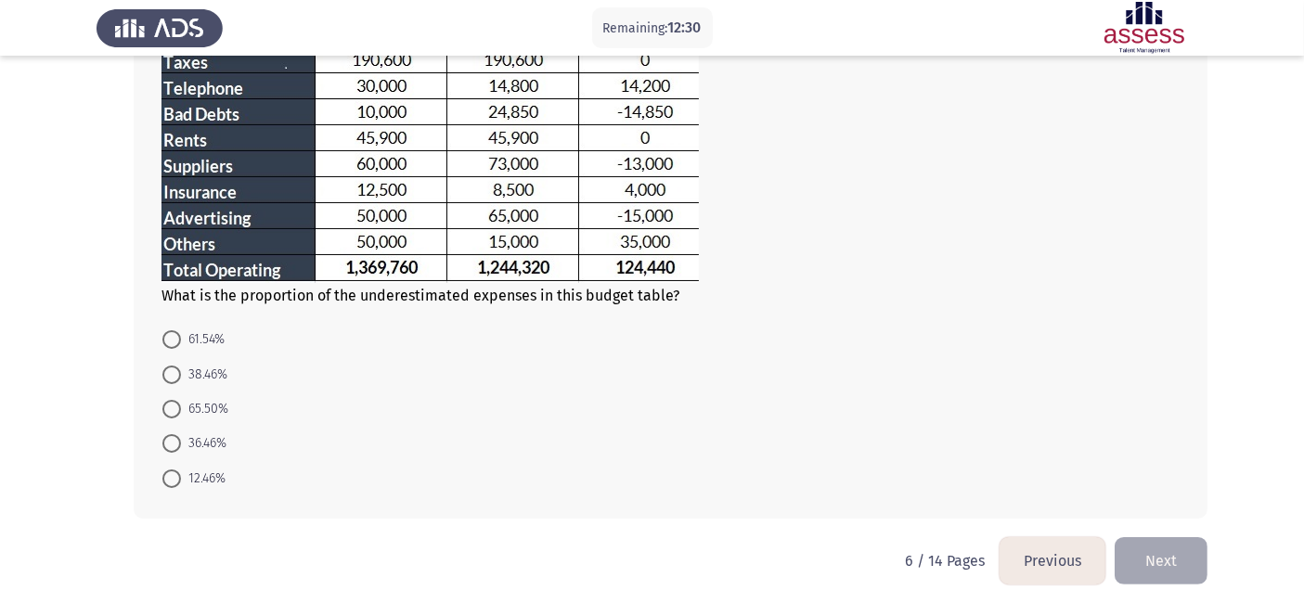
click at [194, 346] on span "61.54%" at bounding box center [203, 340] width 44 height 22
click at [181, 346] on input "61.54%" at bounding box center [171, 339] width 19 height 19
radio input "true"
click at [1177, 542] on button "Next" at bounding box center [1160, 558] width 93 height 47
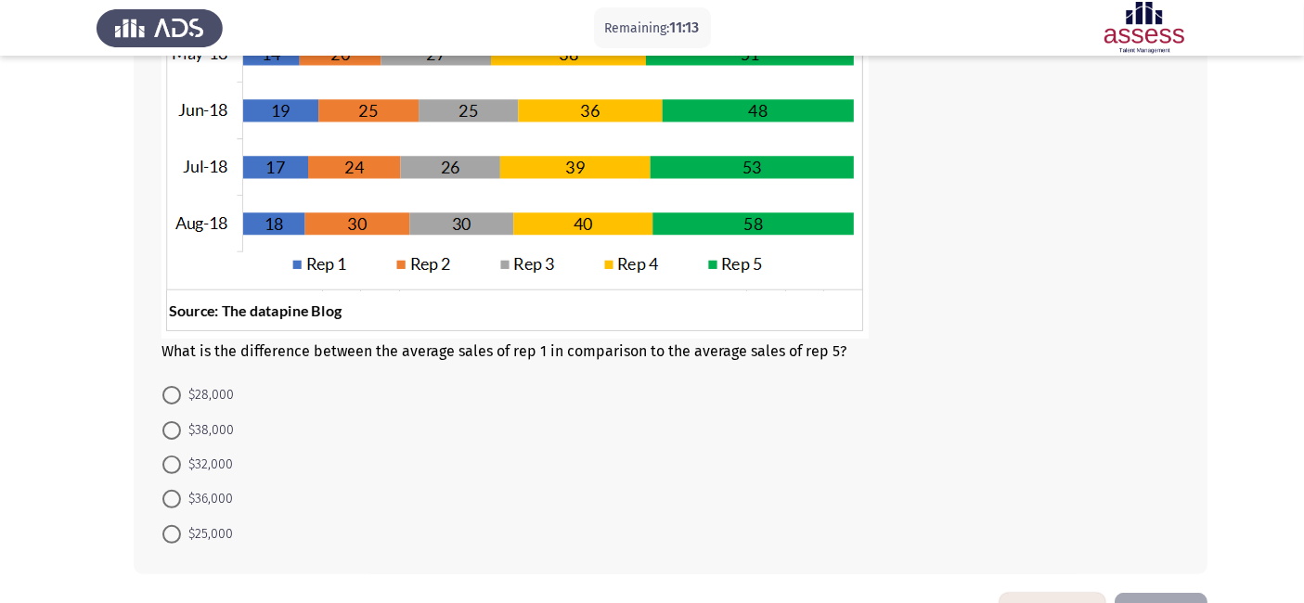
scroll to position [426, 0]
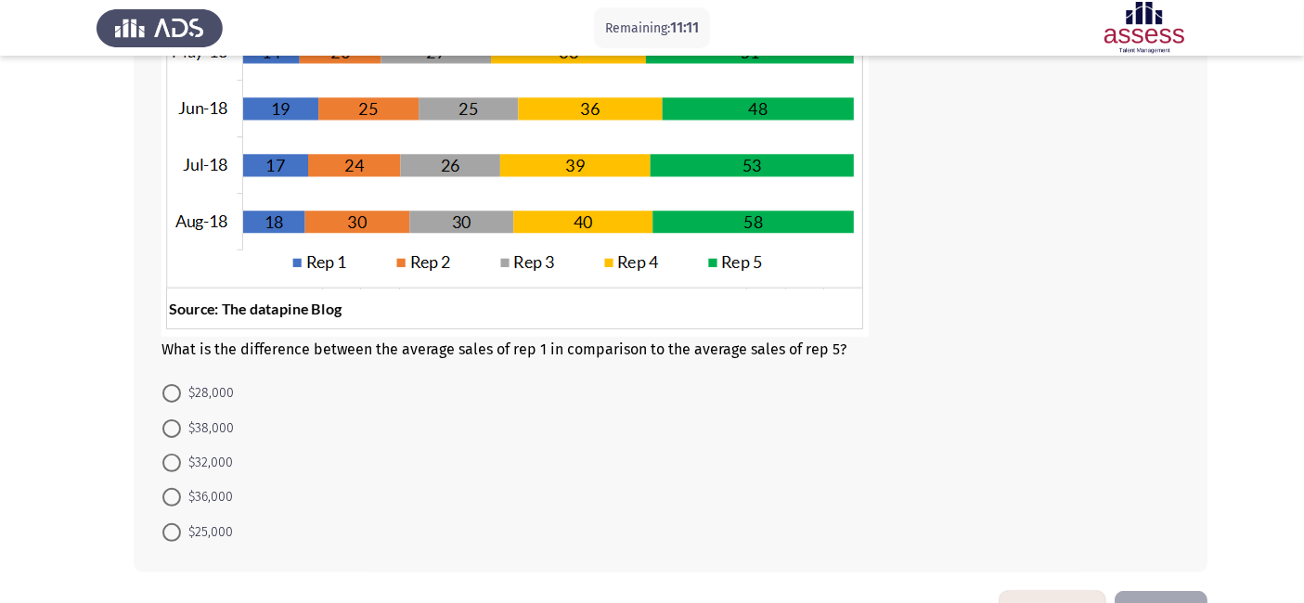
click at [223, 457] on span "$32,000" at bounding box center [207, 463] width 52 height 22
click at [181, 457] on input "$32,000" at bounding box center [171, 463] width 19 height 19
radio input "true"
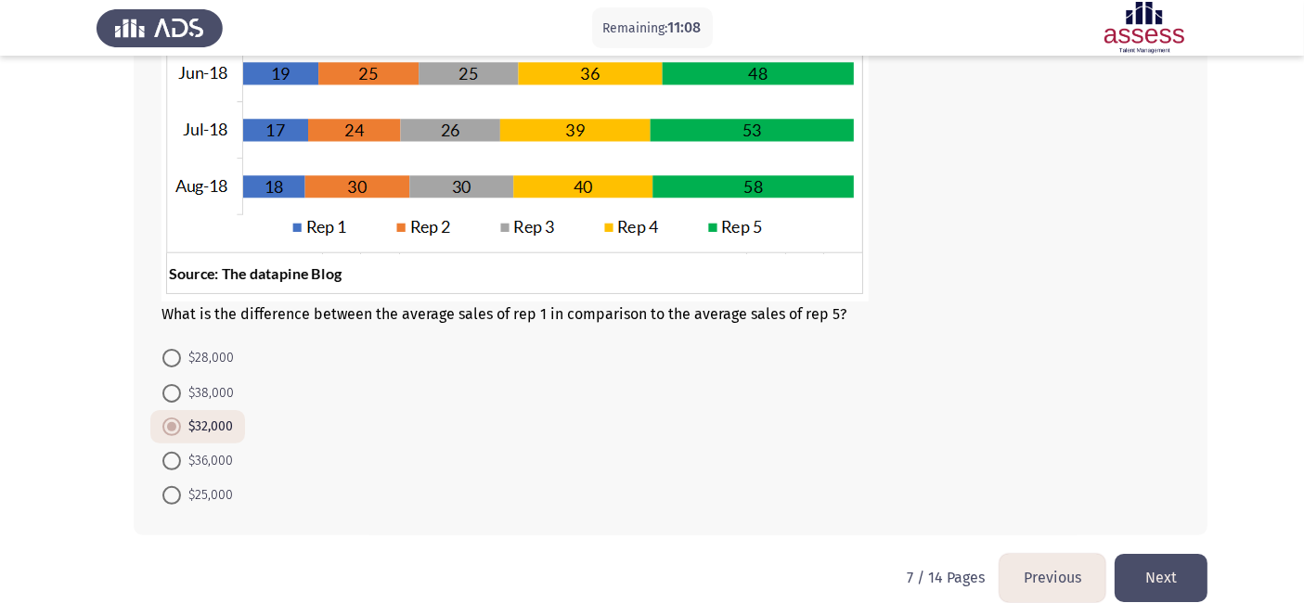
scroll to position [469, 0]
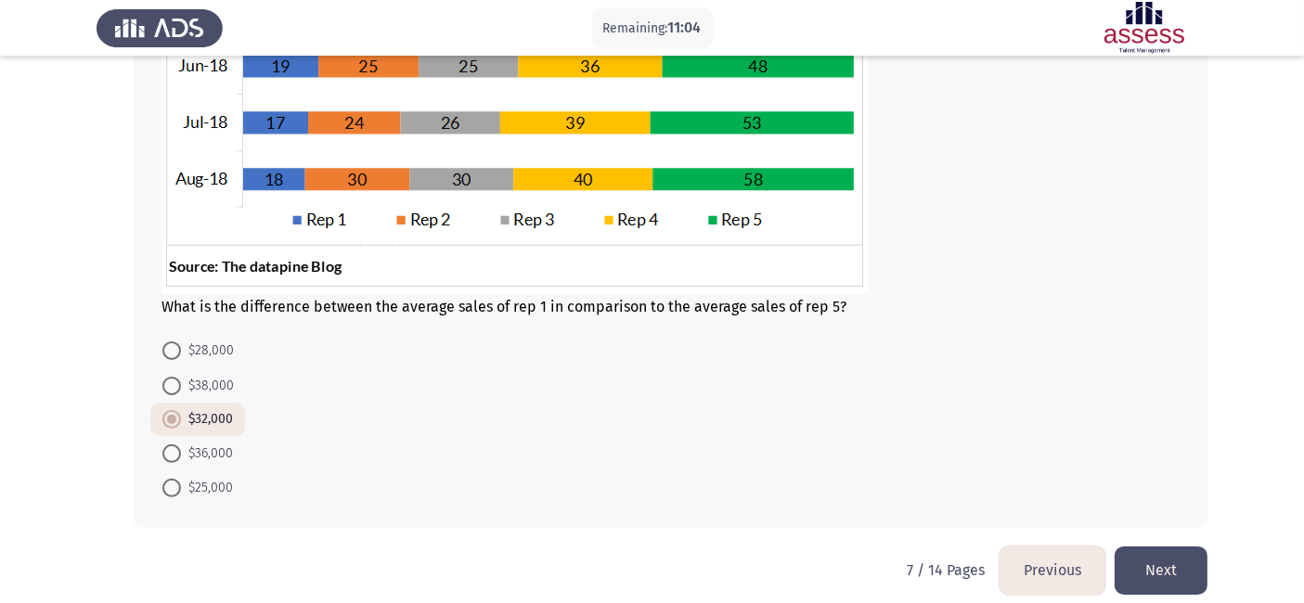
click at [1176, 542] on button "Next" at bounding box center [1160, 570] width 93 height 47
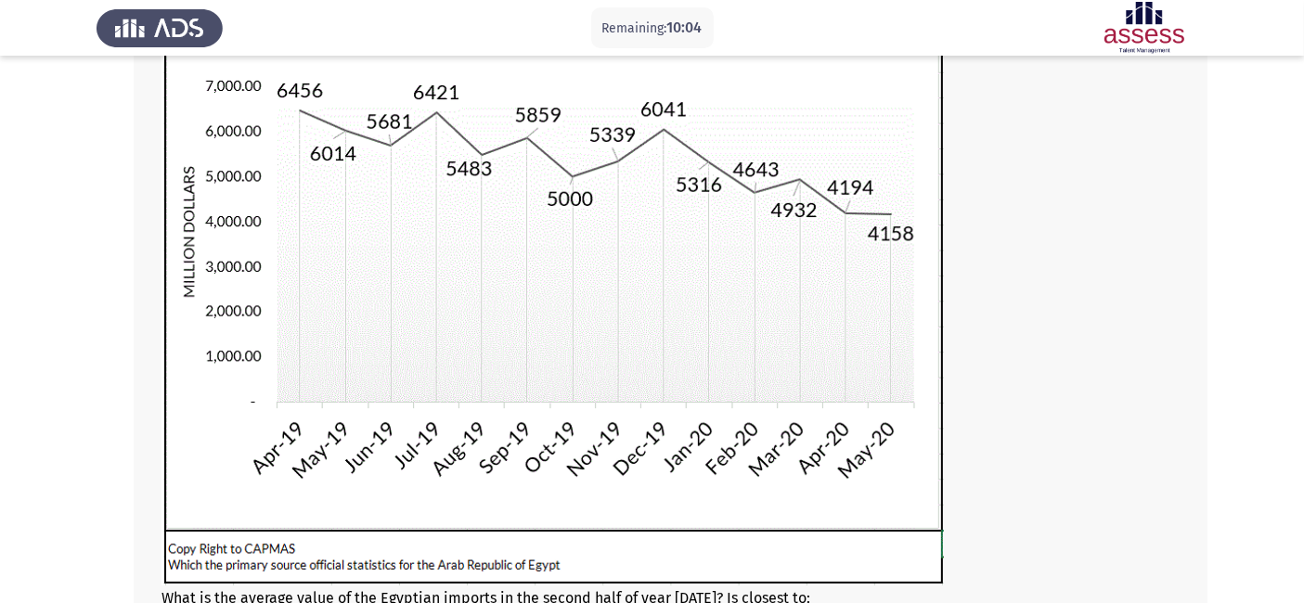
scroll to position [522, 0]
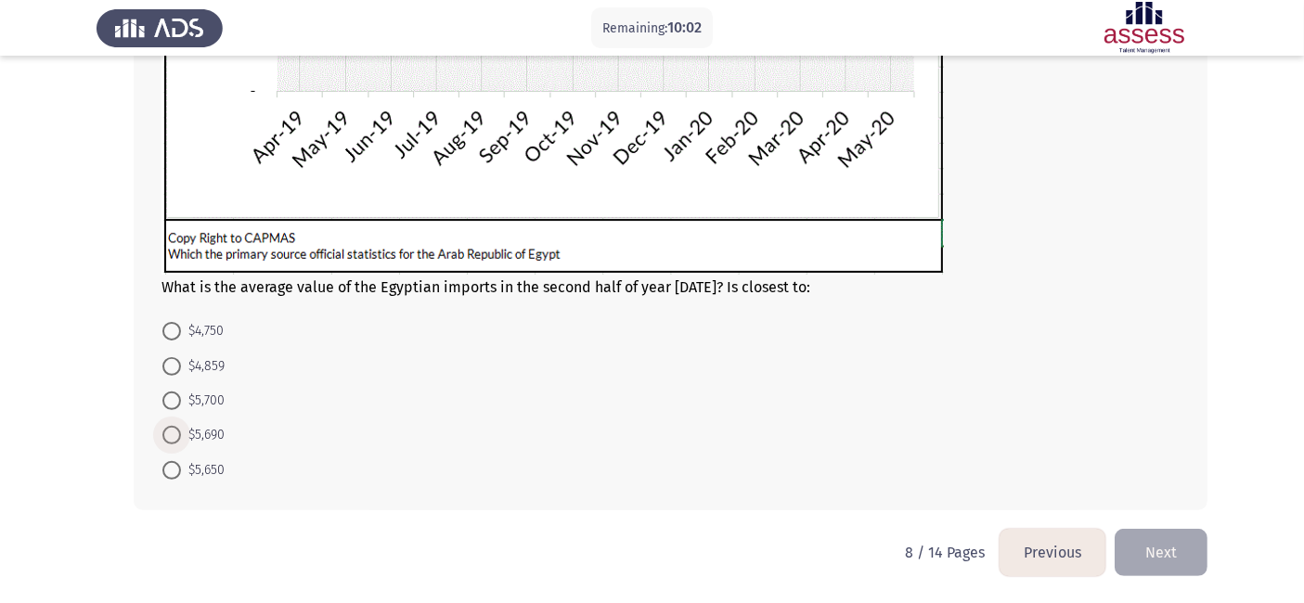
click at [206, 433] on span "$5,690" at bounding box center [203, 435] width 44 height 22
click at [181, 433] on input "$5,690" at bounding box center [171, 435] width 19 height 19
radio input "true"
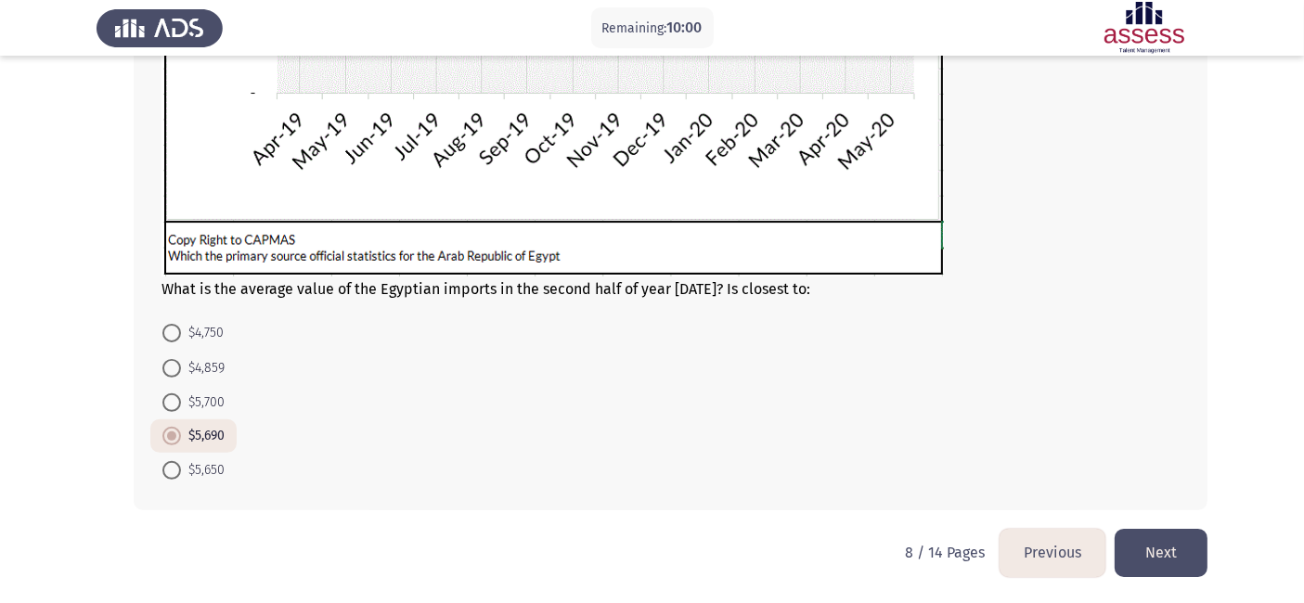
click at [1166, 542] on button "Next" at bounding box center [1160, 552] width 93 height 47
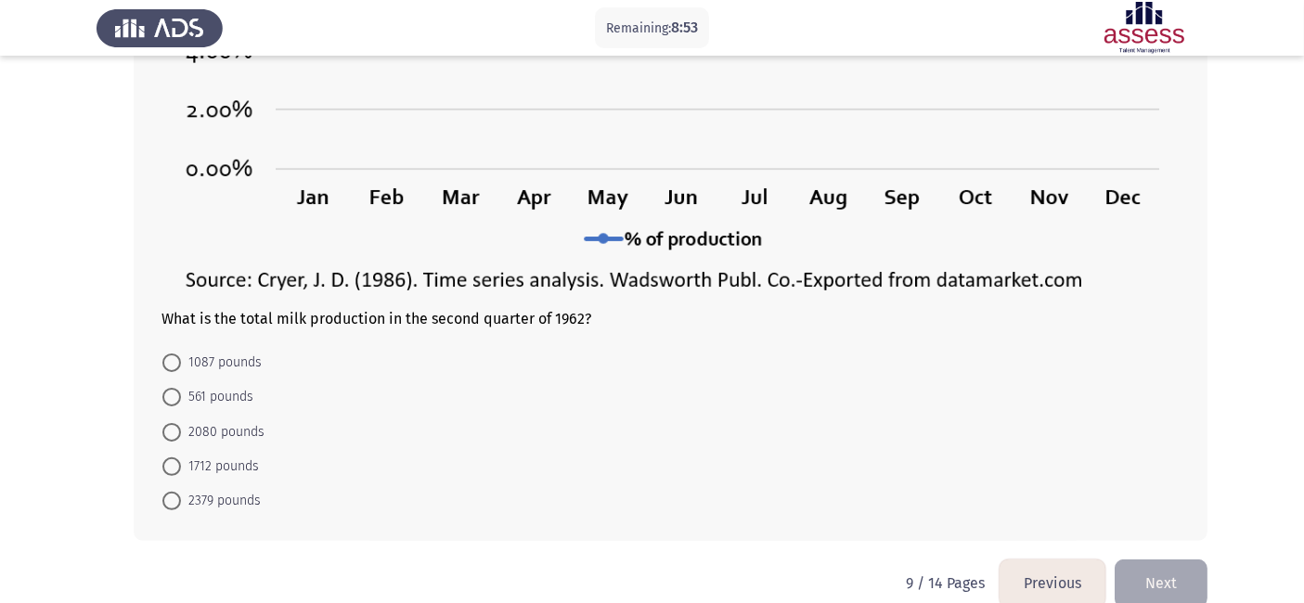
scroll to position [447, 0]
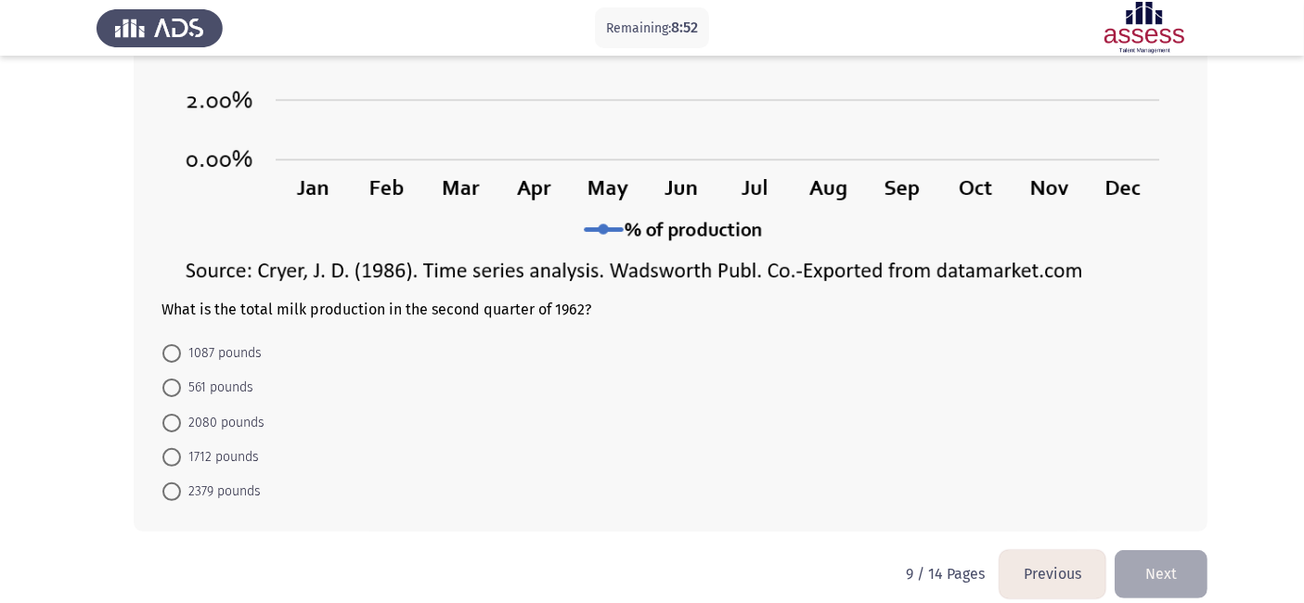
click at [217, 404] on mat-radio-button "561 pounds" at bounding box center [207, 387] width 115 height 34
click at [225, 415] on span "2080 pounds" at bounding box center [223, 423] width 84 height 22
click at [181, 415] on input "2080 pounds" at bounding box center [171, 423] width 19 height 19
radio input "true"
click at [1162, 542] on button "Next" at bounding box center [1160, 572] width 93 height 47
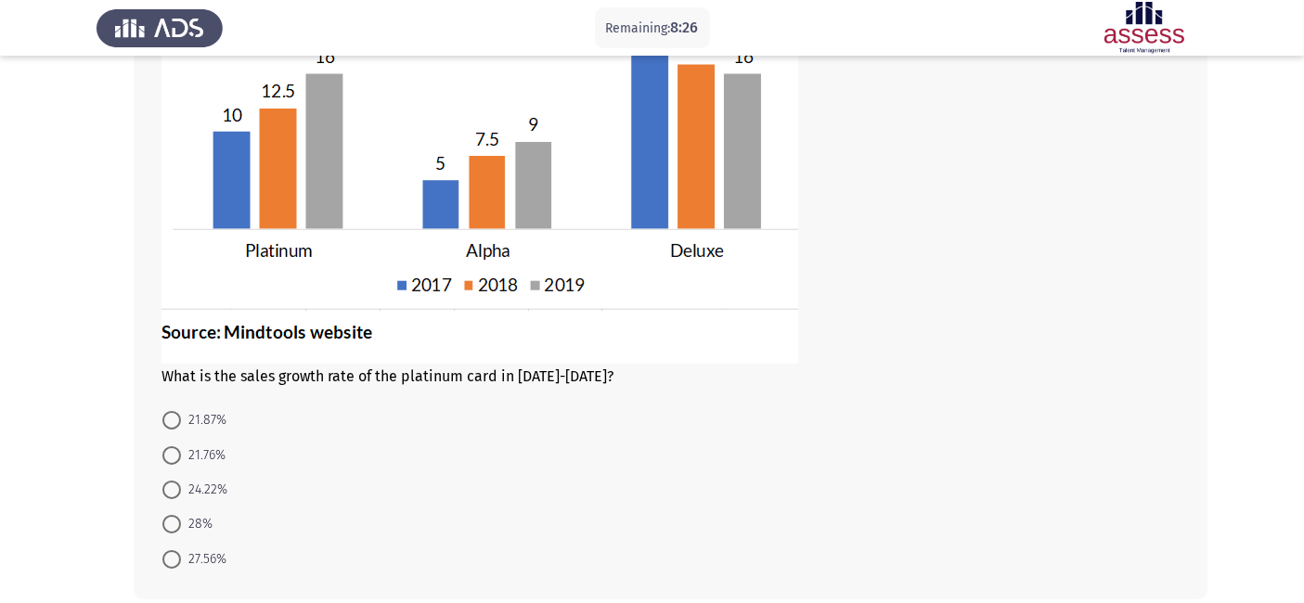
scroll to position [200, 0]
click at [204, 528] on span "28%" at bounding box center [197, 523] width 32 height 22
click at [181, 528] on input "28%" at bounding box center [171, 523] width 19 height 19
radio input "true"
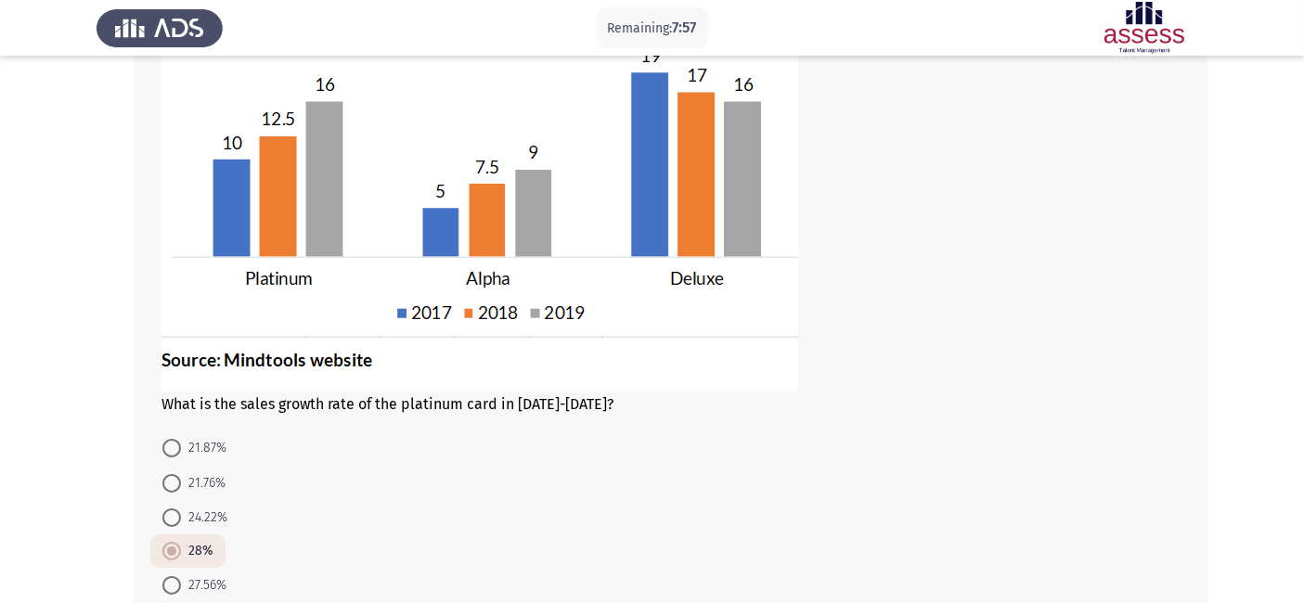
scroll to position [286, 0]
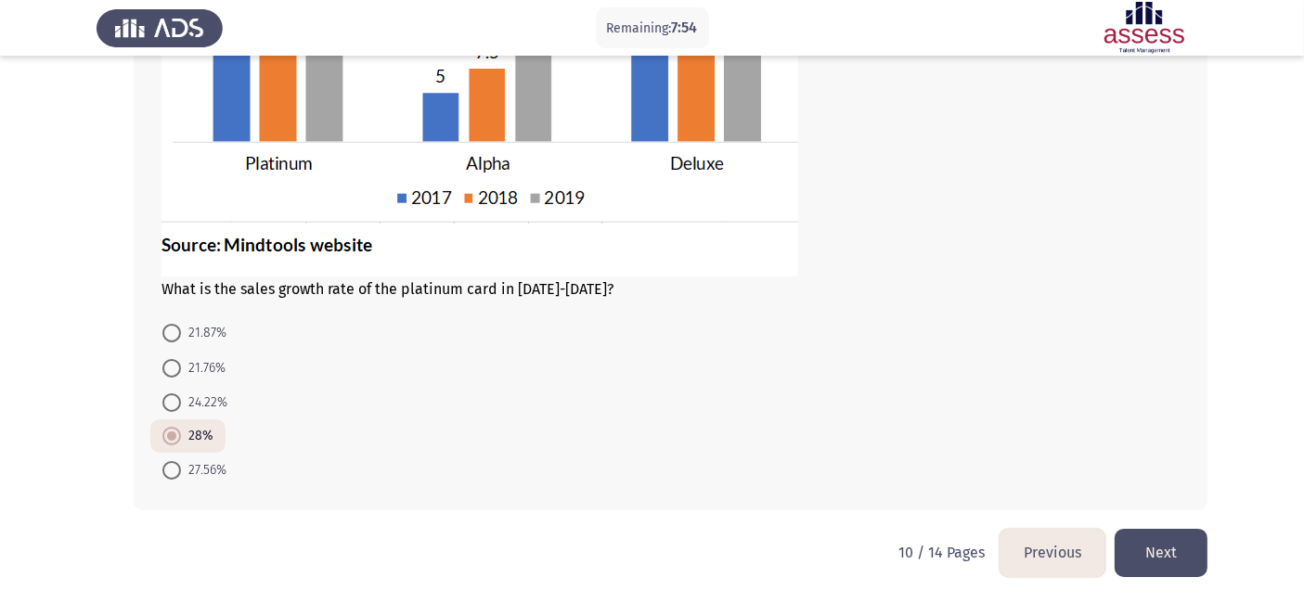
click at [1149, 542] on button "Next" at bounding box center [1160, 552] width 93 height 47
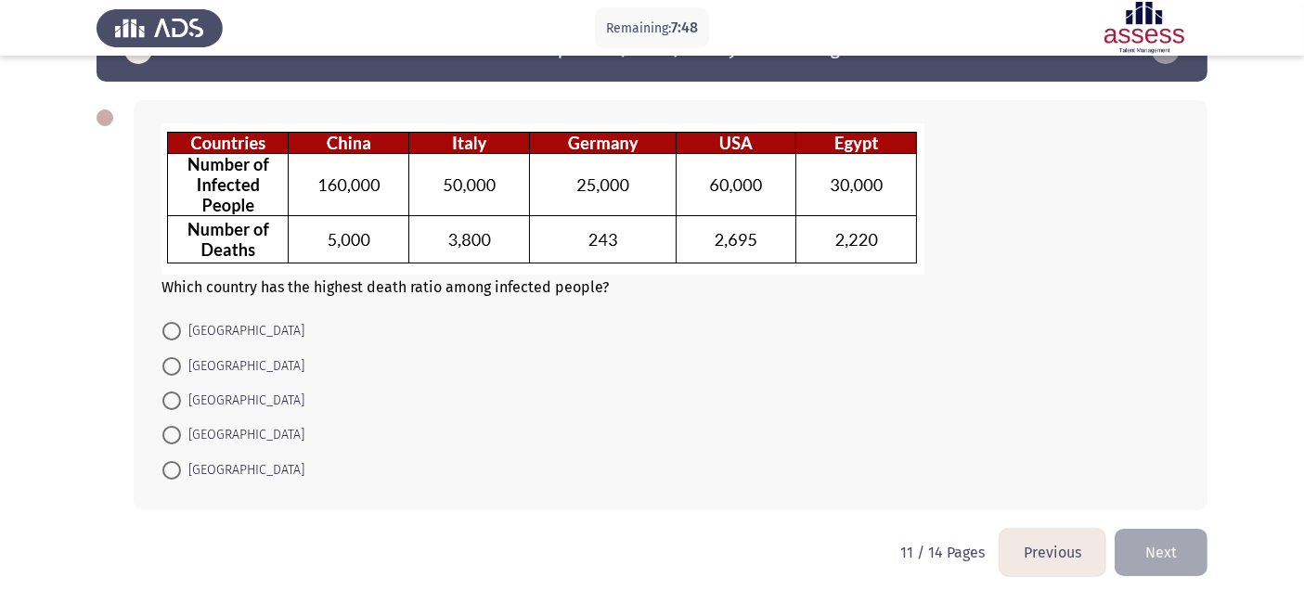
scroll to position [0, 0]
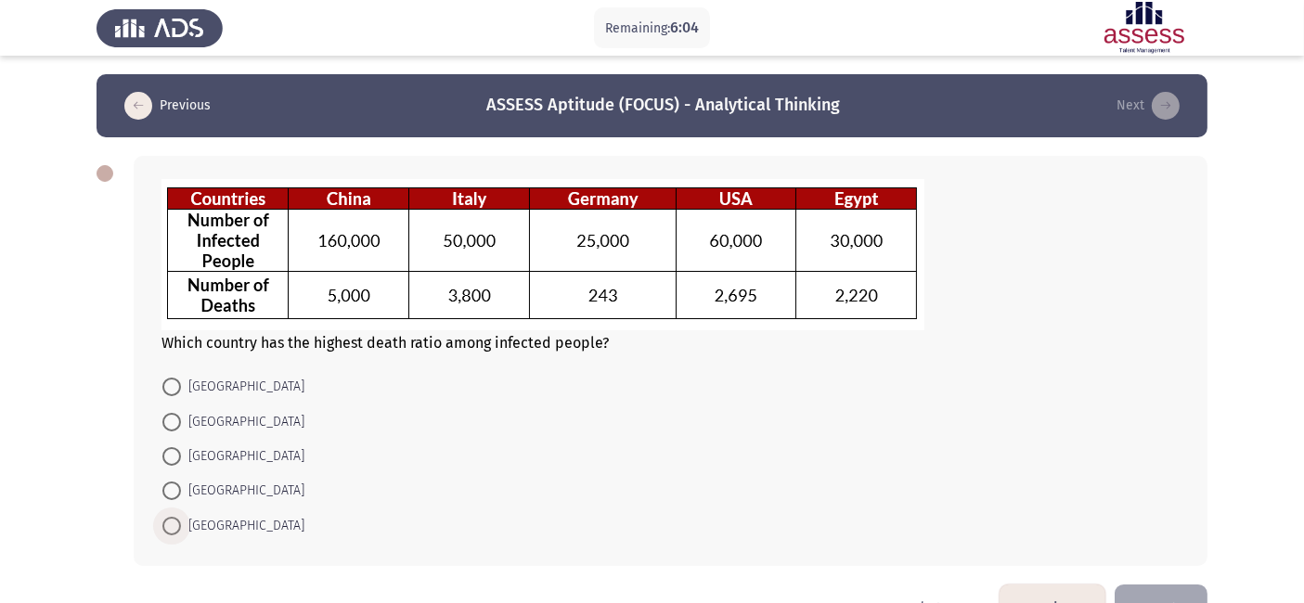
click at [175, 535] on span at bounding box center [171, 526] width 19 height 19
click at [175, 535] on input "[GEOGRAPHIC_DATA]" at bounding box center [171, 526] width 19 height 19
radio input "true"
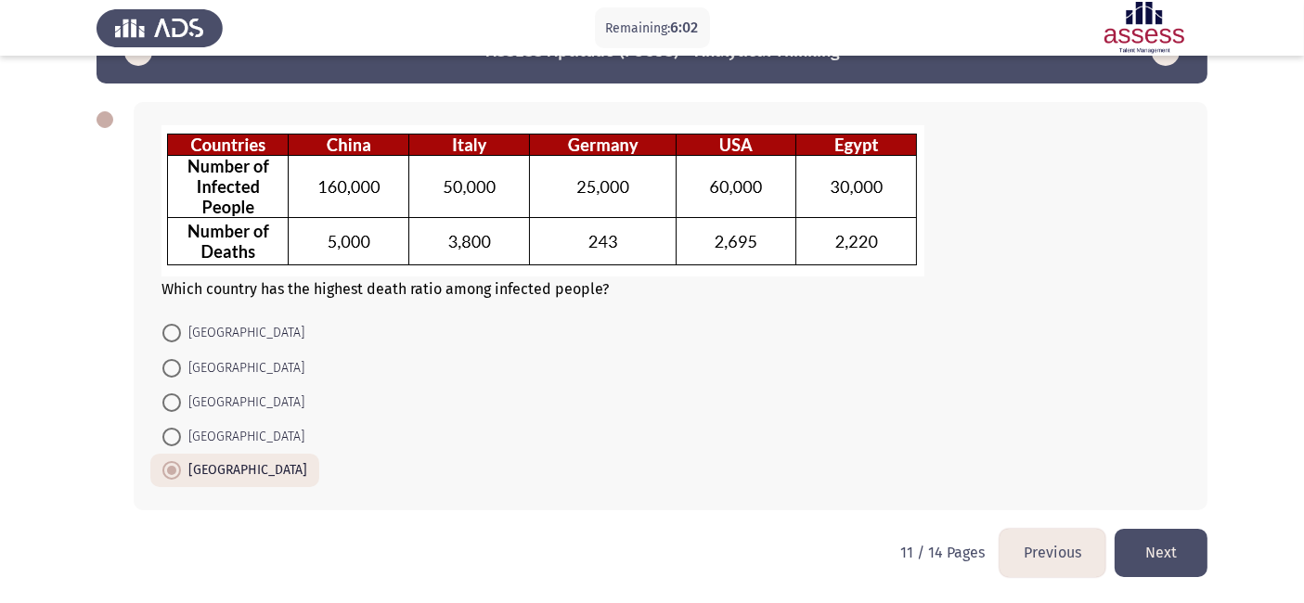
click at [1164, 542] on button "Next" at bounding box center [1160, 552] width 93 height 47
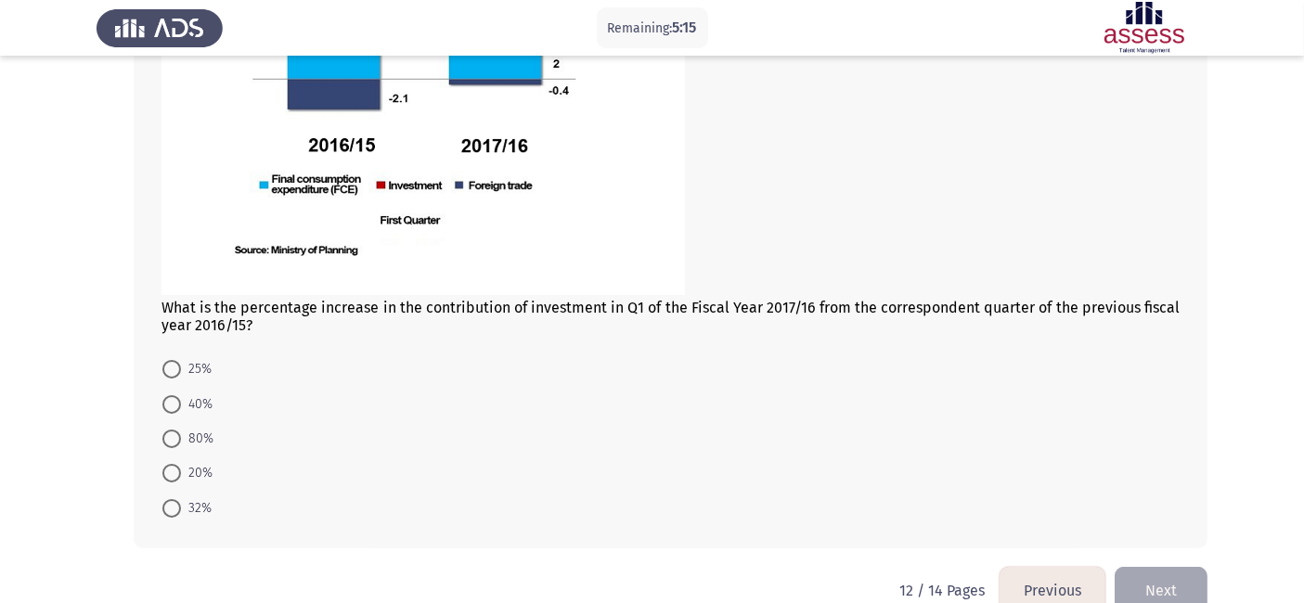
scroll to position [352, 0]
click at [197, 425] on mat-radio-button "80%" at bounding box center [187, 436] width 75 height 34
click at [187, 434] on span "80%" at bounding box center [197, 437] width 32 height 22
click at [181, 434] on input "80%" at bounding box center [171, 437] width 19 height 19
radio input "true"
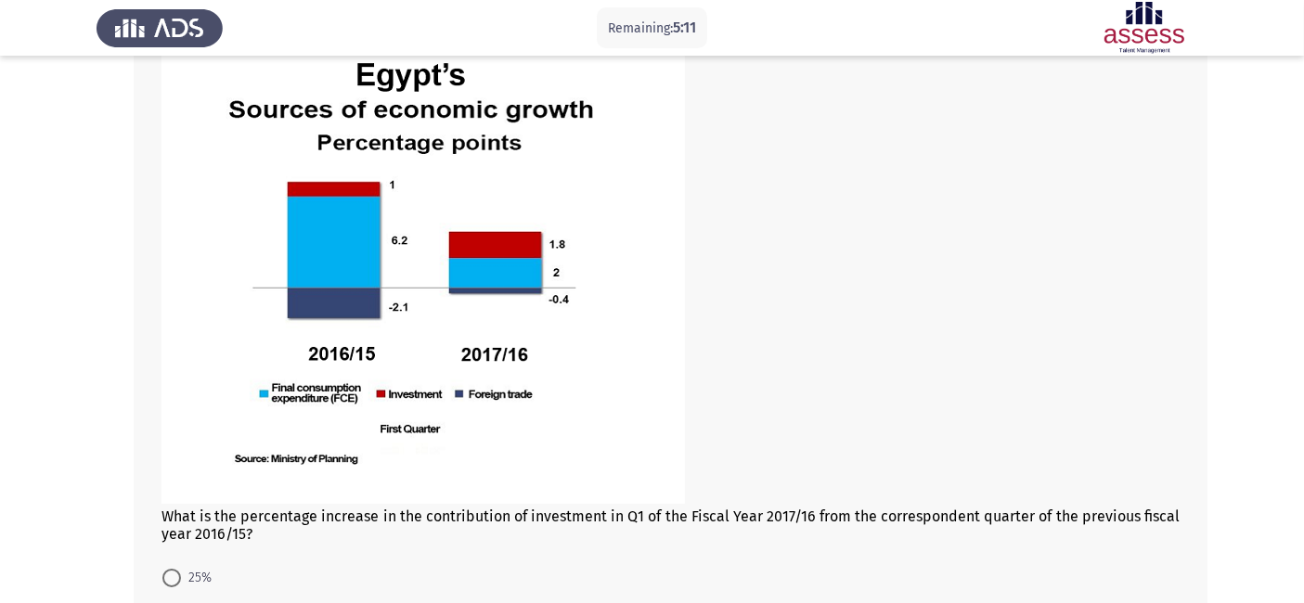
scroll to position [387, 0]
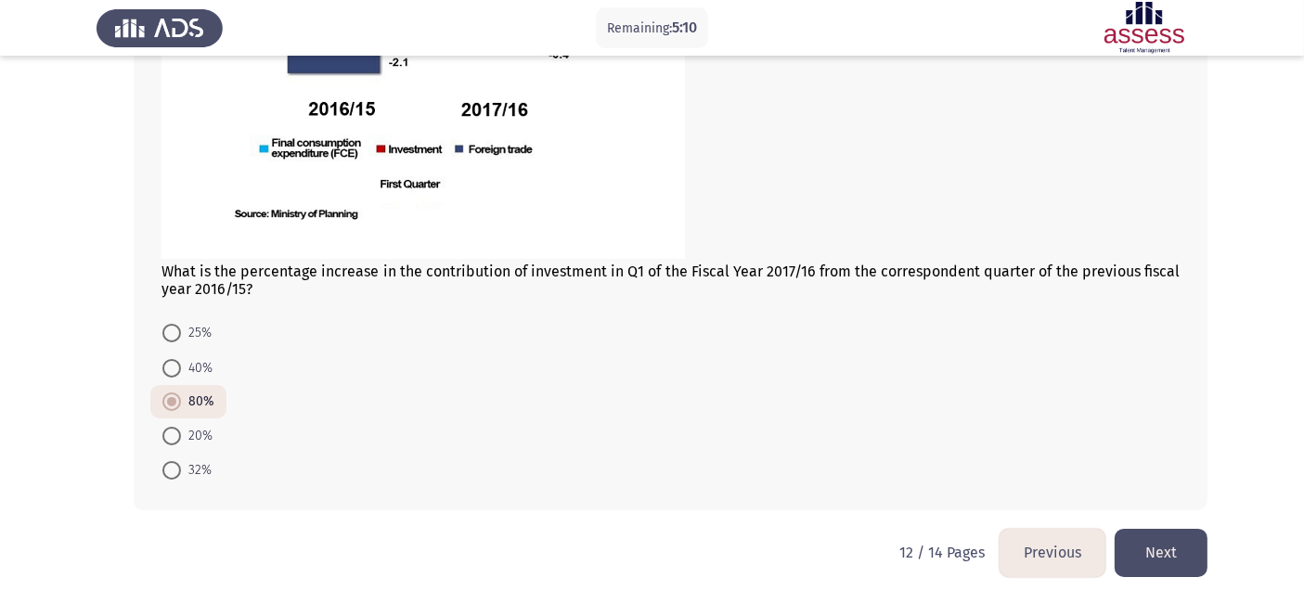
click at [1169, 542] on button "Next" at bounding box center [1160, 552] width 93 height 47
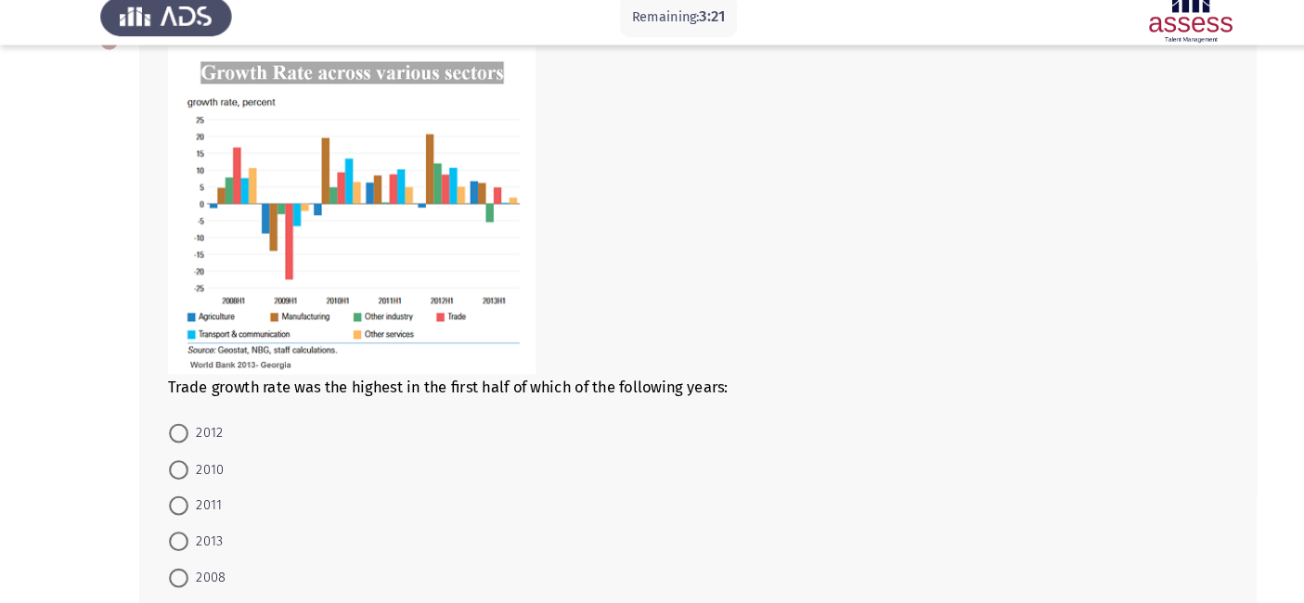
scroll to position [127, 0]
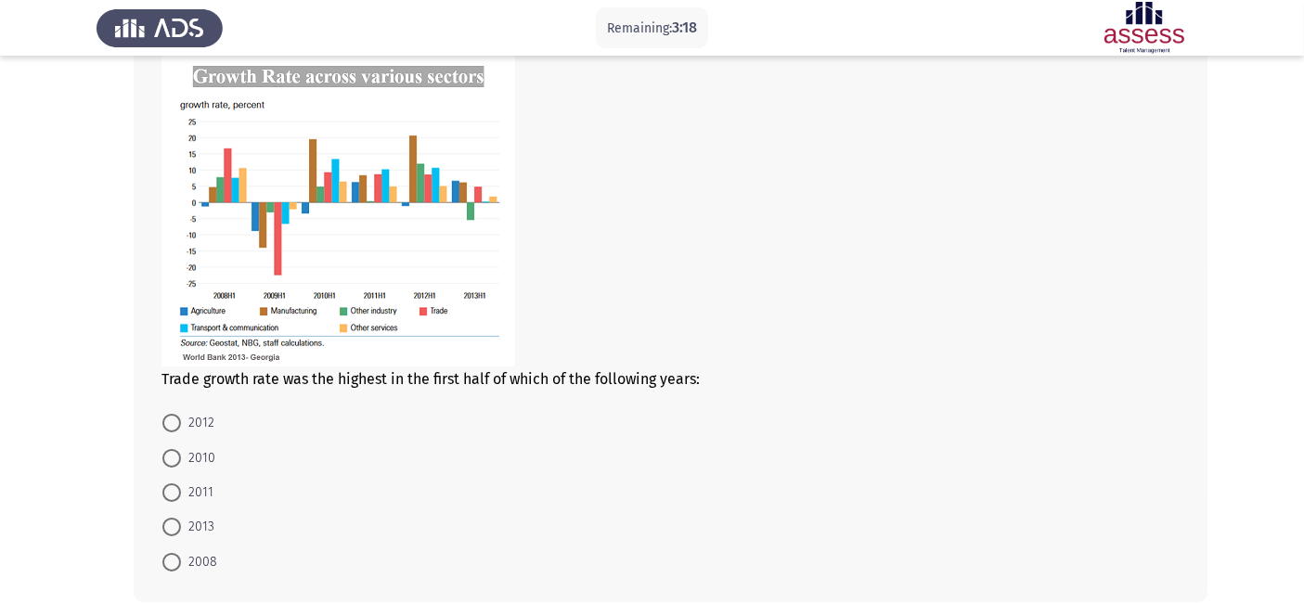
click at [183, 542] on span "2008" at bounding box center [199, 562] width 36 height 22
click at [181, 542] on input "2008" at bounding box center [171, 562] width 19 height 19
radio input "true"
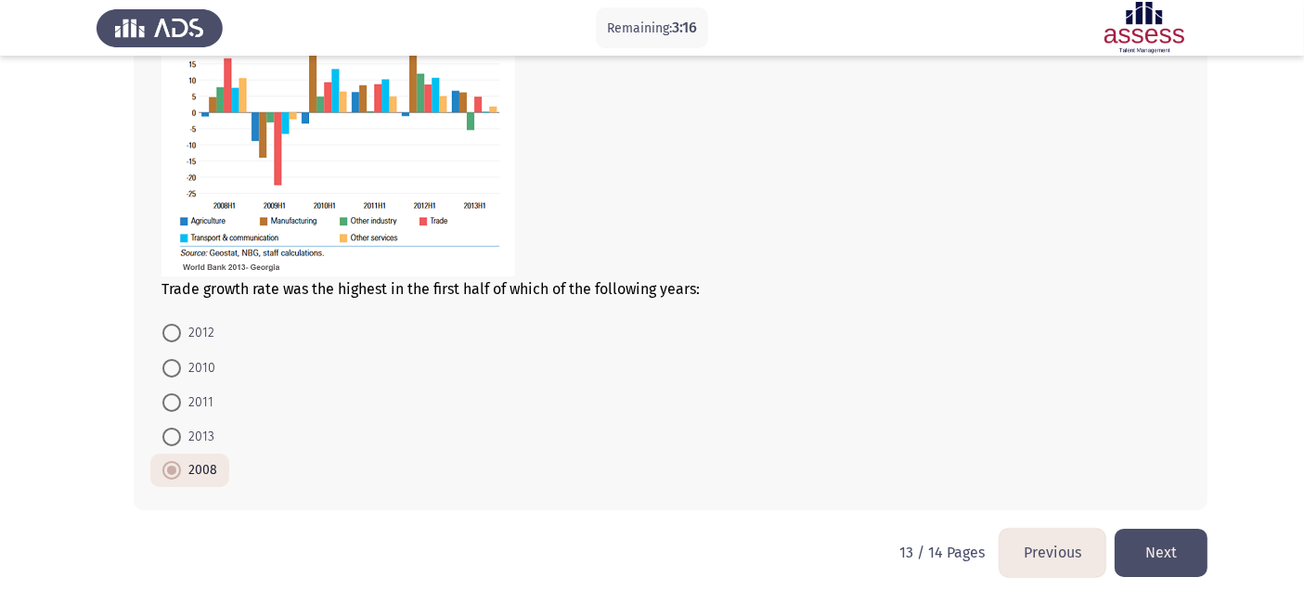
click at [1187, 542] on html "Remaining: 3:16 Previous ASSESS Aptitude (FOCUS) - Analytical Thinking Next Tra…" at bounding box center [652, 193] width 1304 height 820
click at [1164, 542] on button "Next" at bounding box center [1160, 552] width 93 height 47
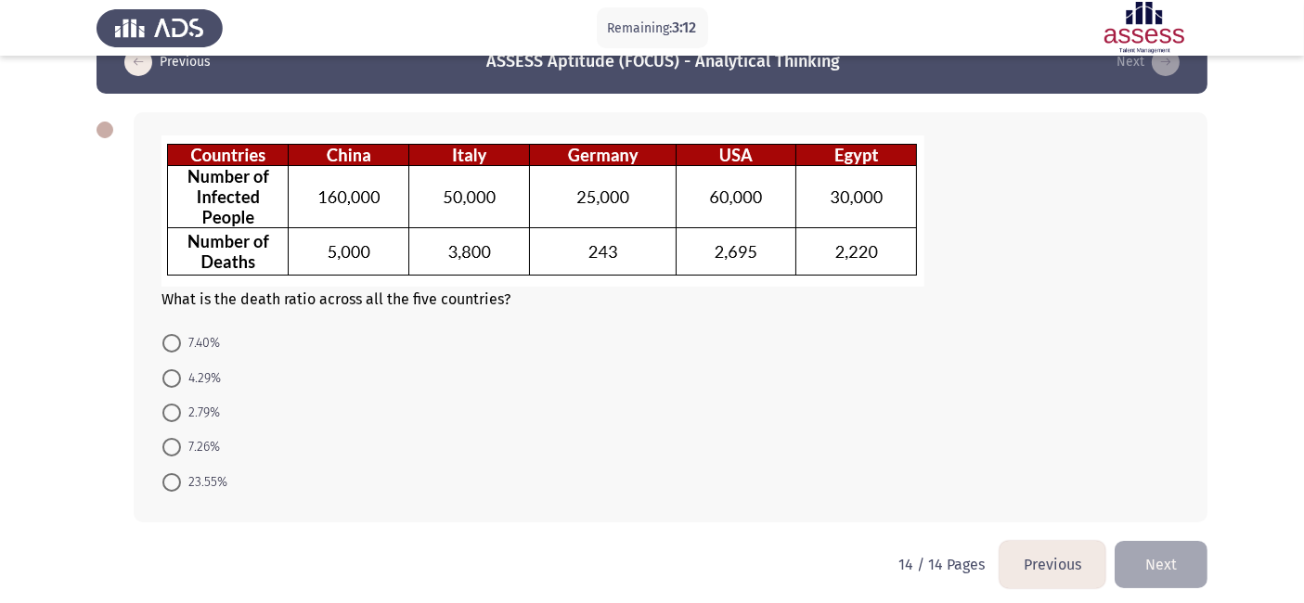
scroll to position [43, 0]
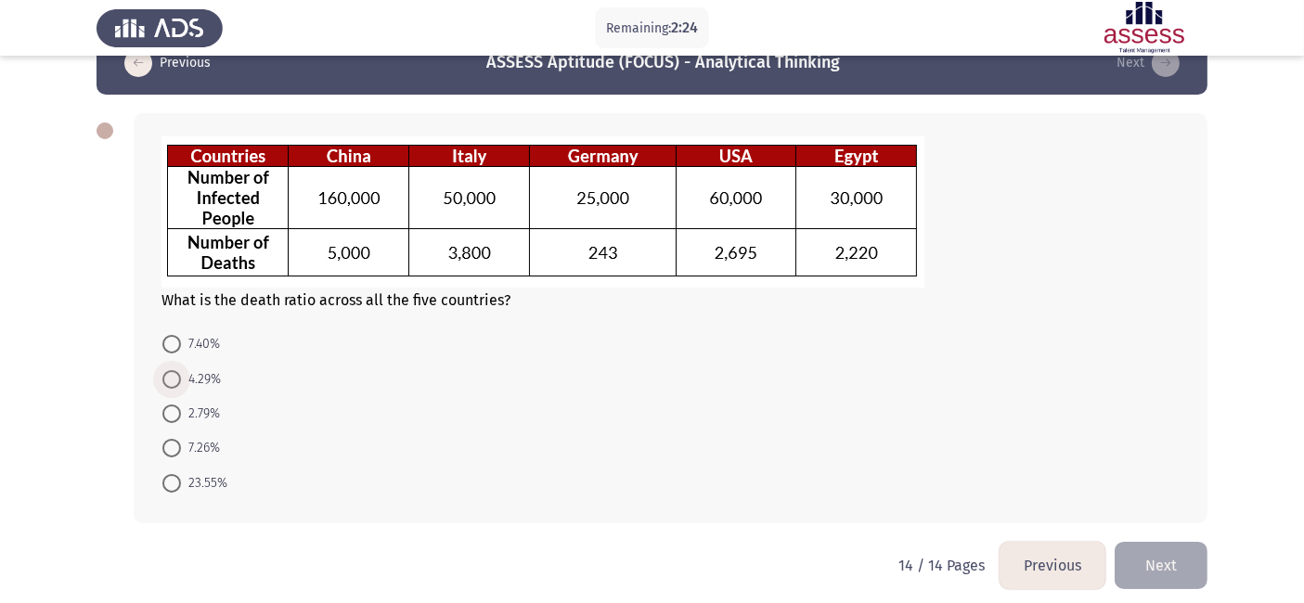
click at [187, 372] on span "4.29%" at bounding box center [201, 379] width 40 height 22
click at [181, 372] on input "4.29%" at bounding box center [171, 379] width 19 height 19
radio input "true"
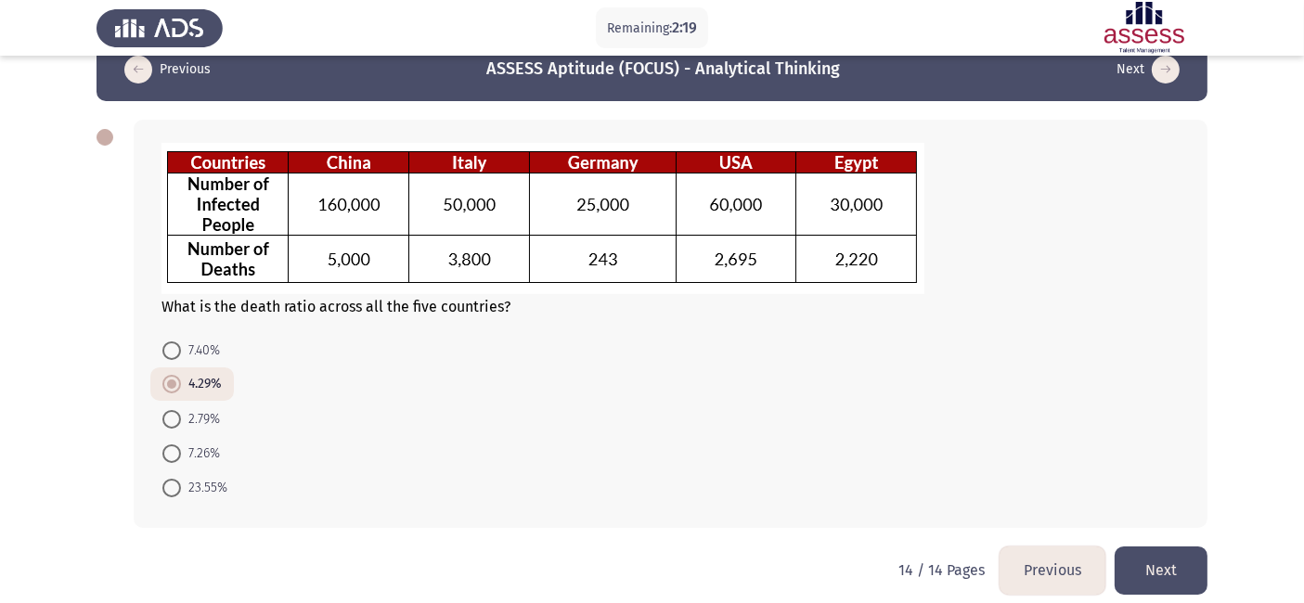
scroll to position [55, 0]
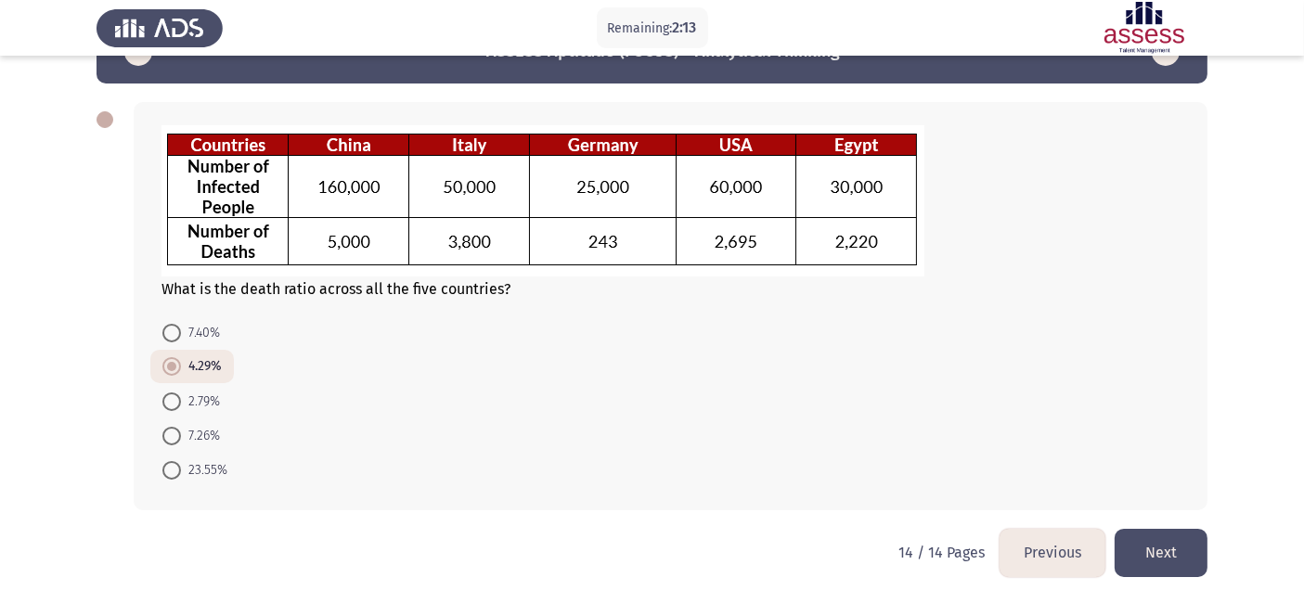
click at [1157, 542] on button "Next" at bounding box center [1160, 552] width 93 height 47
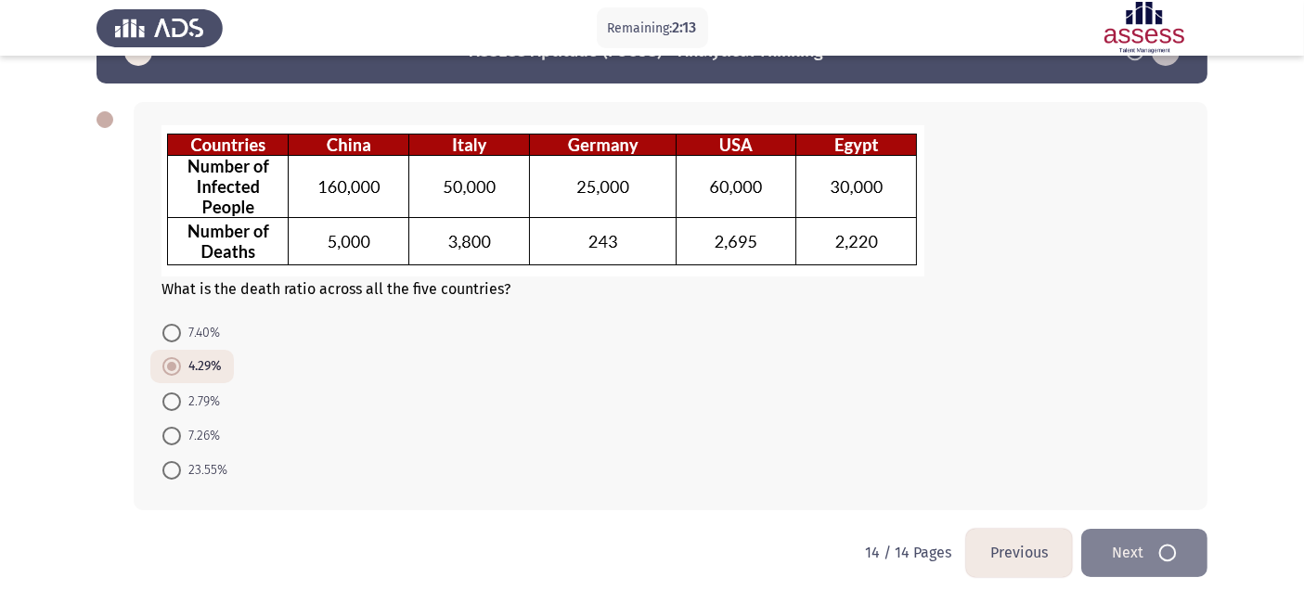
scroll to position [0, 0]
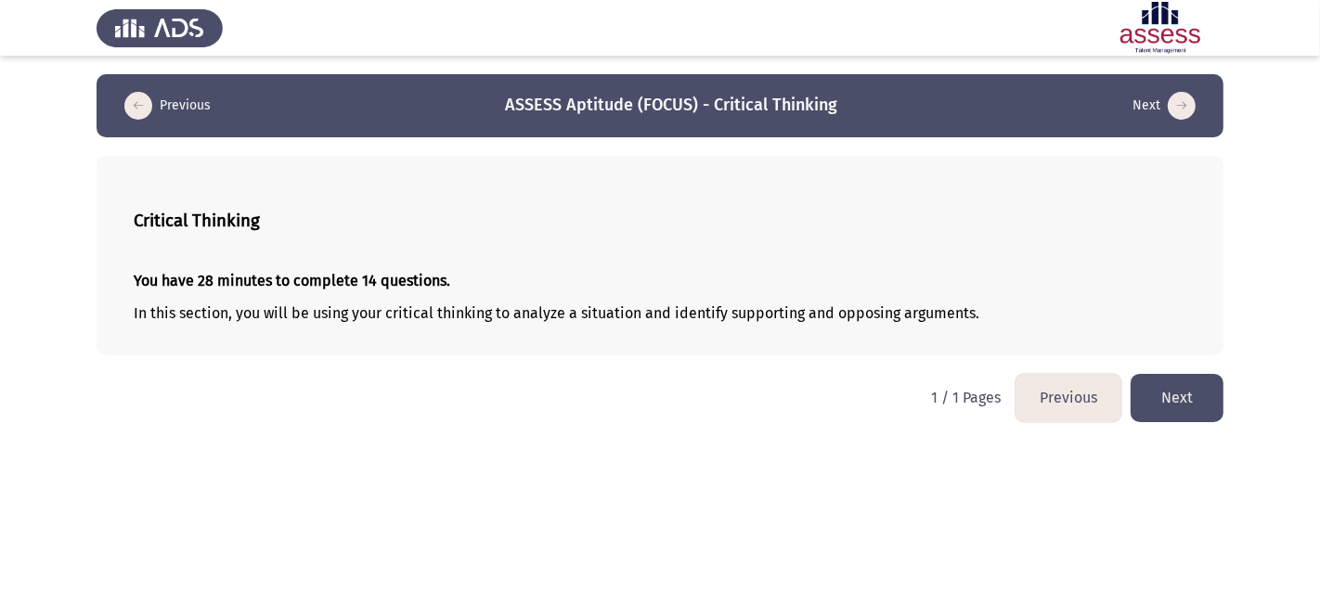
click at [1181, 405] on button "Next" at bounding box center [1176, 397] width 93 height 47
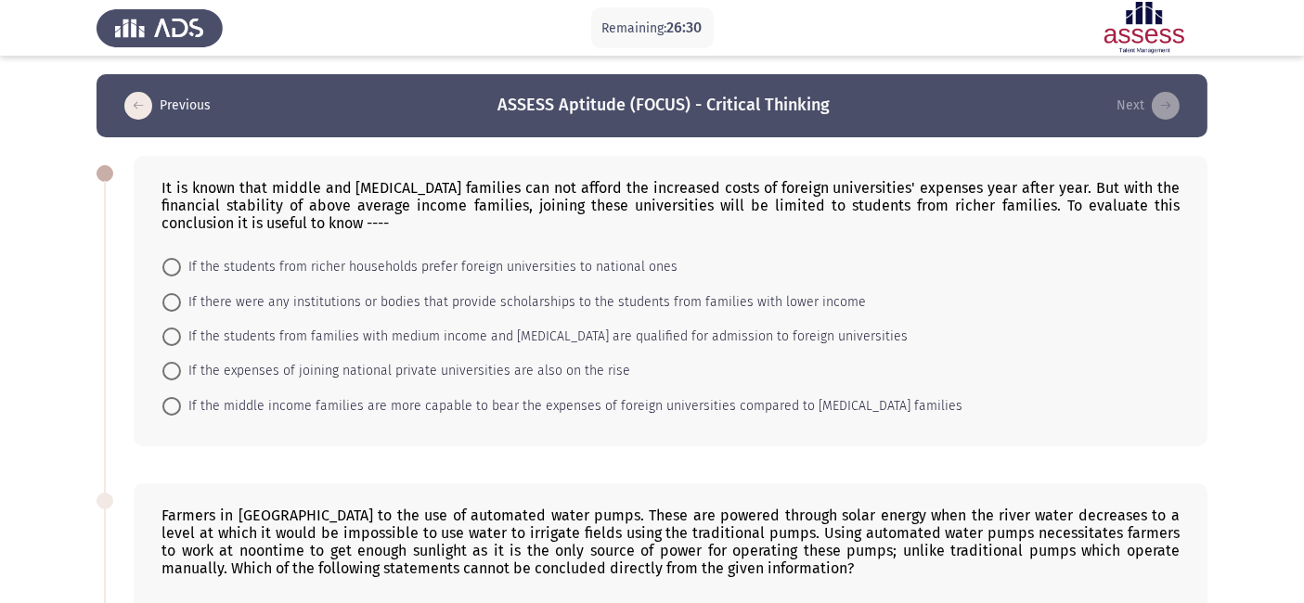
click at [578, 306] on span "If there were any institutions or bodies that provide scholarships to the stude…" at bounding box center [523, 302] width 685 height 22
click at [181, 306] on input "If there were any institutions or bodies that provide scholarships to the stude…" at bounding box center [171, 302] width 19 height 19
radio input "true"
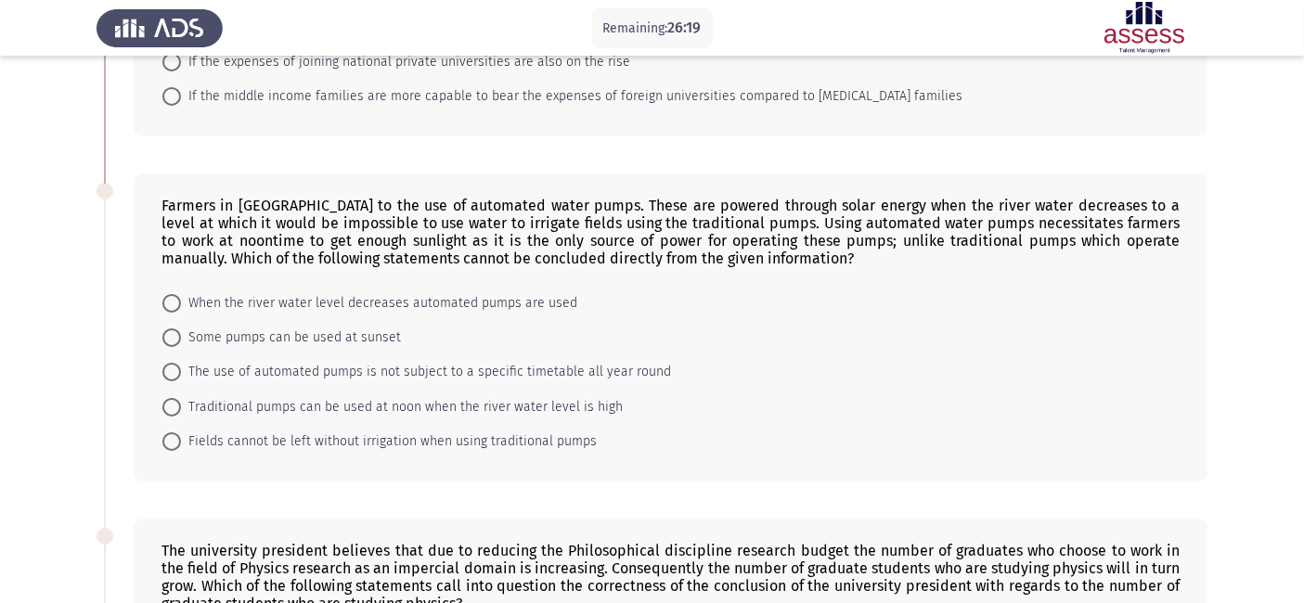
scroll to position [309, 0]
click at [200, 432] on span "Fields cannot be left without irrigation when using traditional pumps" at bounding box center [389, 441] width 416 height 22
click at [181, 432] on input "Fields cannot be left without irrigation when using traditional pumps" at bounding box center [171, 441] width 19 height 19
radio input "true"
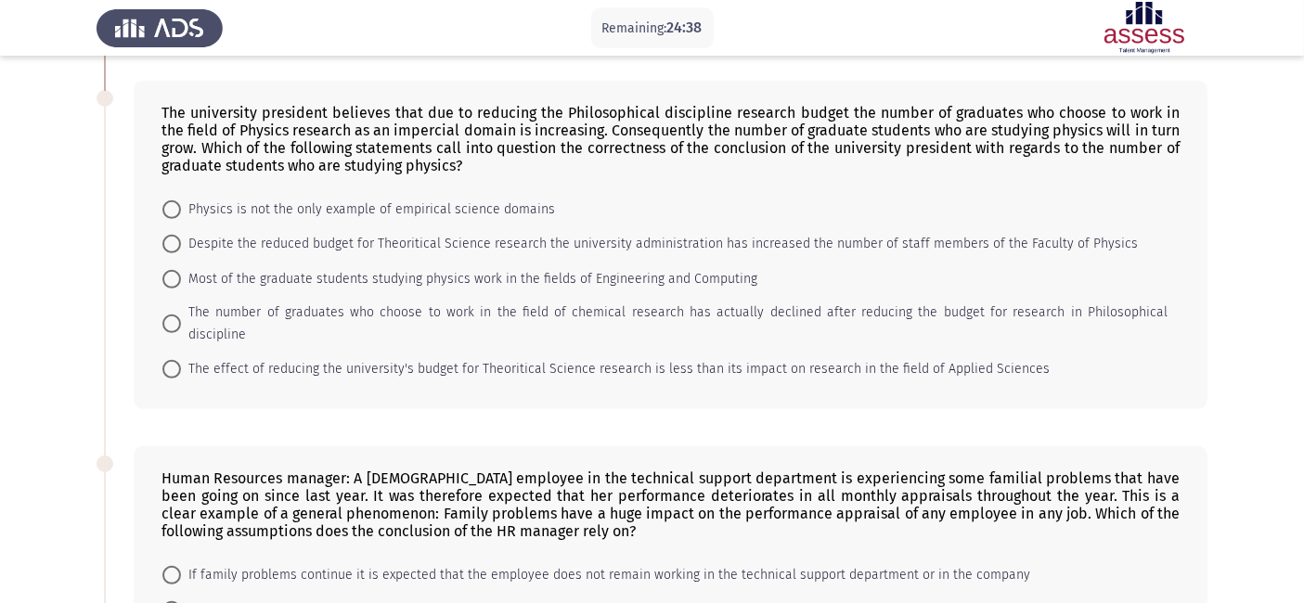
scroll to position [744, 0]
click at [200, 245] on span "Despite the reduced budget for Theoritical Science research the university admi…" at bounding box center [659, 245] width 957 height 22
click at [181, 245] on input "Despite the reduced budget for Theoritical Science research the university admi…" at bounding box center [171, 245] width 19 height 19
radio input "true"
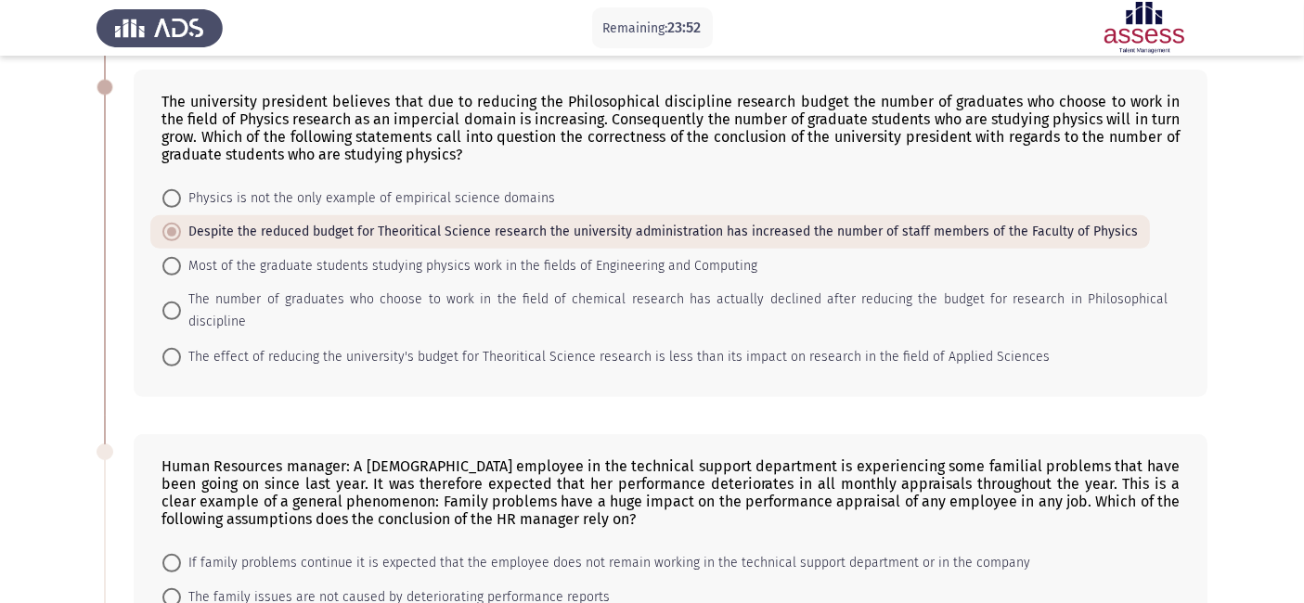
scroll to position [721, 0]
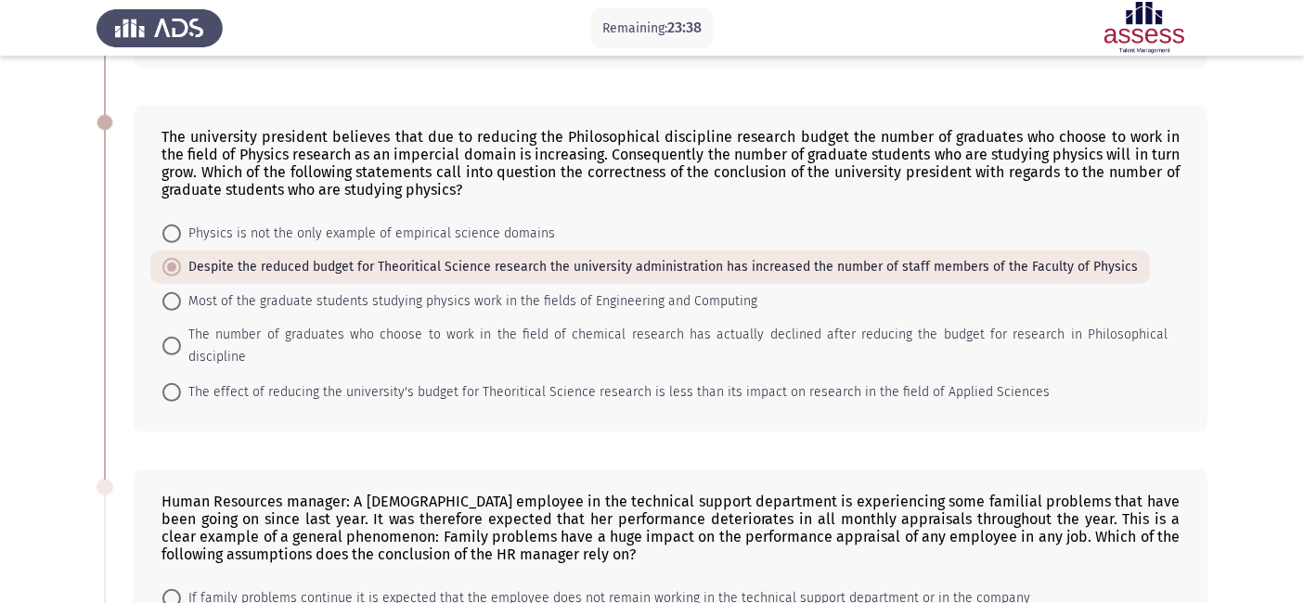
drag, startPoint x: 450, startPoint y: 128, endPoint x: 654, endPoint y: 130, distance: 204.2
click at [654, 130] on div "The university president believes that due to reducing the Philosophical discip…" at bounding box center [670, 163] width 1018 height 71
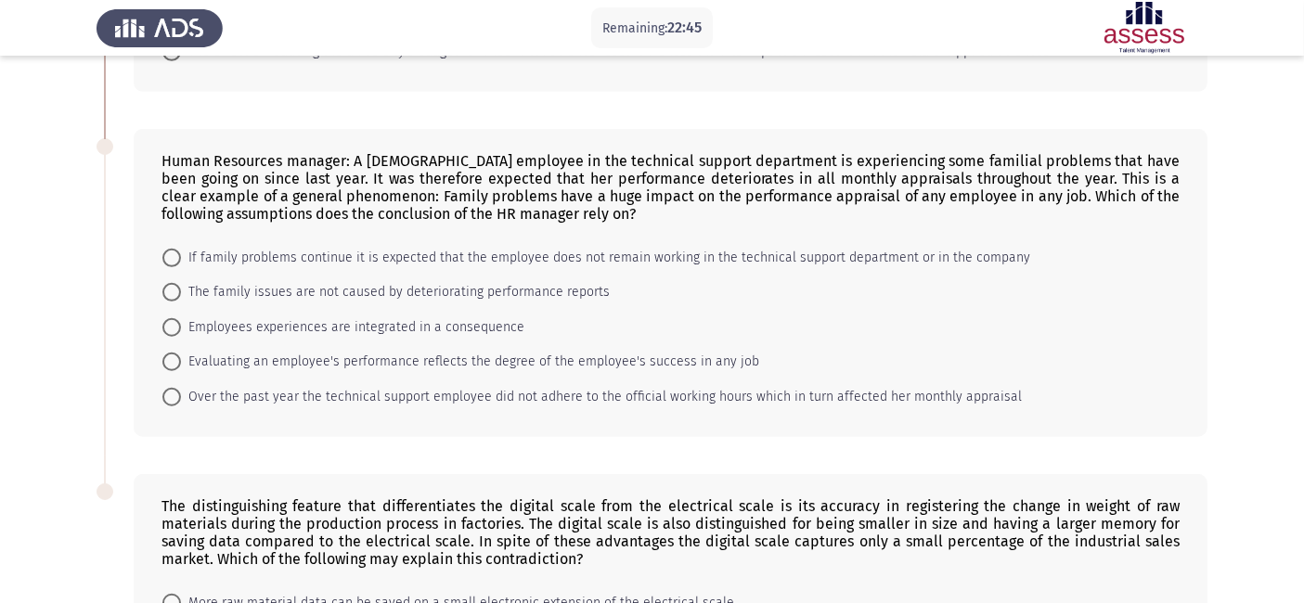
scroll to position [1063, 0]
click at [211, 315] on span "Employees experiences are integrated in a consequence" at bounding box center [352, 326] width 343 height 22
click at [181, 316] on input "Employees experiences are integrated in a consequence" at bounding box center [171, 325] width 19 height 19
radio input "true"
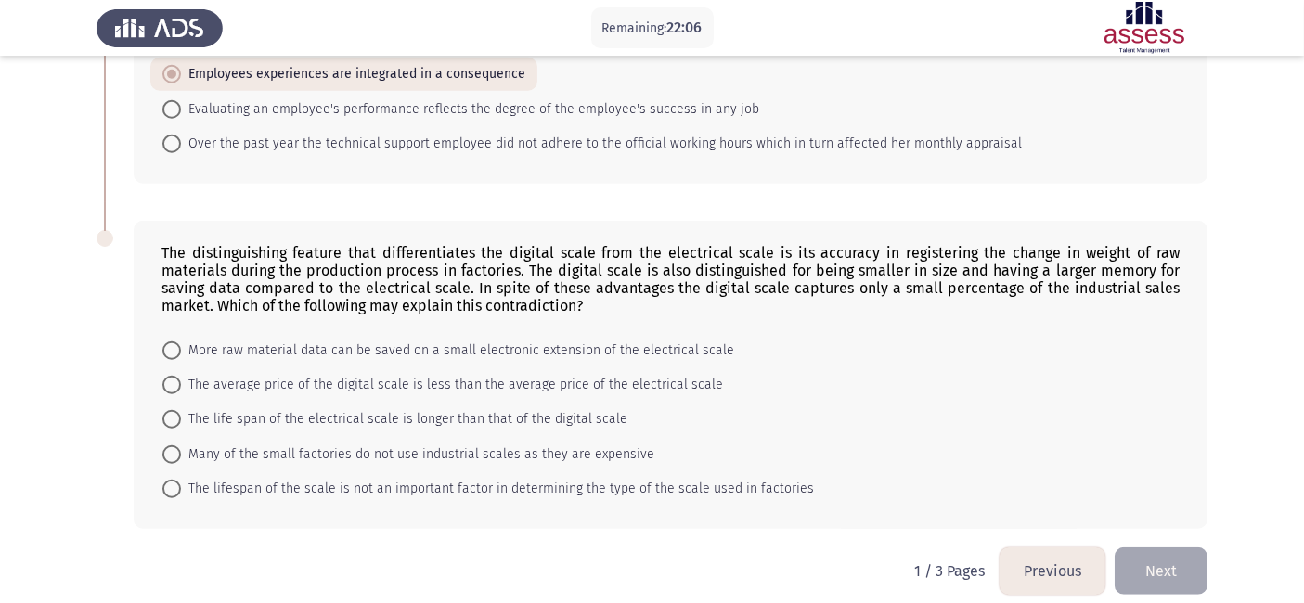
scroll to position [1316, 0]
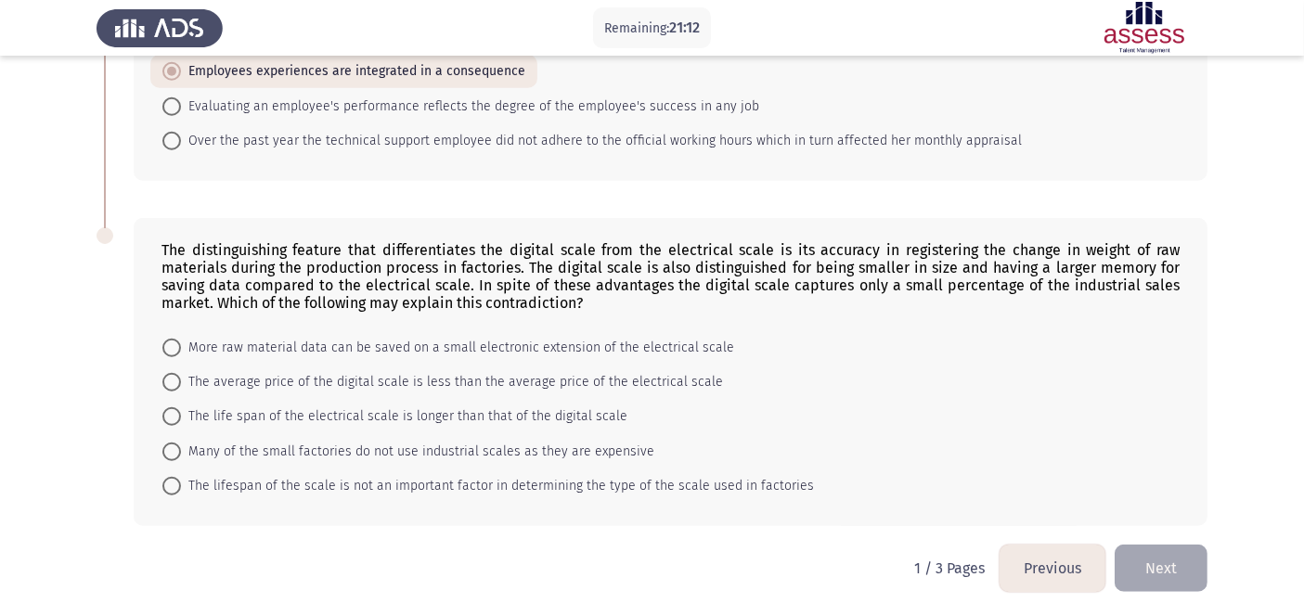
click at [373, 371] on span "The average price of the digital scale is less than the average price of the el…" at bounding box center [452, 382] width 542 height 22
click at [181, 373] on input "The average price of the digital scale is less than the average price of the el…" at bounding box center [171, 382] width 19 height 19
radio input "true"
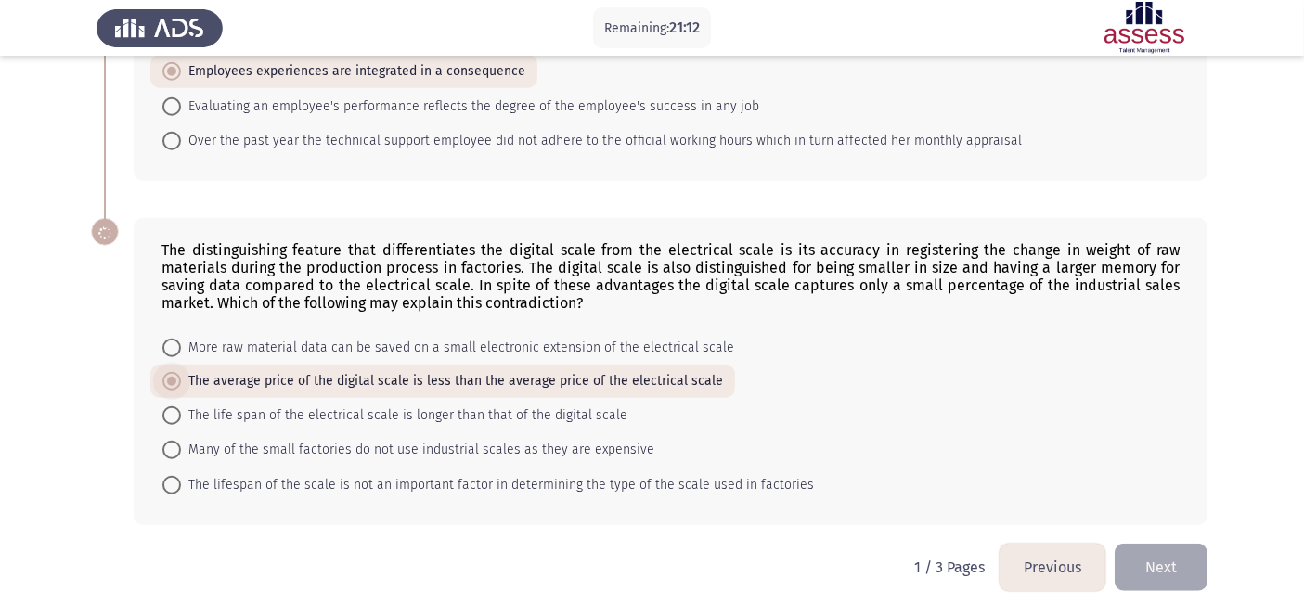
scroll to position [1315, 0]
click at [1159, 542] on button "Next" at bounding box center [1160, 568] width 93 height 47
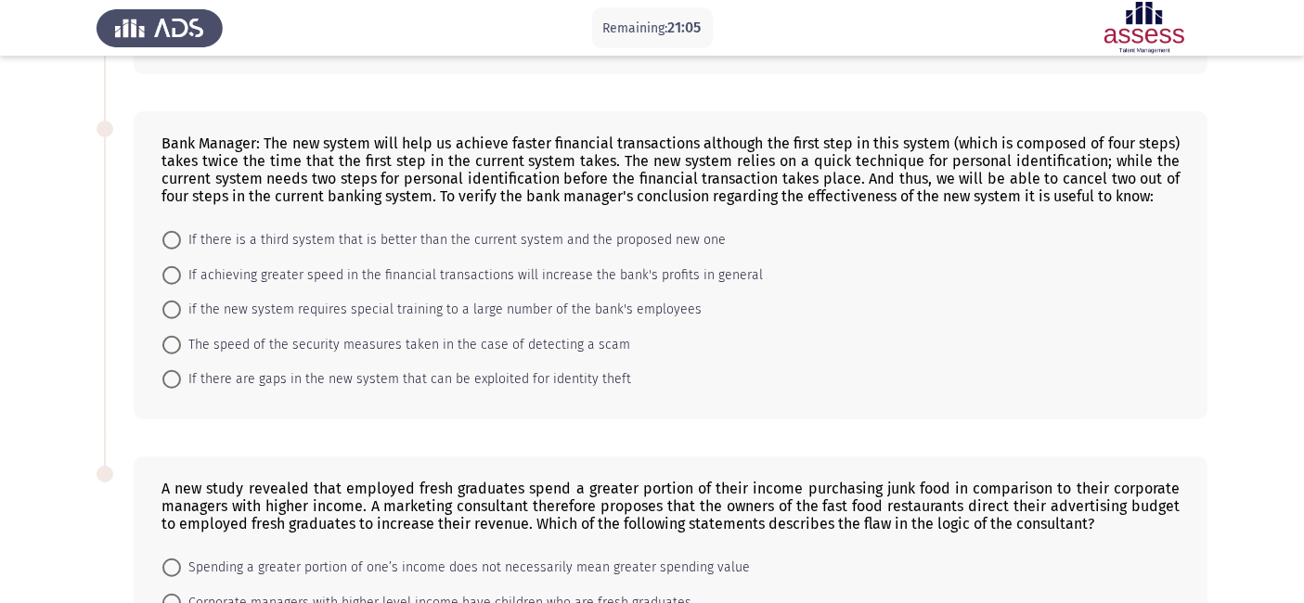
scroll to position [1342, 0]
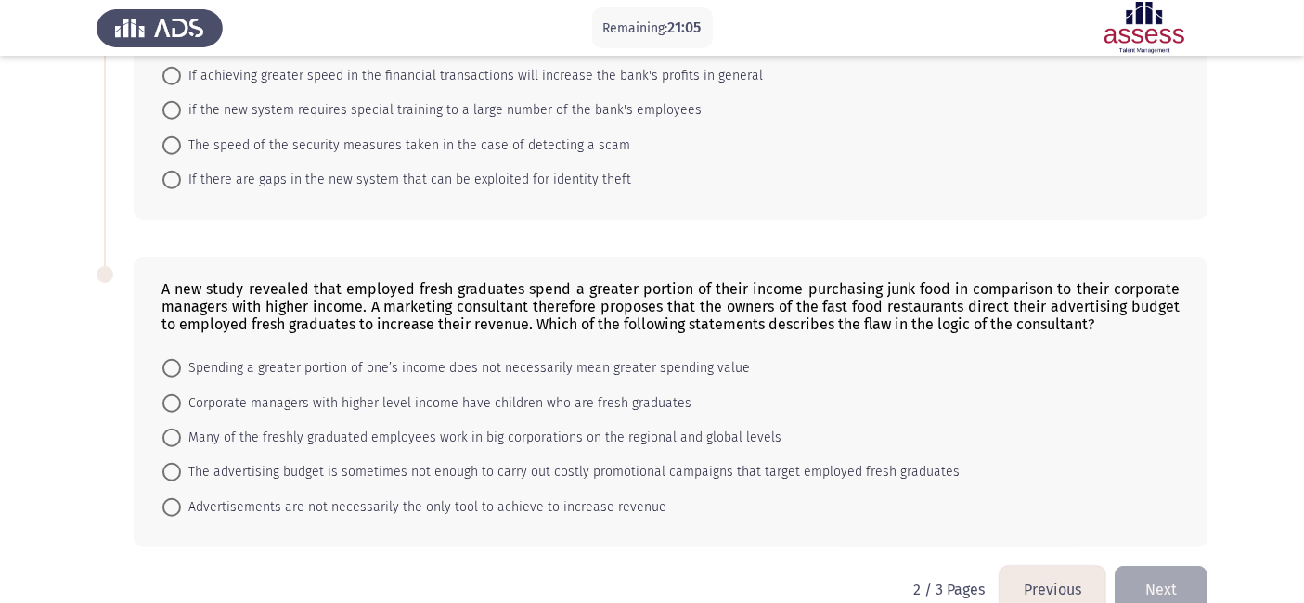
click at [1050, 525] on div "A new study revealed that employed fresh graduates spend a greater portion of t…" at bounding box center [652, 402] width 1111 height 328
click at [1044, 542] on button "Previous" at bounding box center [1052, 589] width 106 height 47
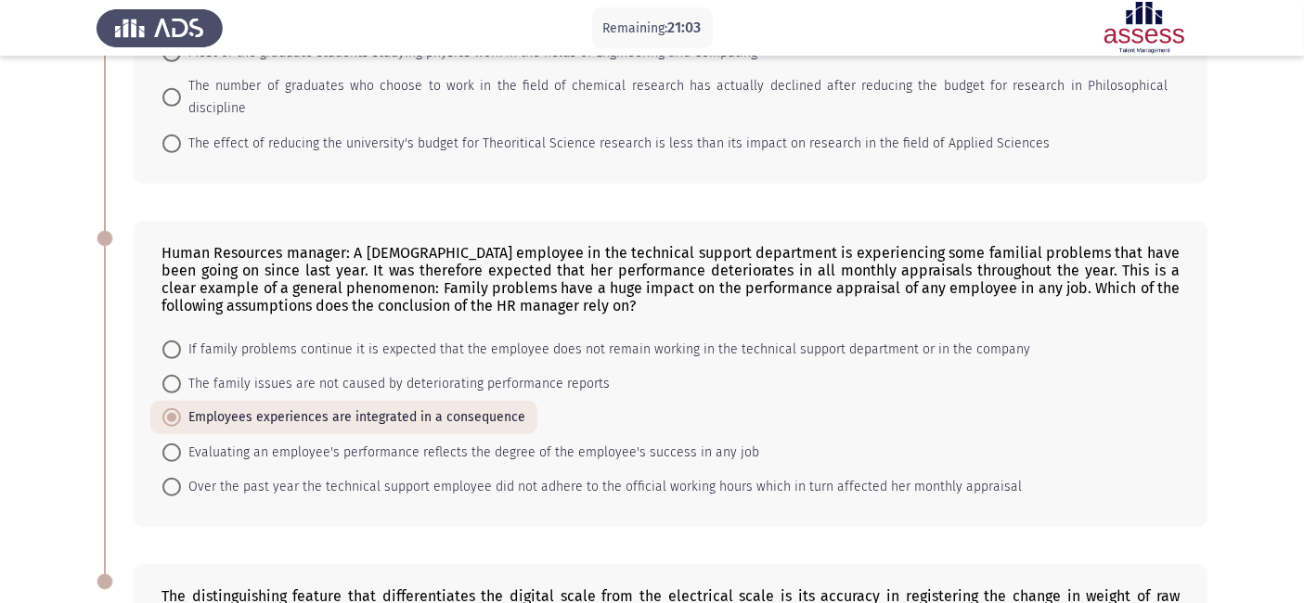
scroll to position [1315, 0]
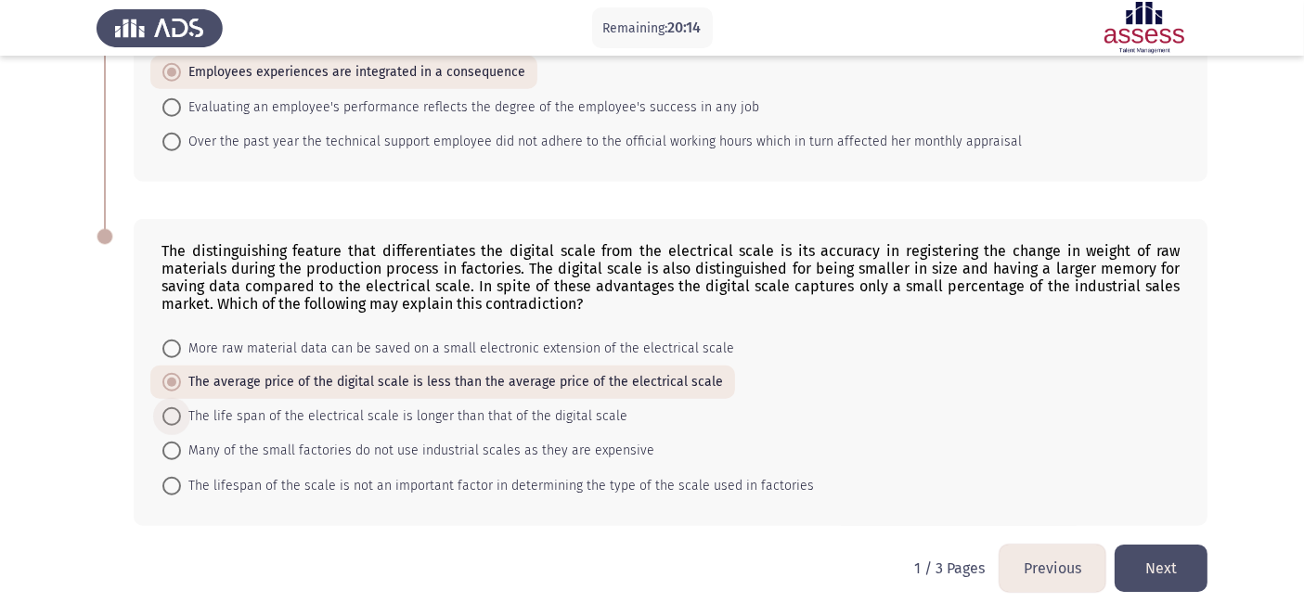
click at [339, 408] on span "The life span of the electrical scale is longer than that of the digital scale" at bounding box center [404, 417] width 446 height 22
click at [181, 408] on input "The life span of the electrical scale is longer than that of the digital scale" at bounding box center [171, 416] width 19 height 19
radio input "true"
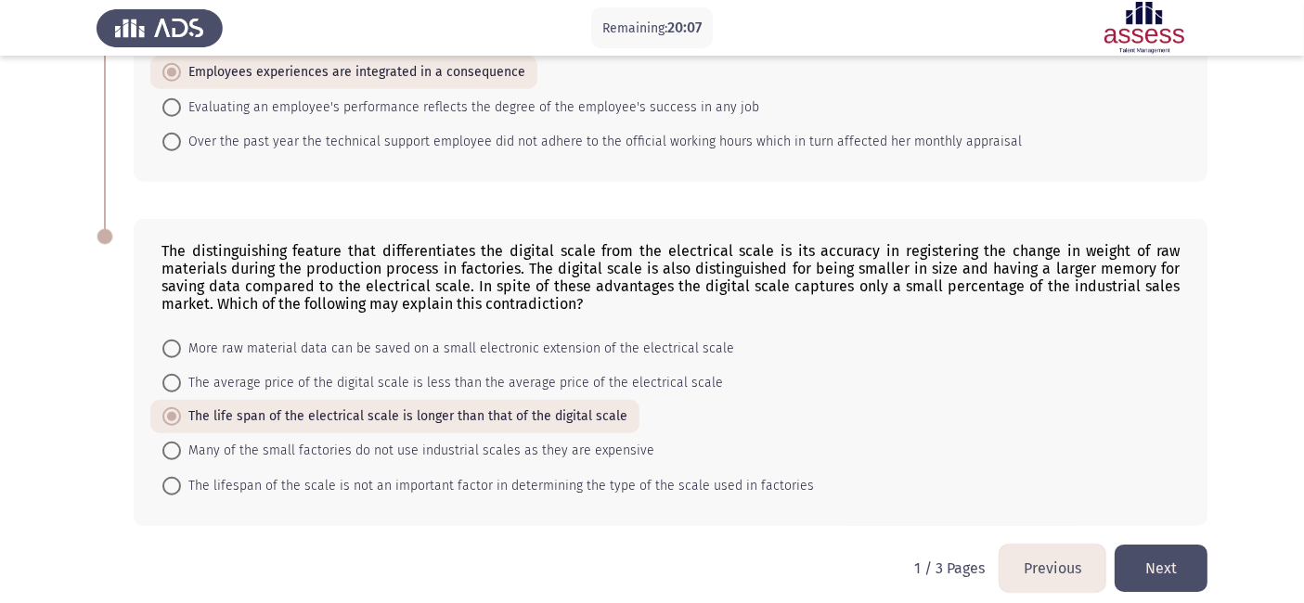
click at [1177, 542] on button "Next" at bounding box center [1160, 568] width 93 height 47
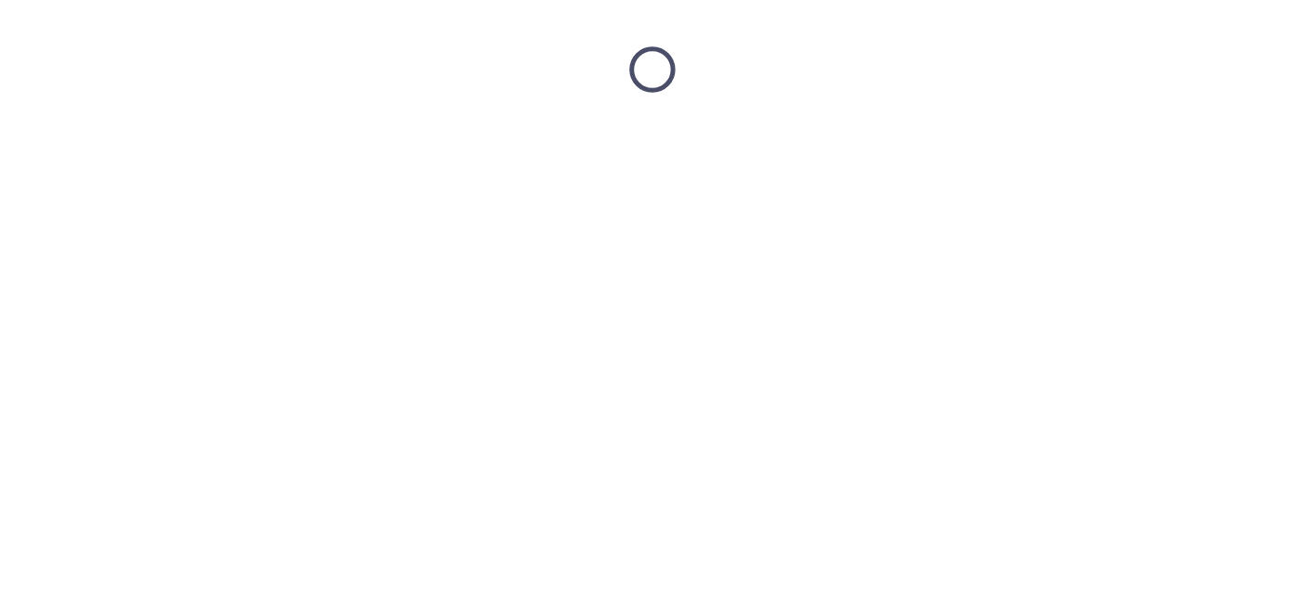
scroll to position [0, 0]
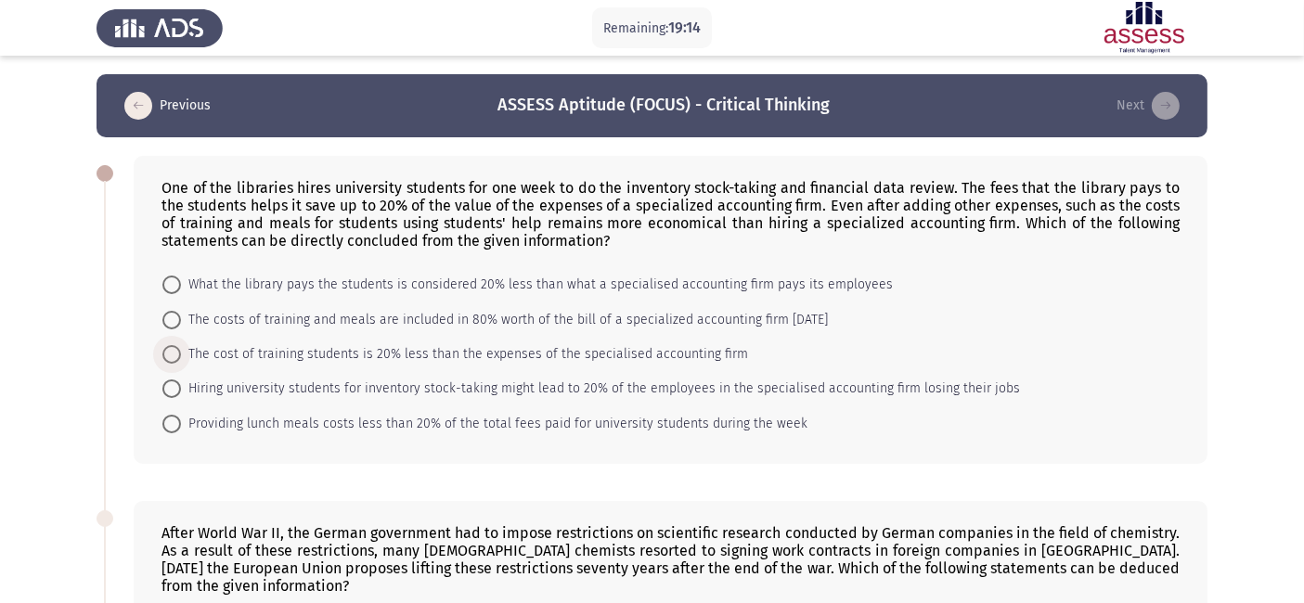
click at [356, 366] on span "The cost of training students is 20% less than the expenses of the specialised …" at bounding box center [464, 354] width 567 height 22
click at [181, 364] on input "The cost of training students is 20% less than the expenses of the specialised …" at bounding box center [171, 354] width 19 height 19
radio input "true"
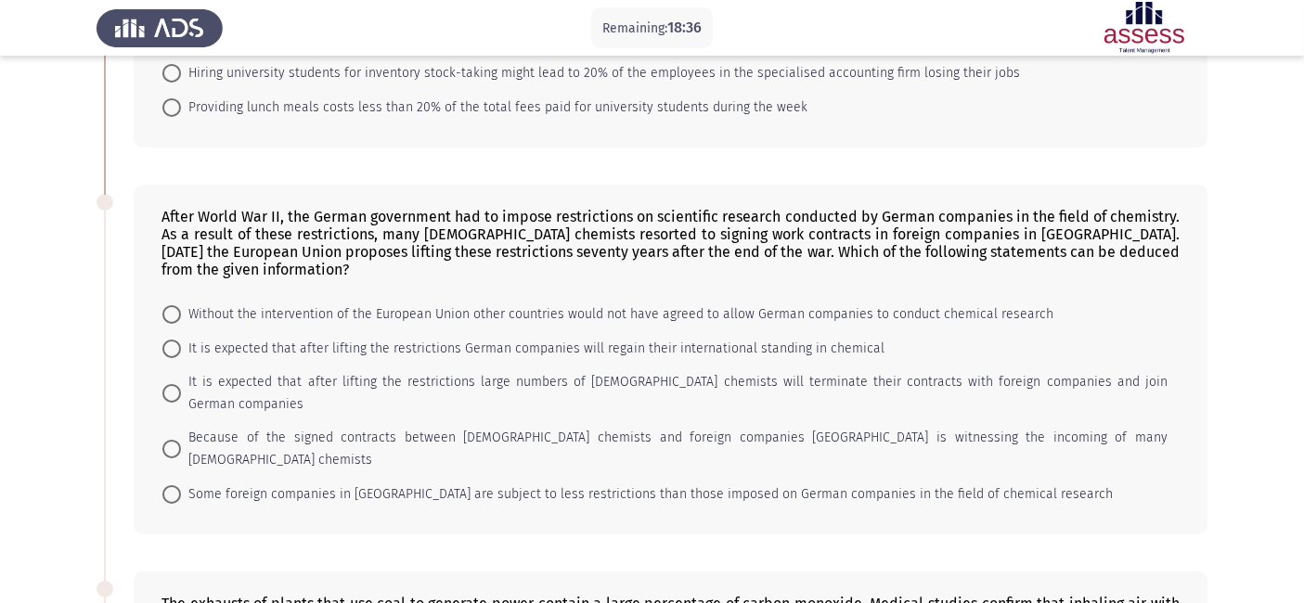
scroll to position [316, 0]
click at [477, 382] on span "It is expected that after lifting the restrictions large numbers of [DEMOGRAPHI…" at bounding box center [674, 392] width 986 height 45
click at [181, 383] on input "It is expected that after lifting the restrictions large numbers of [DEMOGRAPHI…" at bounding box center [171, 392] width 19 height 19
radio input "true"
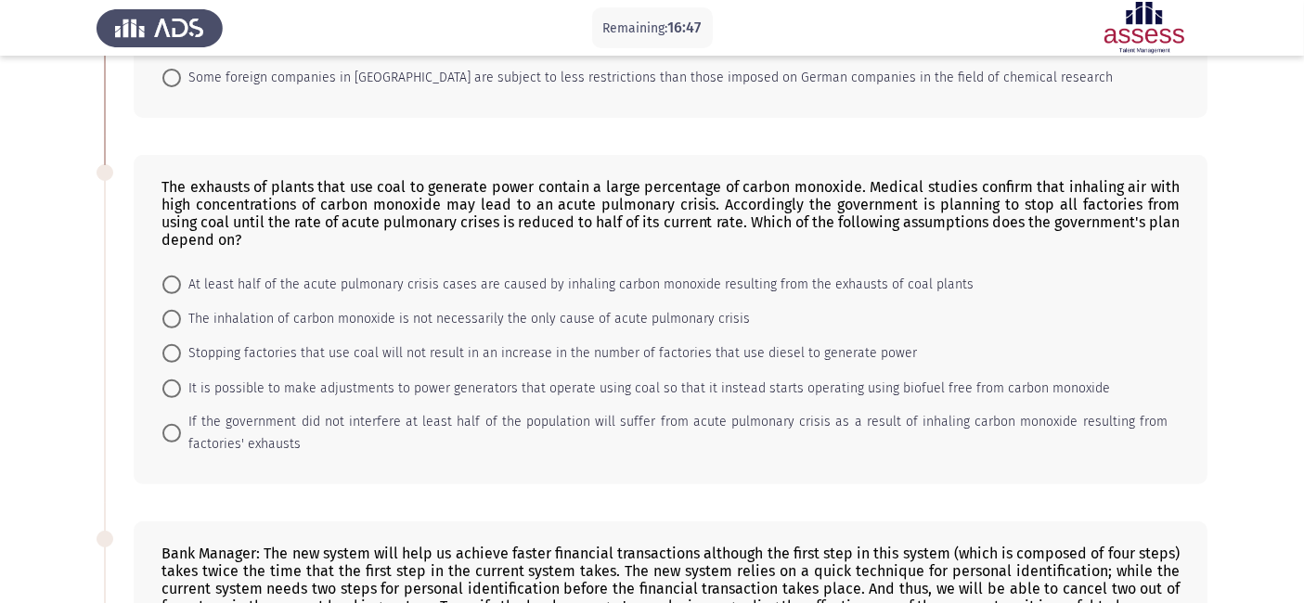
scroll to position [728, 0]
click at [609, 269] on mat-radio-button "At least half of the acute pulmonary crisis cases are caused by inhaling carbon…" at bounding box center [567, 286] width 835 height 34
click at [491, 269] on mat-radio-button "At least half of the acute pulmonary crisis cases are caused by inhaling carbon…" at bounding box center [567, 286] width 835 height 34
click at [462, 277] on span "At least half of the acute pulmonary crisis cases are caused by inhaling carbon…" at bounding box center [577, 288] width 792 height 22
click at [181, 278] on input "At least half of the acute pulmonary crisis cases are caused by inhaling carbon…" at bounding box center [171, 287] width 19 height 19
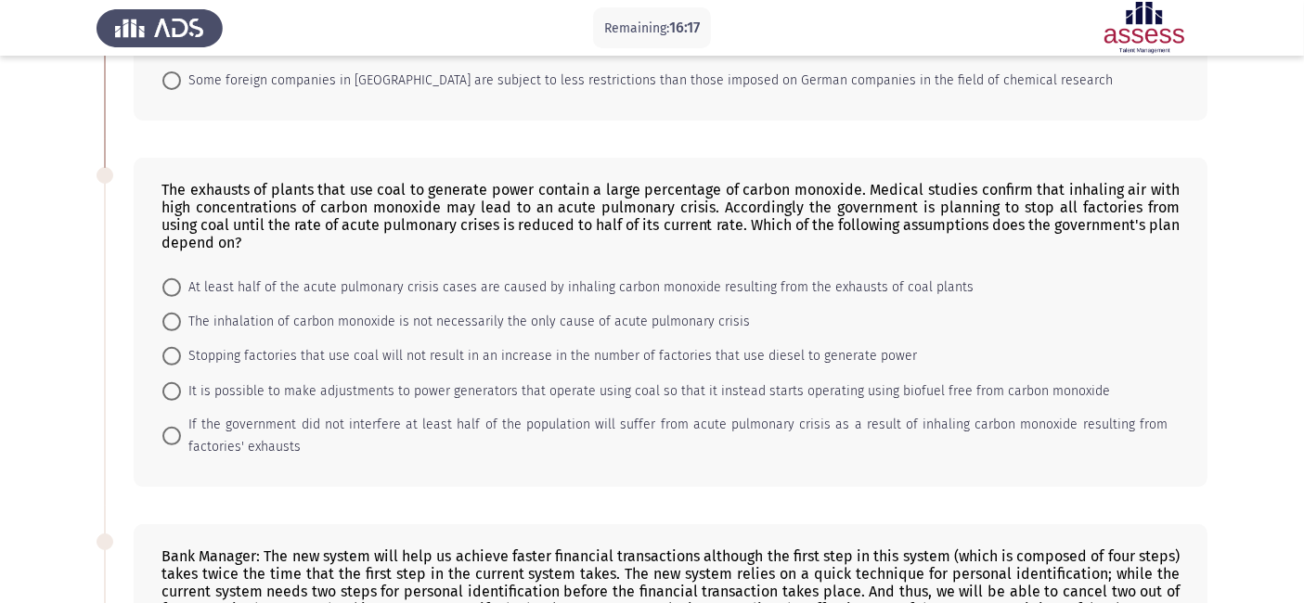
radio input "true"
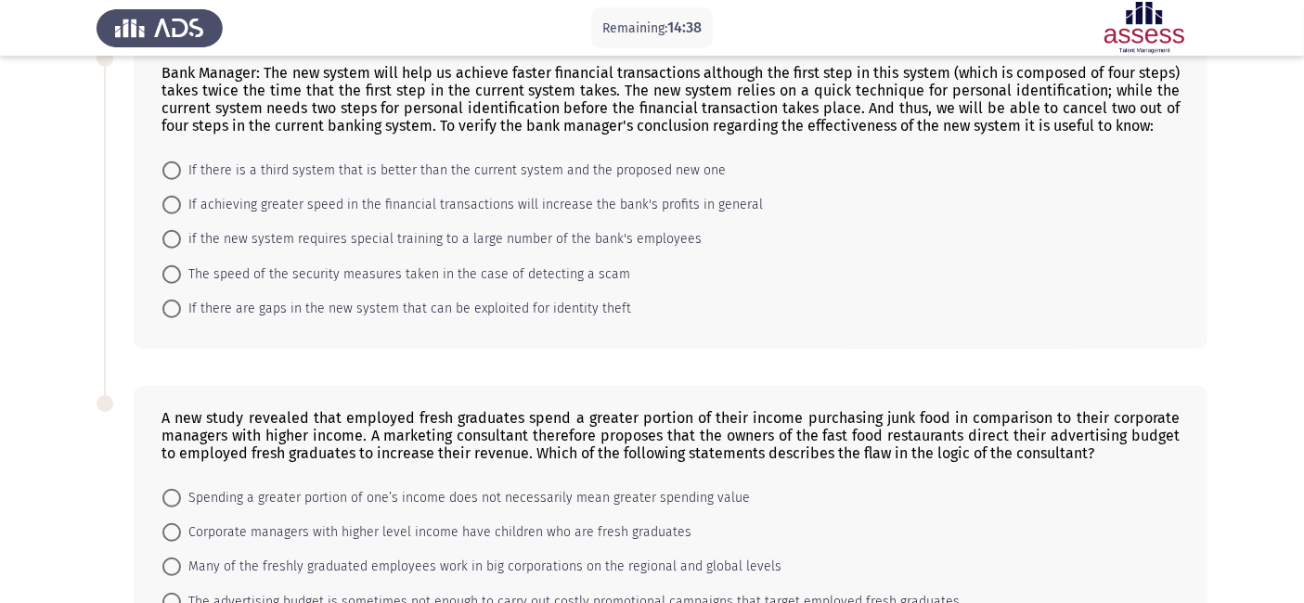
scroll to position [1211, 0]
click at [336, 297] on span "If there are gaps in the new system that can be exploited for identity theft" at bounding box center [406, 308] width 450 height 22
click at [181, 299] on input "If there are gaps in the new system that can be exploited for identity theft" at bounding box center [171, 308] width 19 height 19
radio input "true"
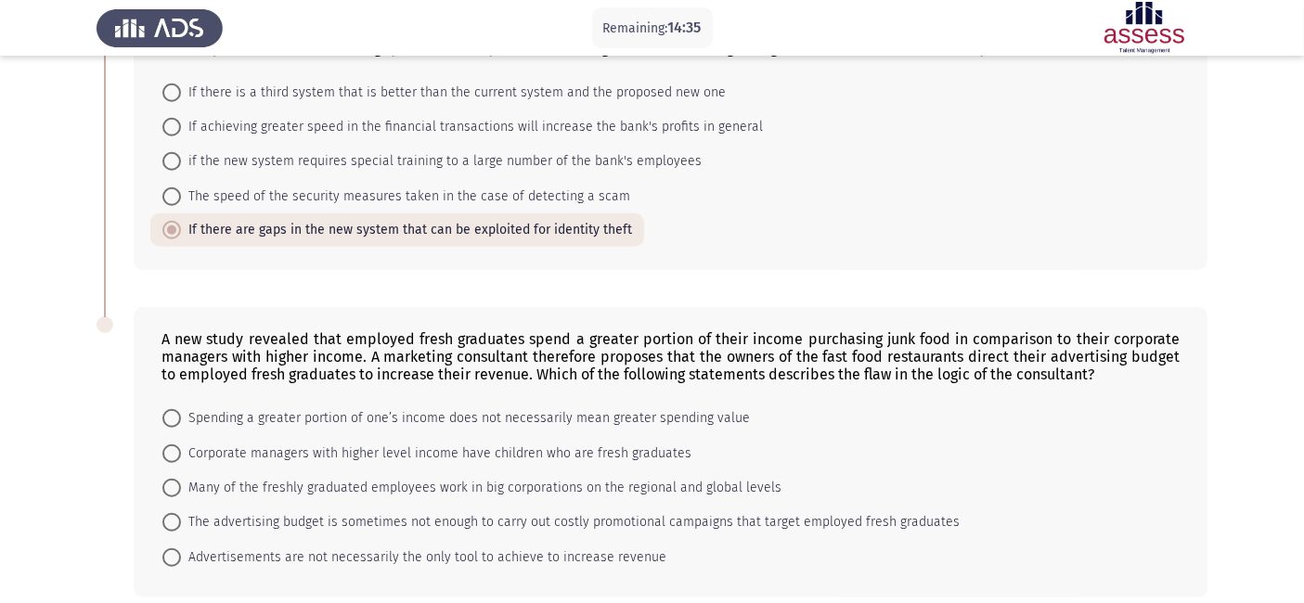
scroll to position [1336, 0]
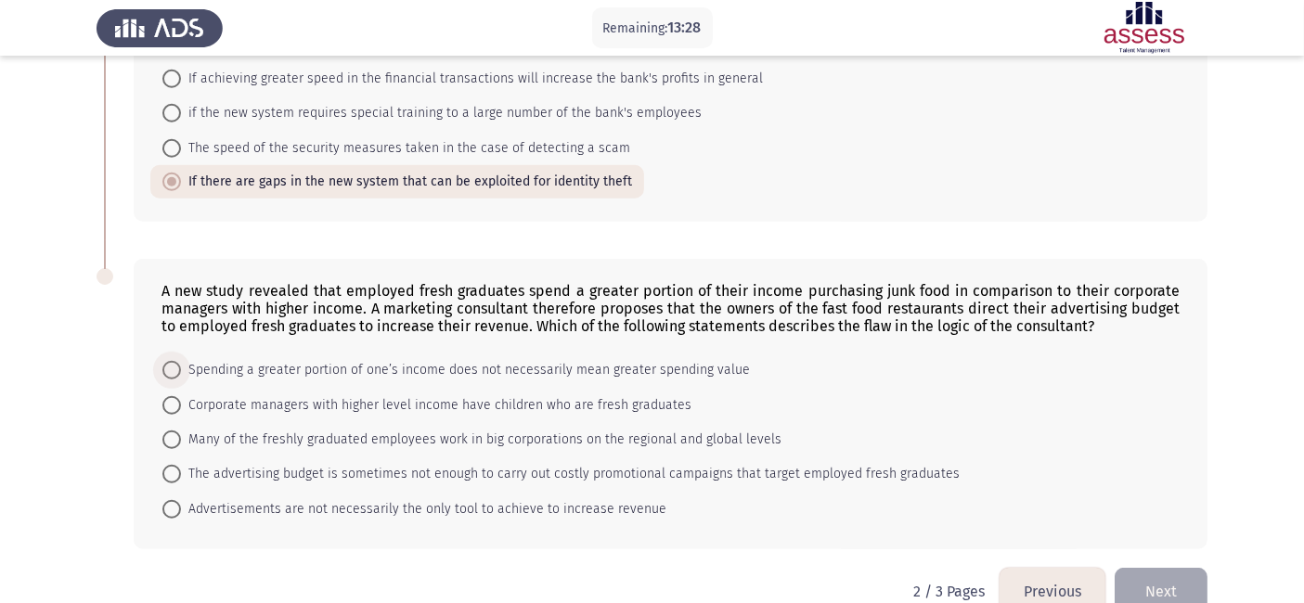
click at [389, 359] on span "Spending a greater portion of one’s income does not necessarily mean greater sp…" at bounding box center [465, 370] width 569 height 22
click at [181, 361] on input "Spending a greater portion of one’s income does not necessarily mean greater sp…" at bounding box center [171, 370] width 19 height 19
radio input "true"
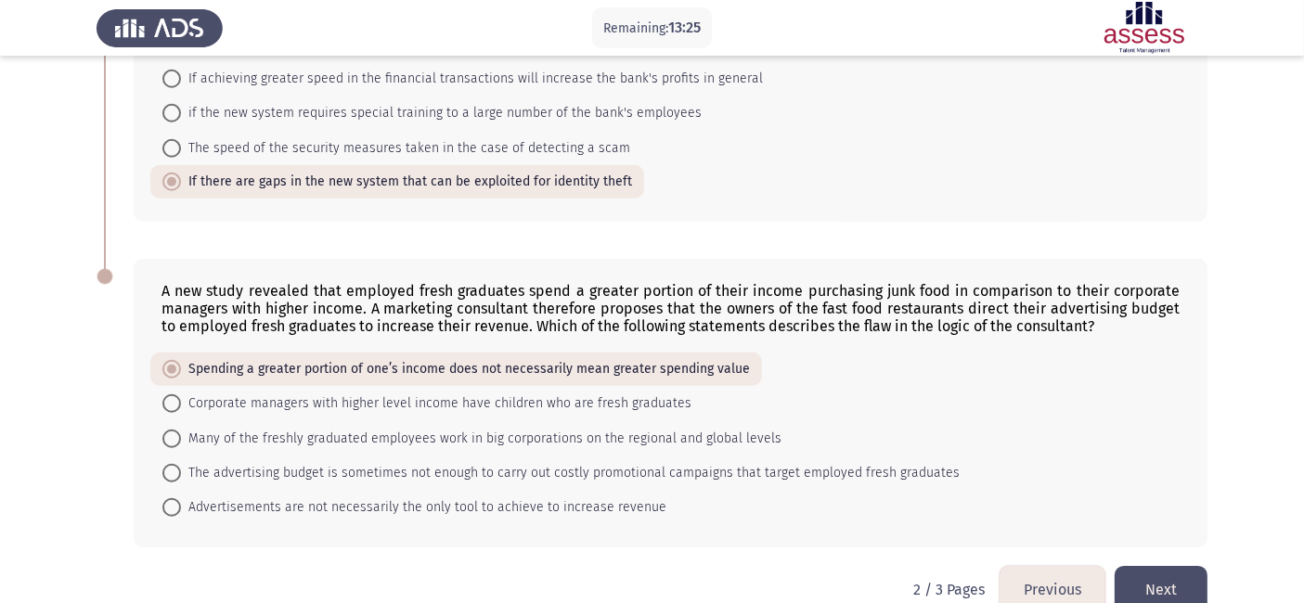
click at [1162, 542] on button "Next" at bounding box center [1160, 589] width 93 height 47
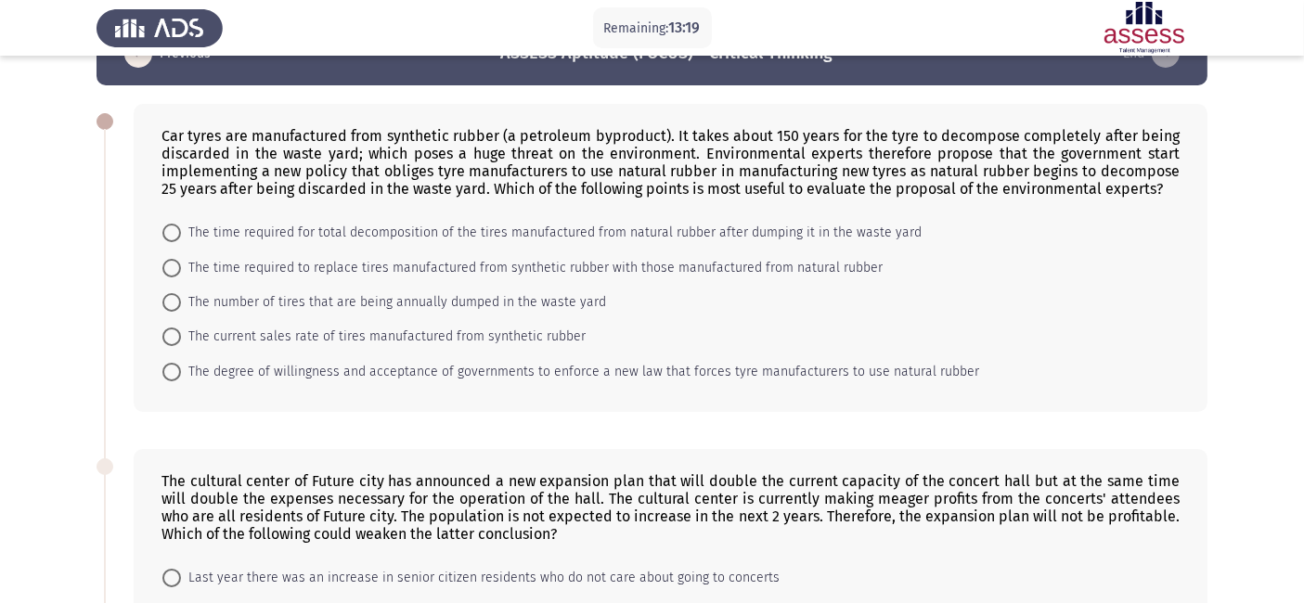
scroll to position [0, 0]
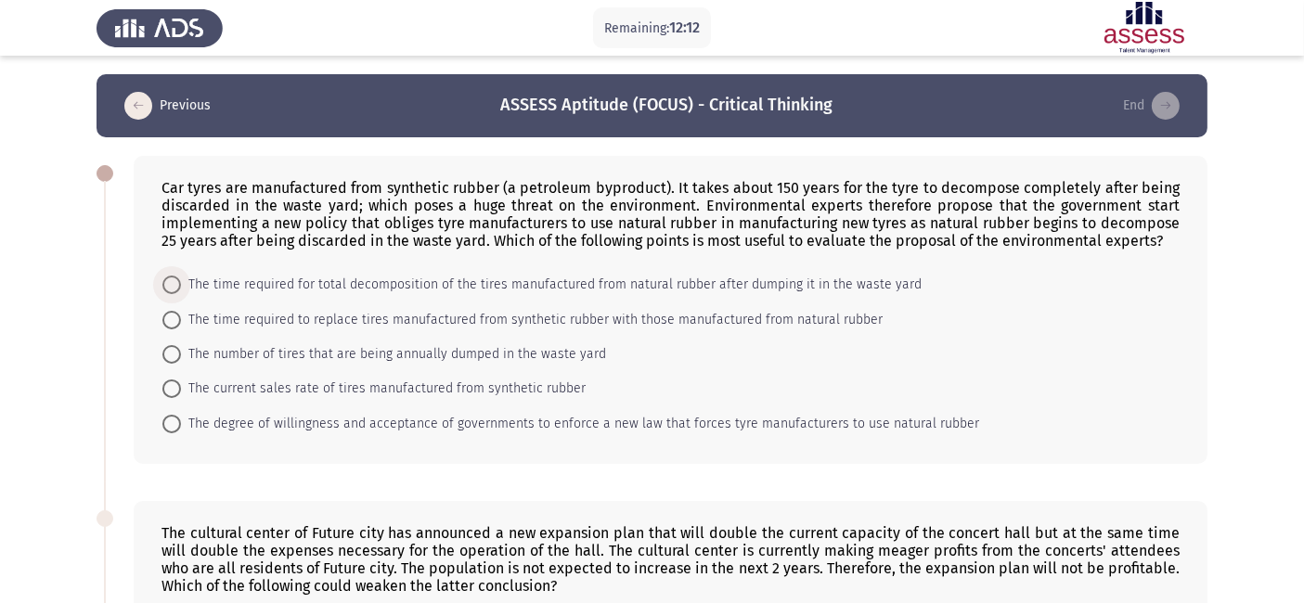
click at [470, 294] on span "The time required for total decomposition of the tires manufactured from natura…" at bounding box center [551, 285] width 741 height 22
click at [181, 294] on input "The time required for total decomposition of the tires manufactured from natura…" at bounding box center [171, 285] width 19 height 19
radio input "true"
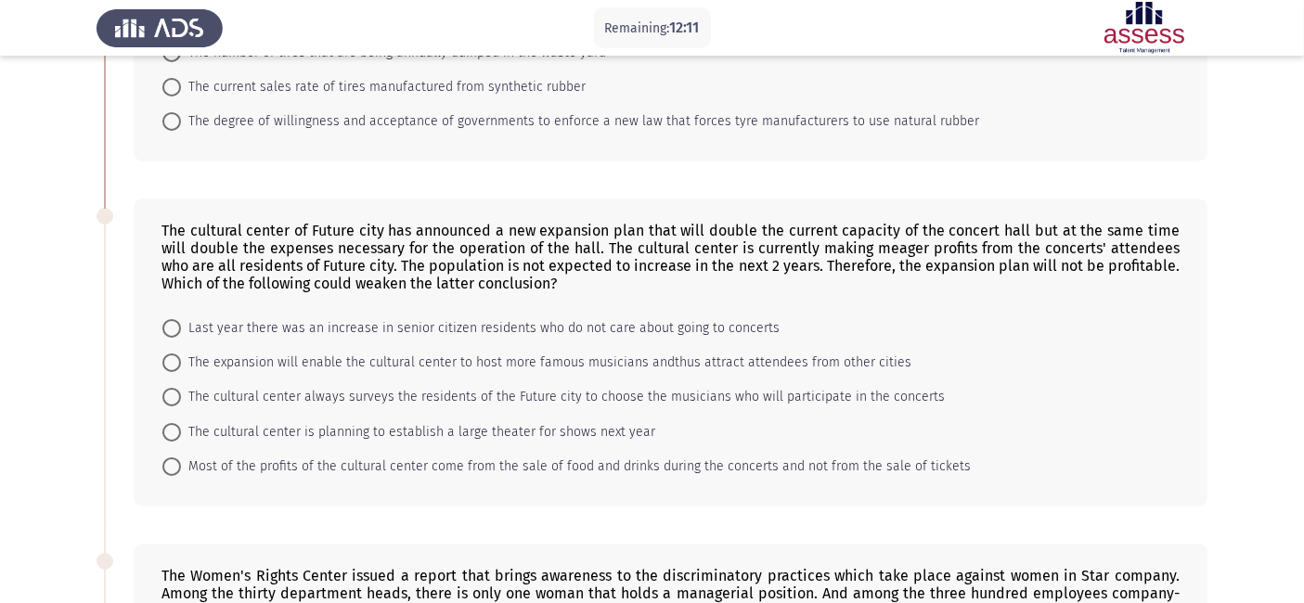
scroll to position [333, 0]
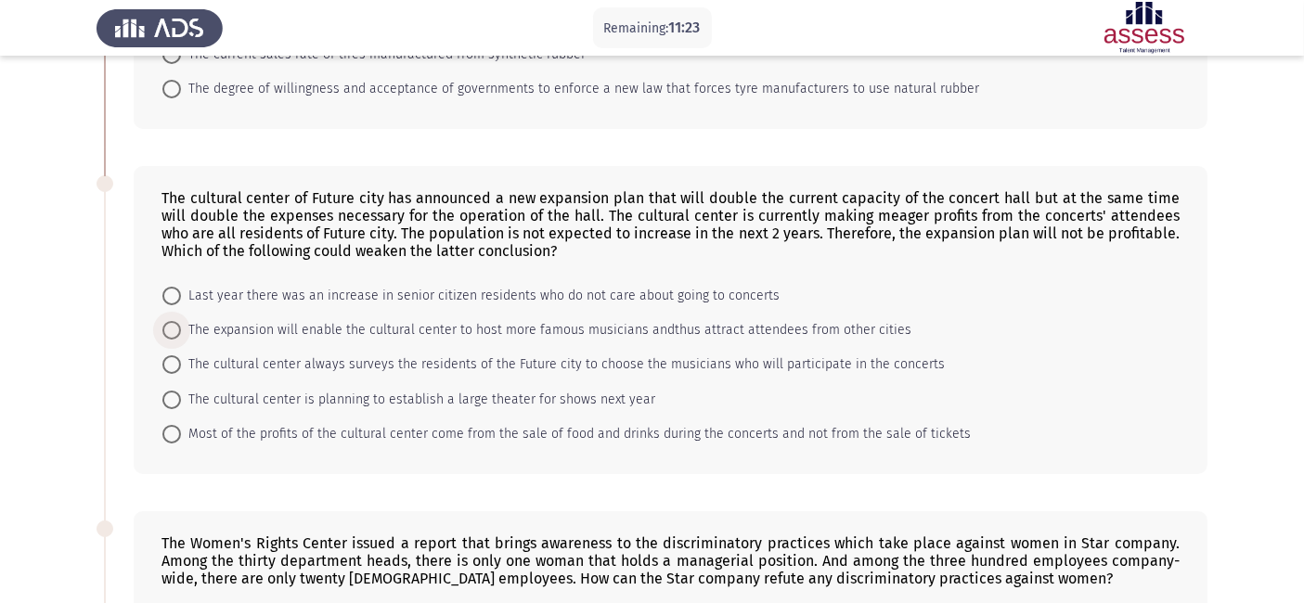
click at [749, 330] on span "The expansion will enable the cultural center to host more famous musicians and…" at bounding box center [546, 330] width 730 height 22
click at [181, 330] on input "The expansion will enable the cultural center to host more famous musicians and…" at bounding box center [171, 330] width 19 height 19
radio input "true"
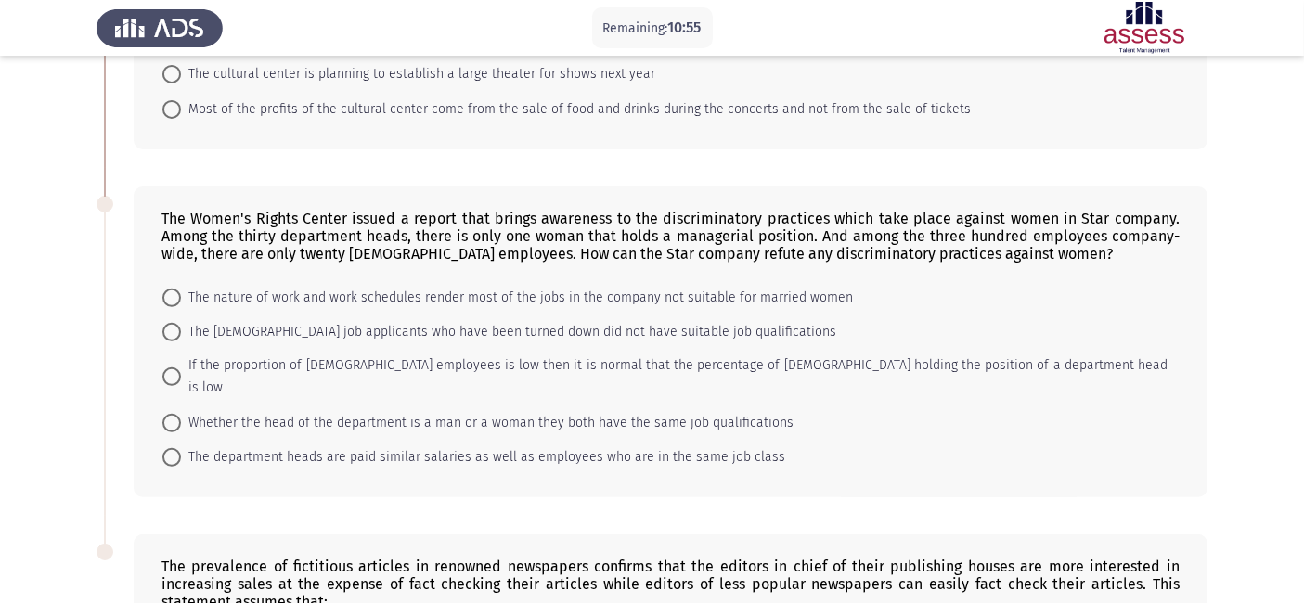
scroll to position [652, 0]
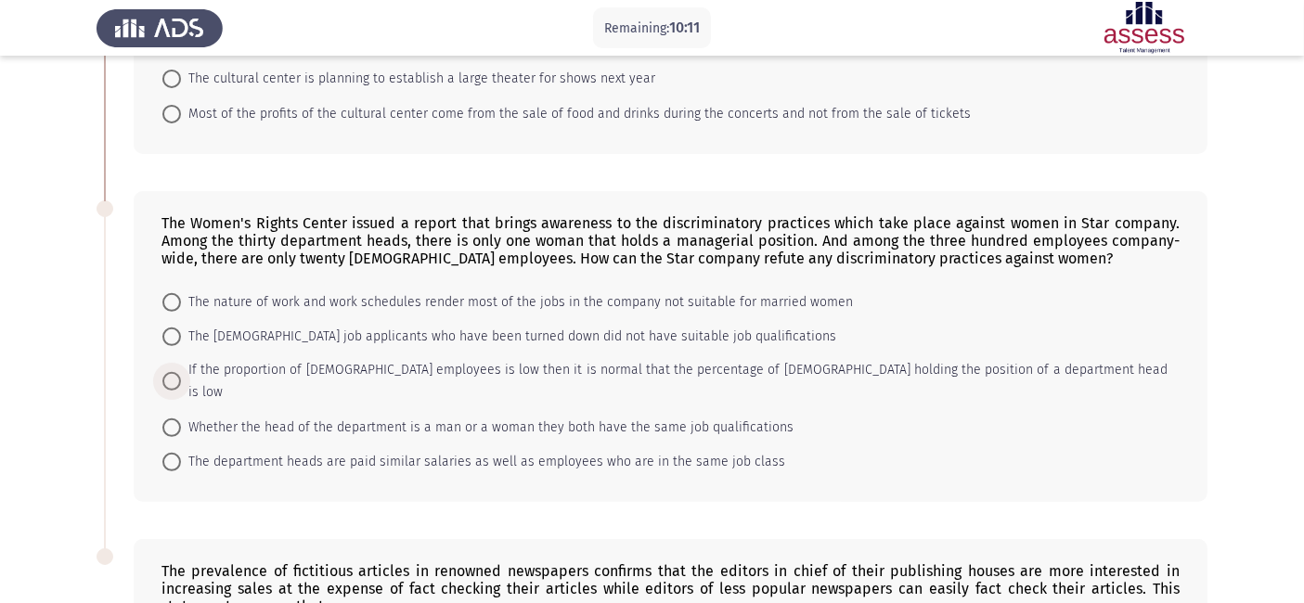
click at [260, 380] on span "If the proportion of [DEMOGRAPHIC_DATA] employees is low then it is normal that…" at bounding box center [674, 381] width 986 height 45
click at [181, 380] on input "If the proportion of [DEMOGRAPHIC_DATA] employees is low then it is normal that…" at bounding box center [171, 381] width 19 height 19
radio input "true"
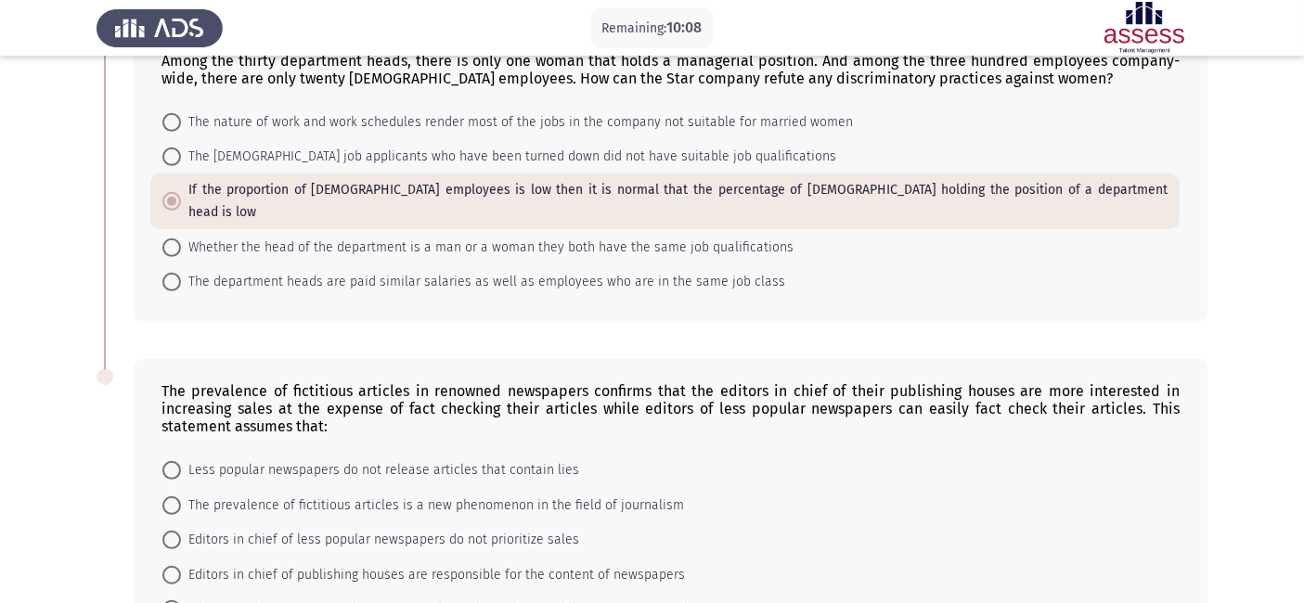
scroll to position [953, 0]
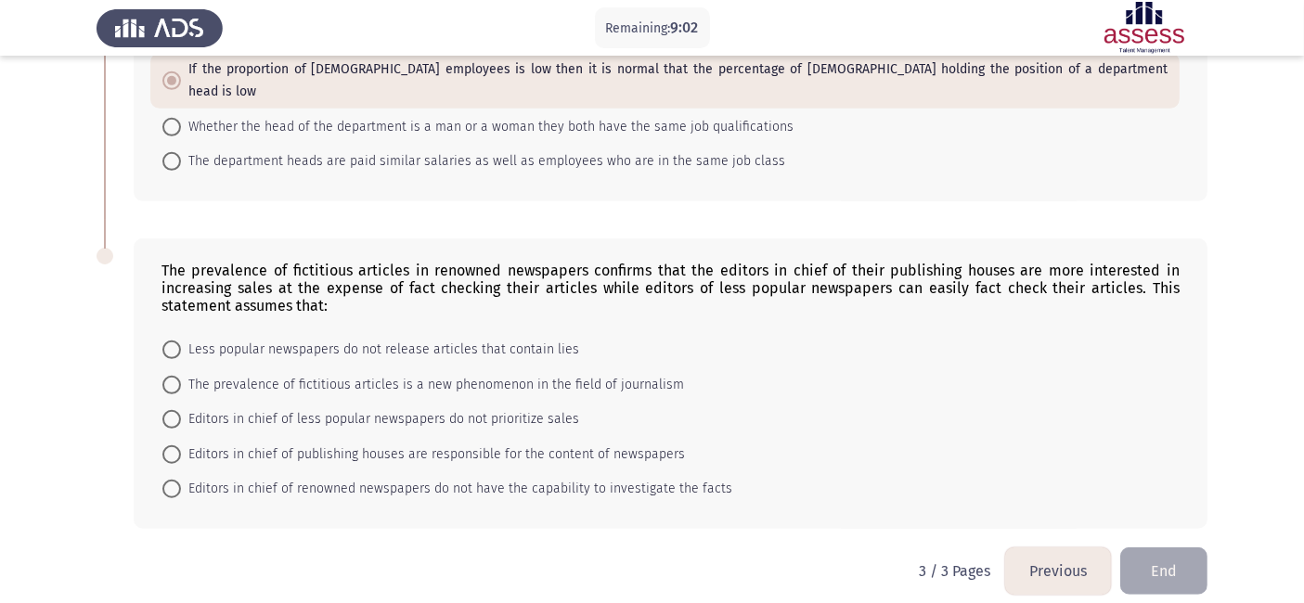
click at [433, 408] on span "Editors in chief of less popular newspapers do not prioritize sales" at bounding box center [380, 419] width 398 height 22
click at [181, 410] on input "Editors in chief of less popular newspapers do not prioritize sales" at bounding box center [171, 419] width 19 height 19
radio input "true"
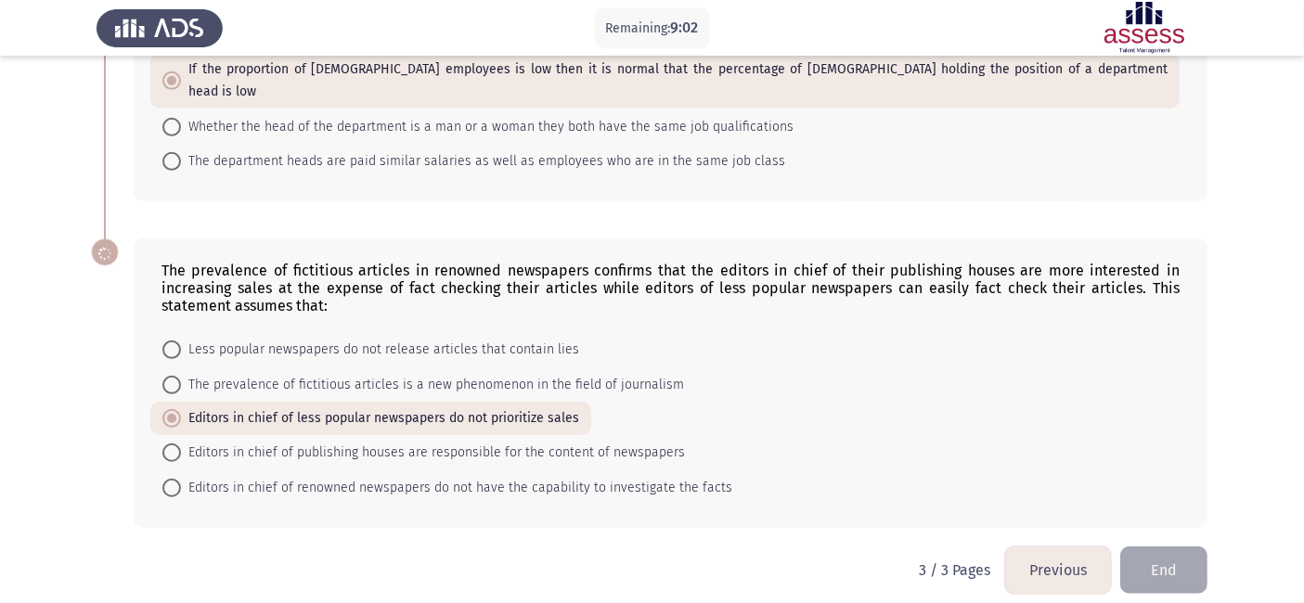
scroll to position [951, 0]
click at [1152, 542] on button "End" at bounding box center [1163, 571] width 87 height 47
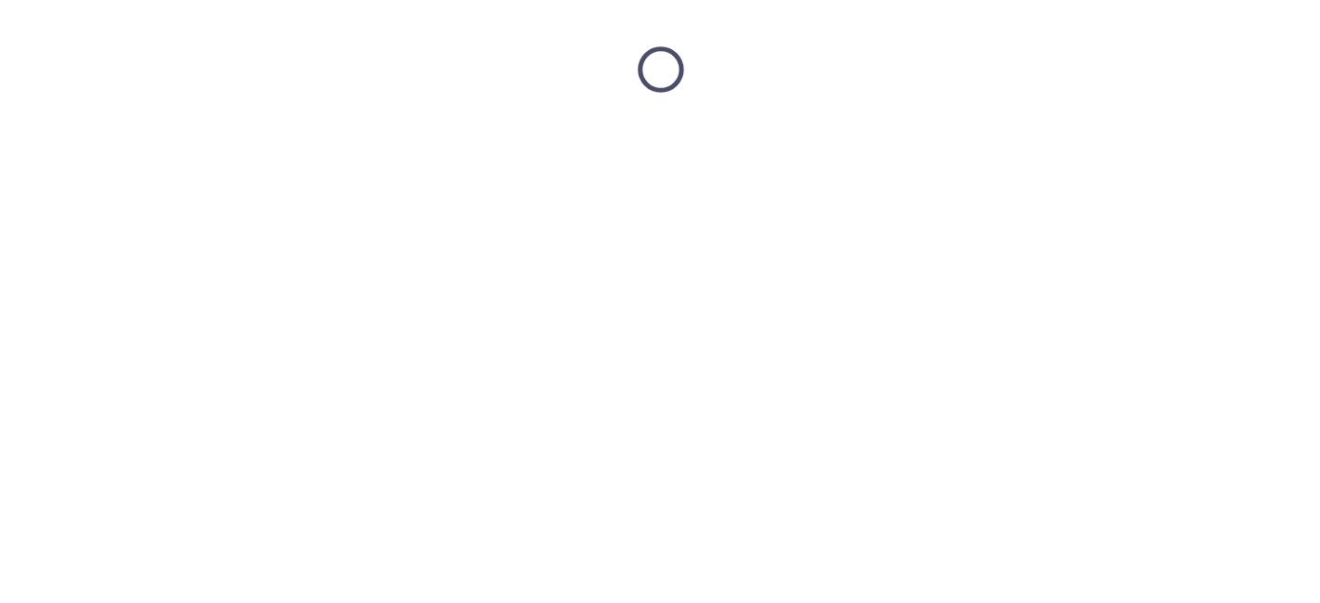
scroll to position [0, 0]
